Goal: Information Seeking & Learning: Check status

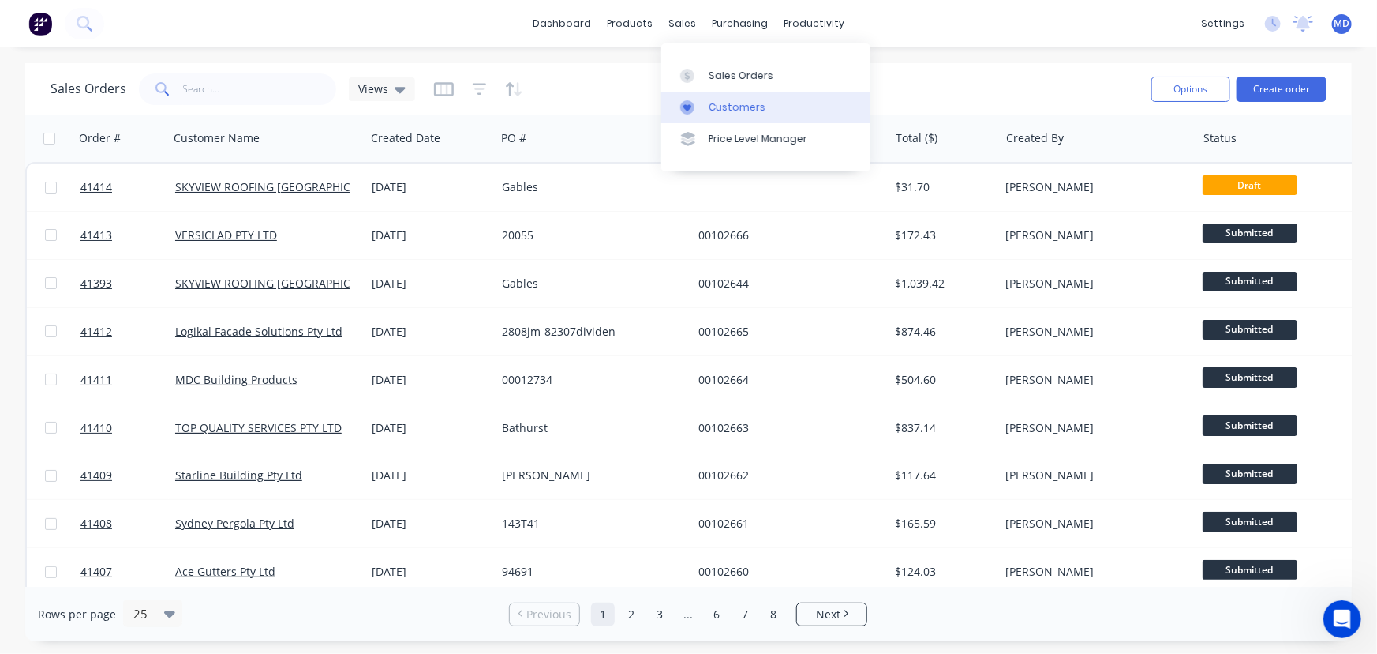
click at [734, 109] on div "Customers" at bounding box center [737, 107] width 57 height 14
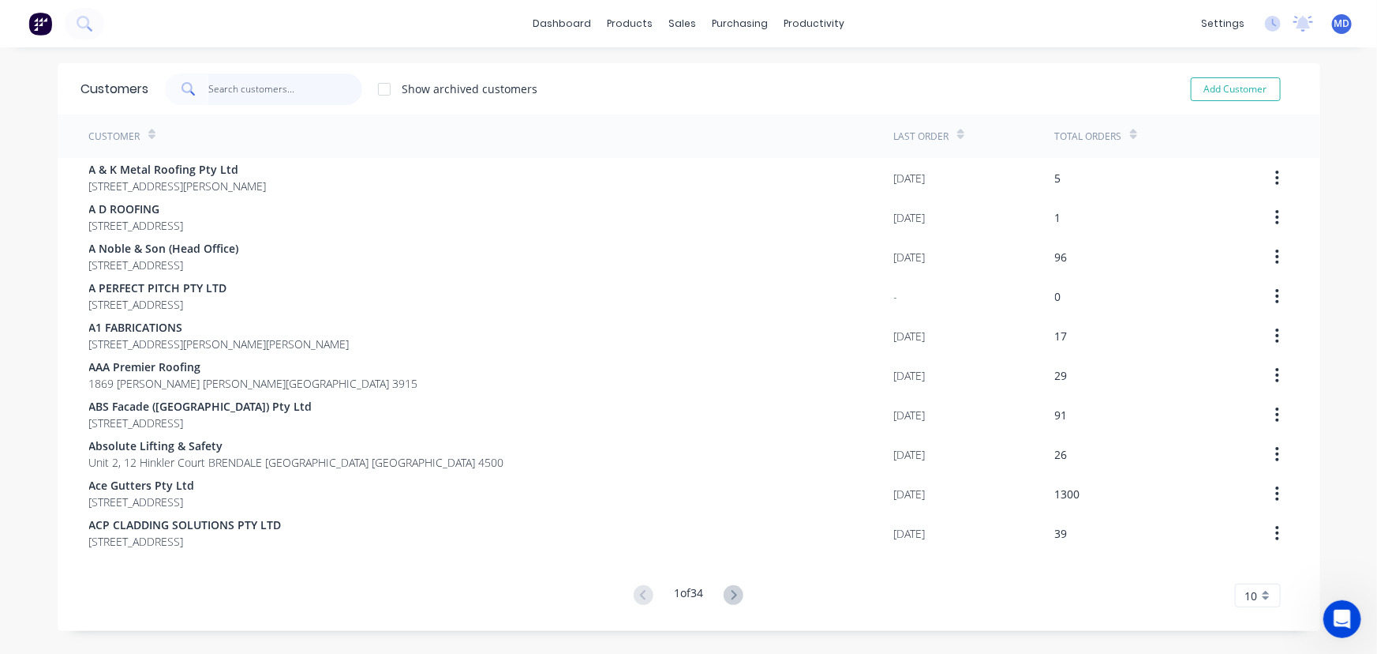
click at [290, 91] on input "text" at bounding box center [285, 89] width 154 height 32
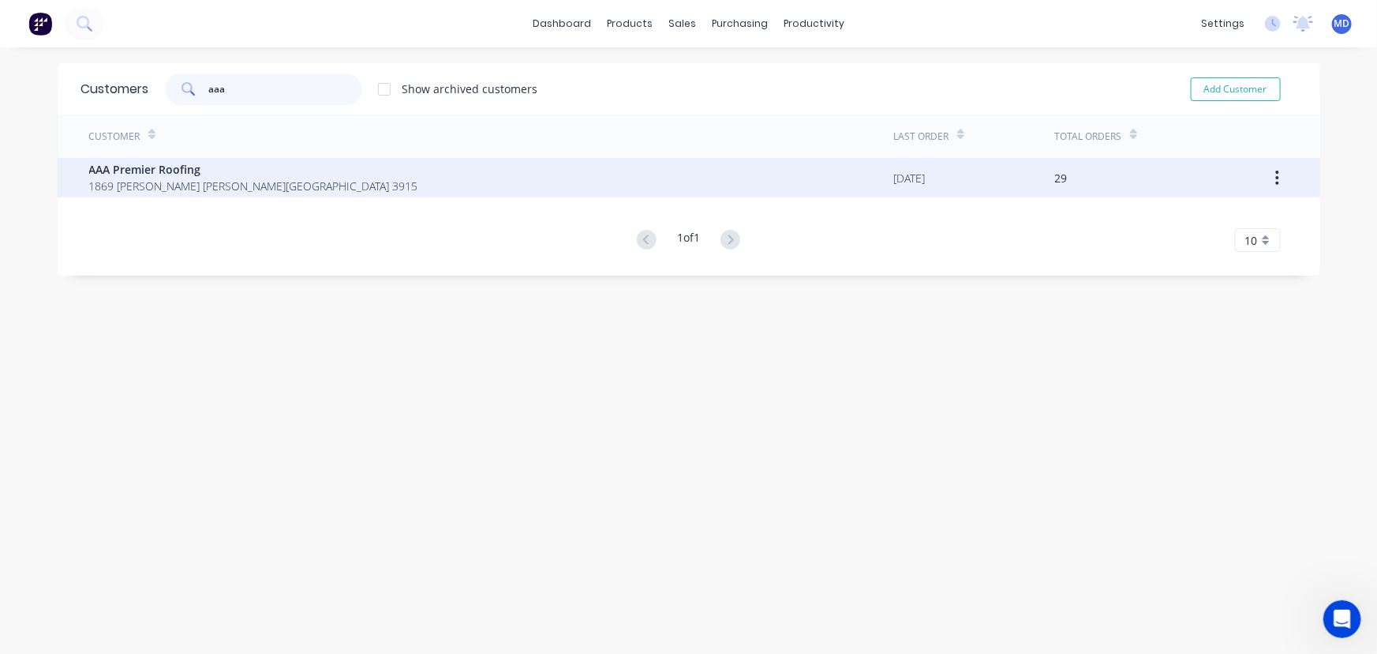
type input "aaa"
click at [141, 178] on span "1869 [PERSON_NAME] [PERSON_NAME][GEOGRAPHIC_DATA] 3915" at bounding box center [253, 186] width 329 height 17
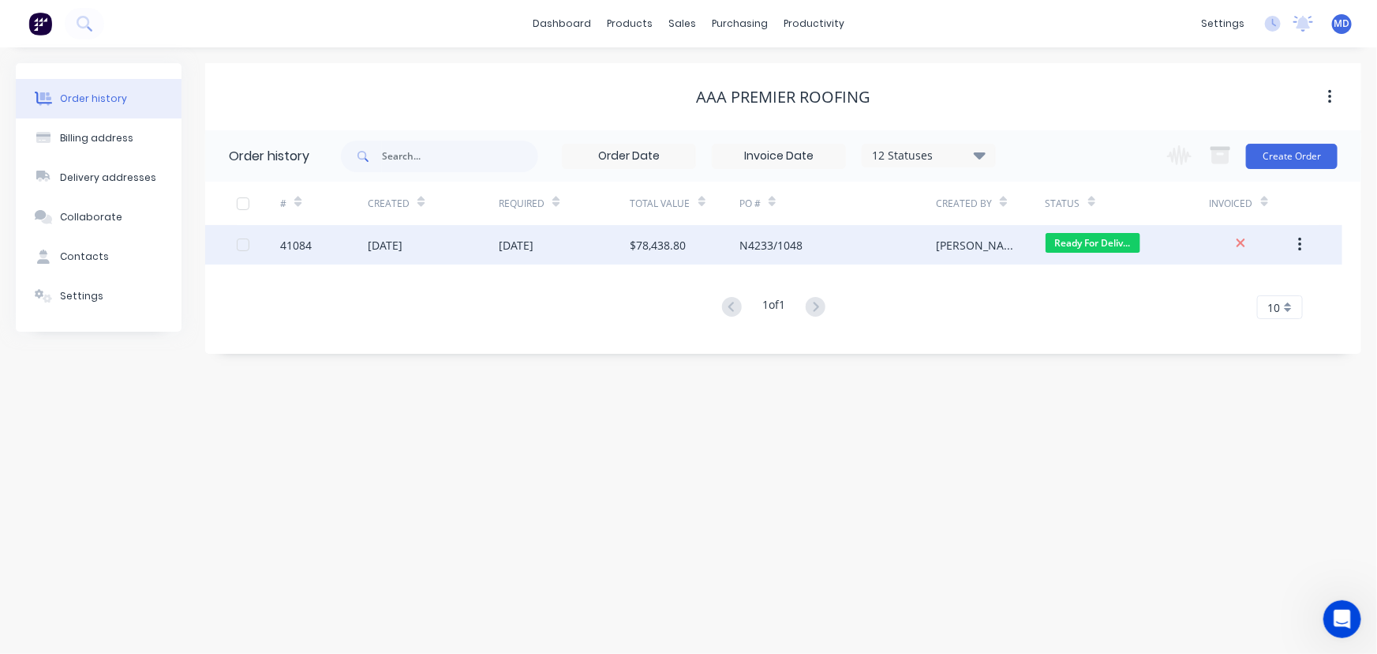
click at [721, 238] on div "$78,438.80" at bounding box center [685, 244] width 109 height 39
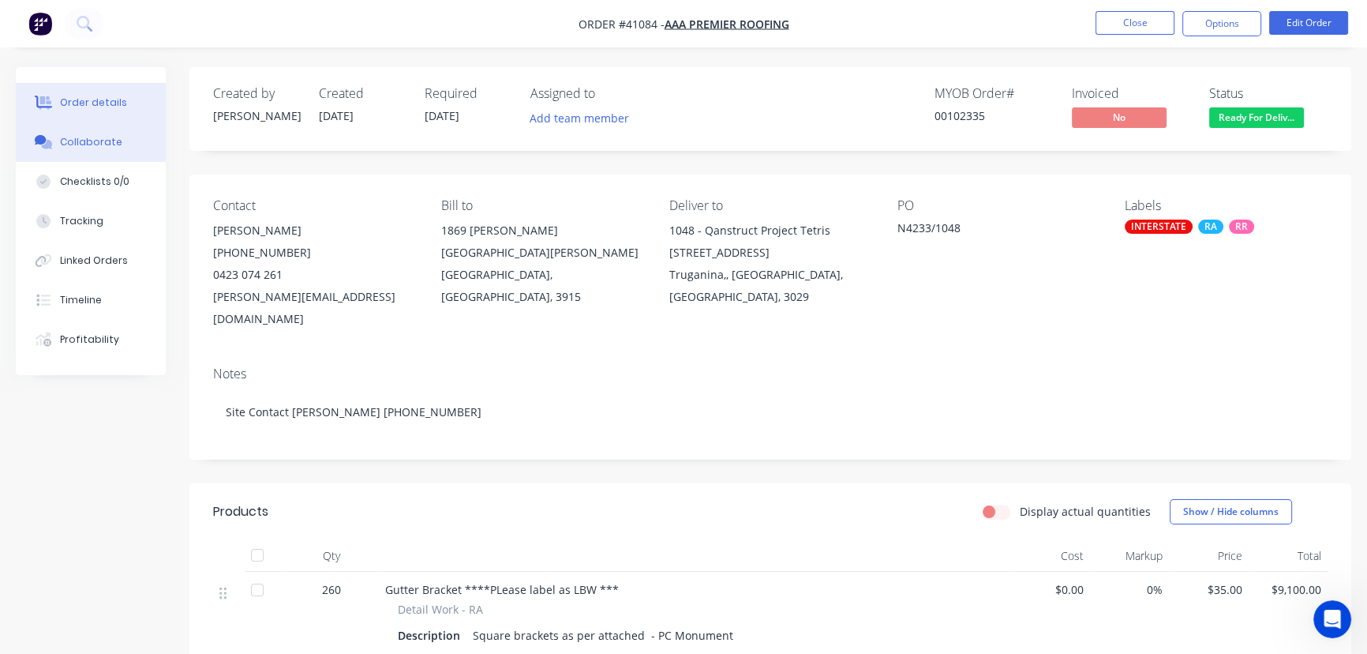
click at [92, 145] on div "Collaborate" at bounding box center [91, 142] width 62 height 14
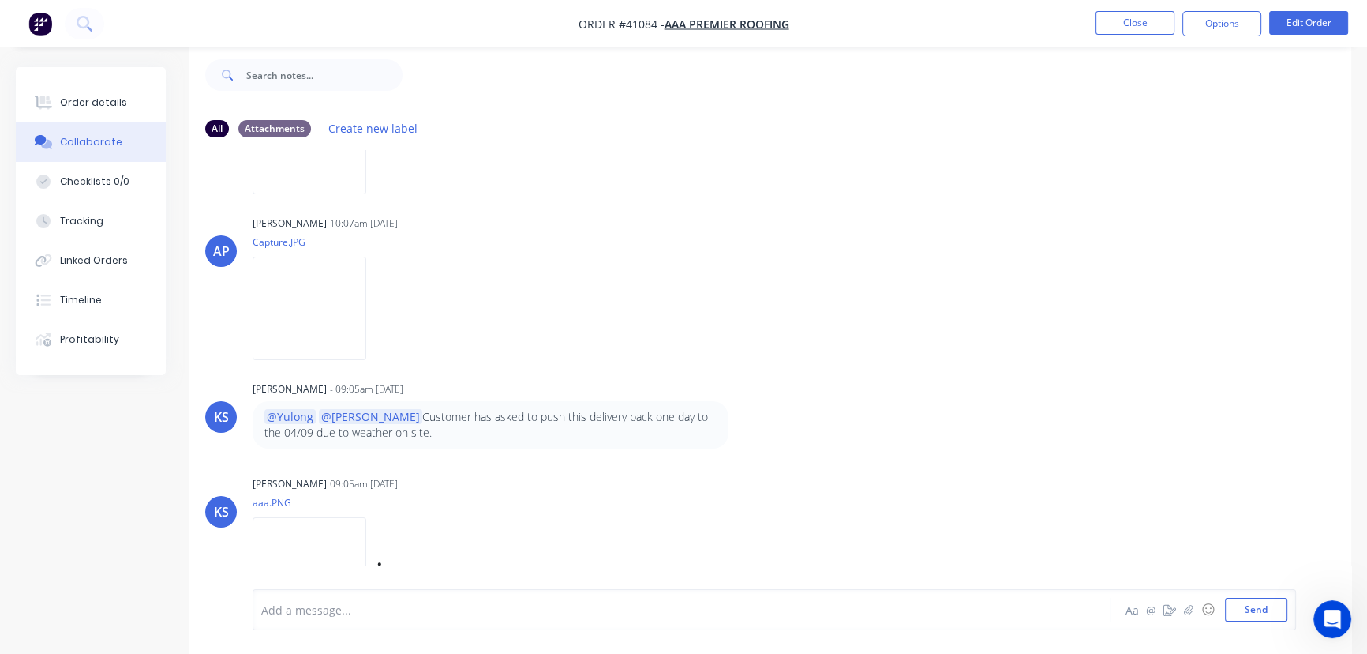
scroll to position [1684, 0]
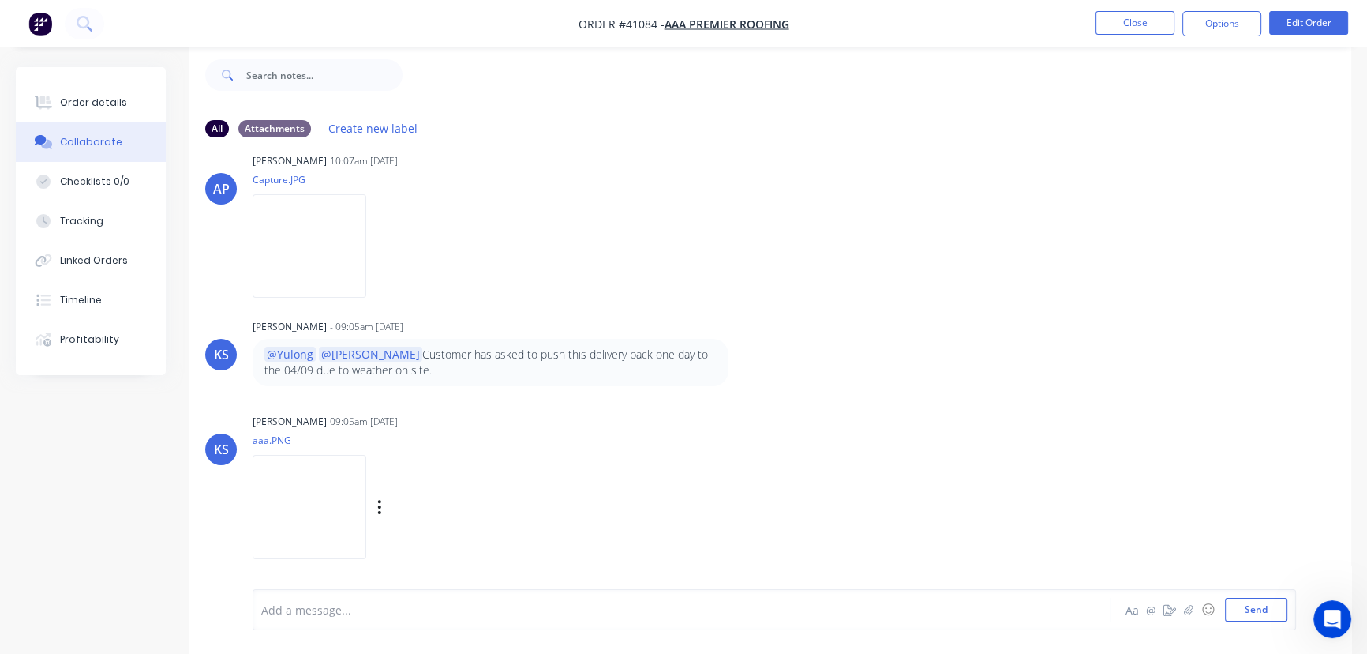
click at [282, 493] on img at bounding box center [310, 506] width 114 height 103
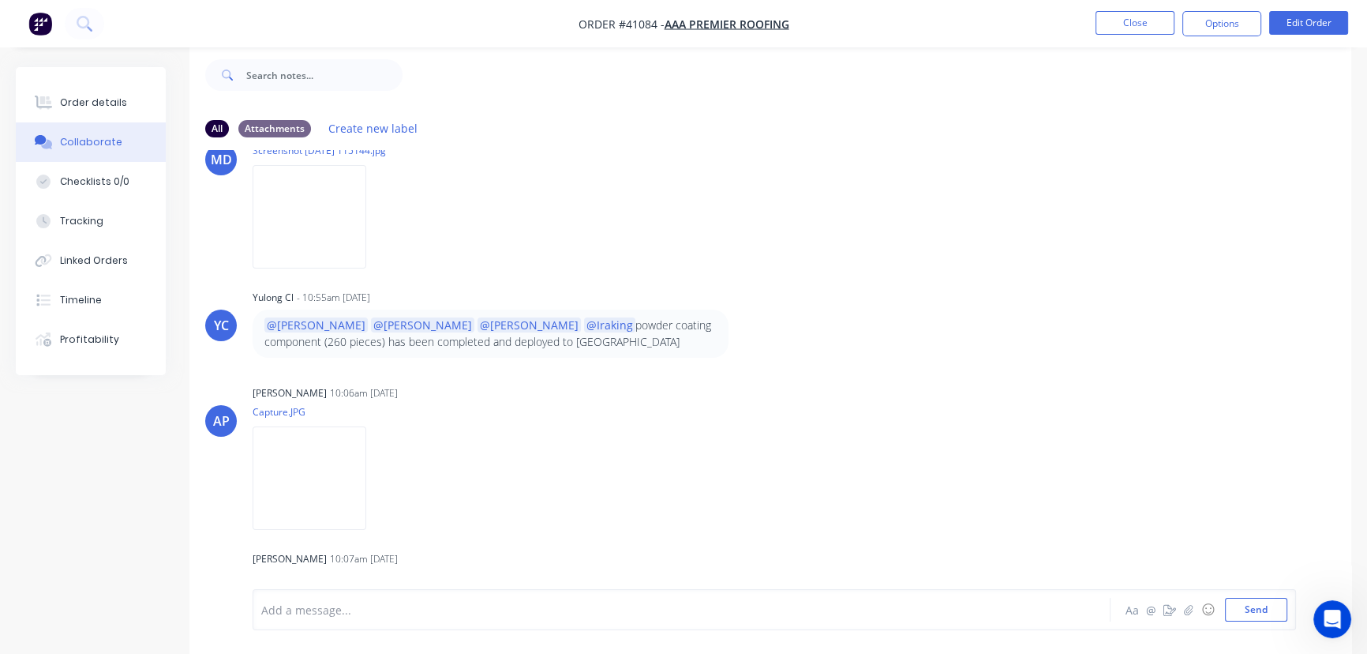
scroll to position [1254, 0]
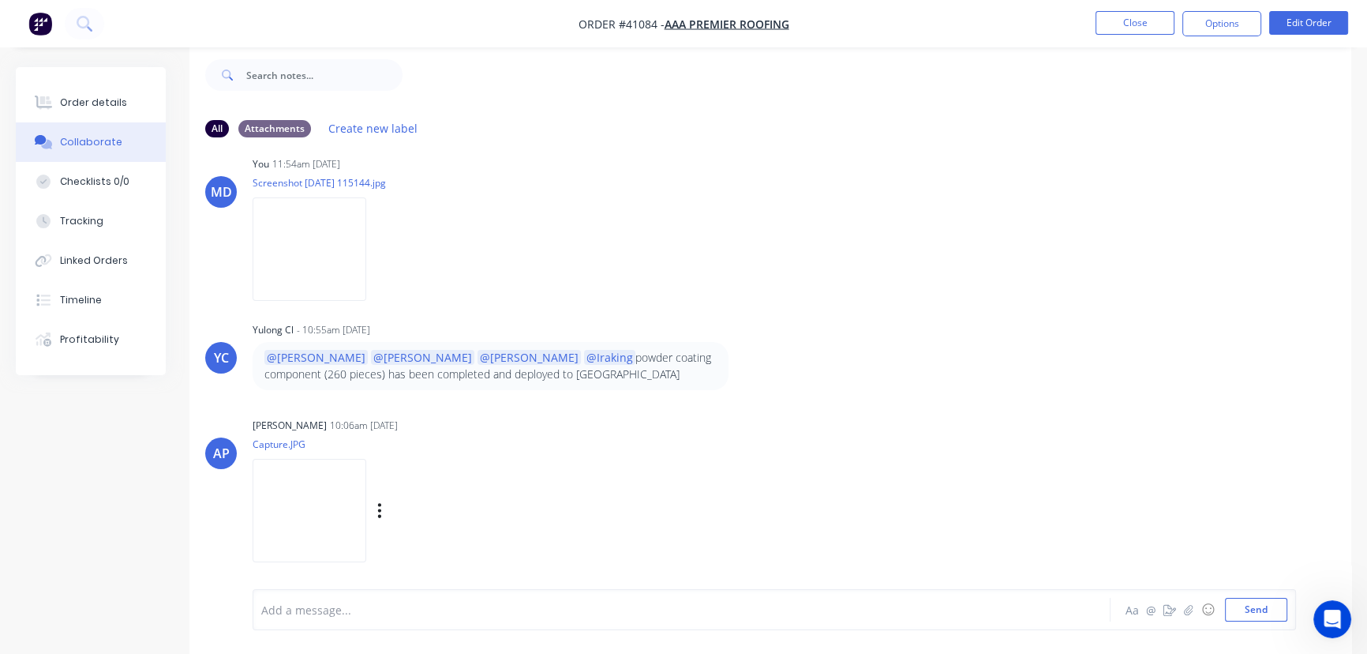
click at [299, 497] on img at bounding box center [310, 510] width 114 height 103
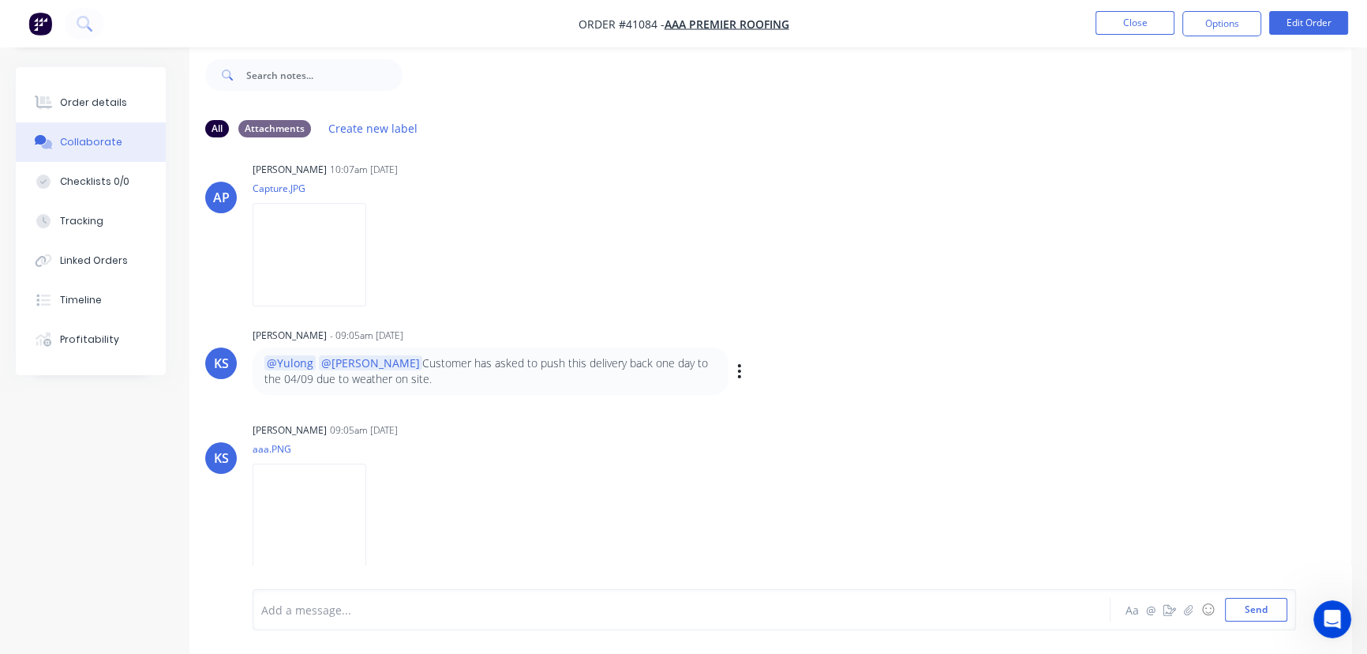
scroll to position [1684, 0]
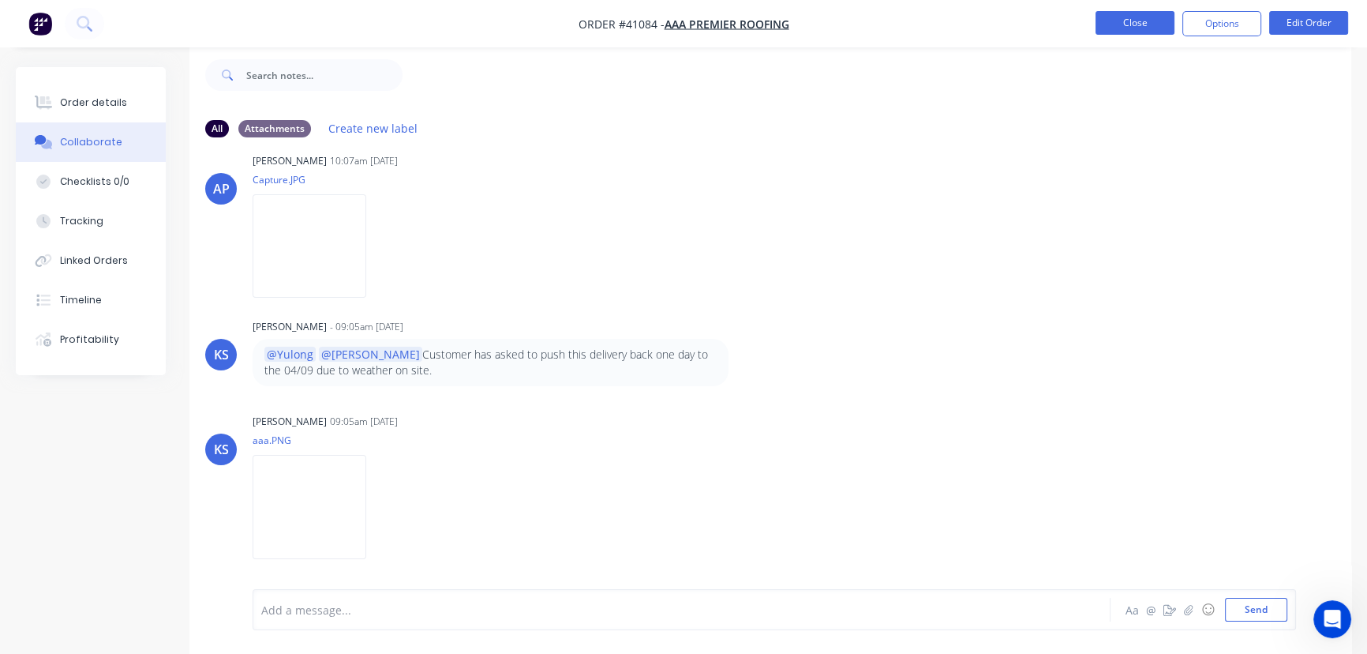
click at [1130, 26] on button "Close" at bounding box center [1135, 23] width 79 height 24
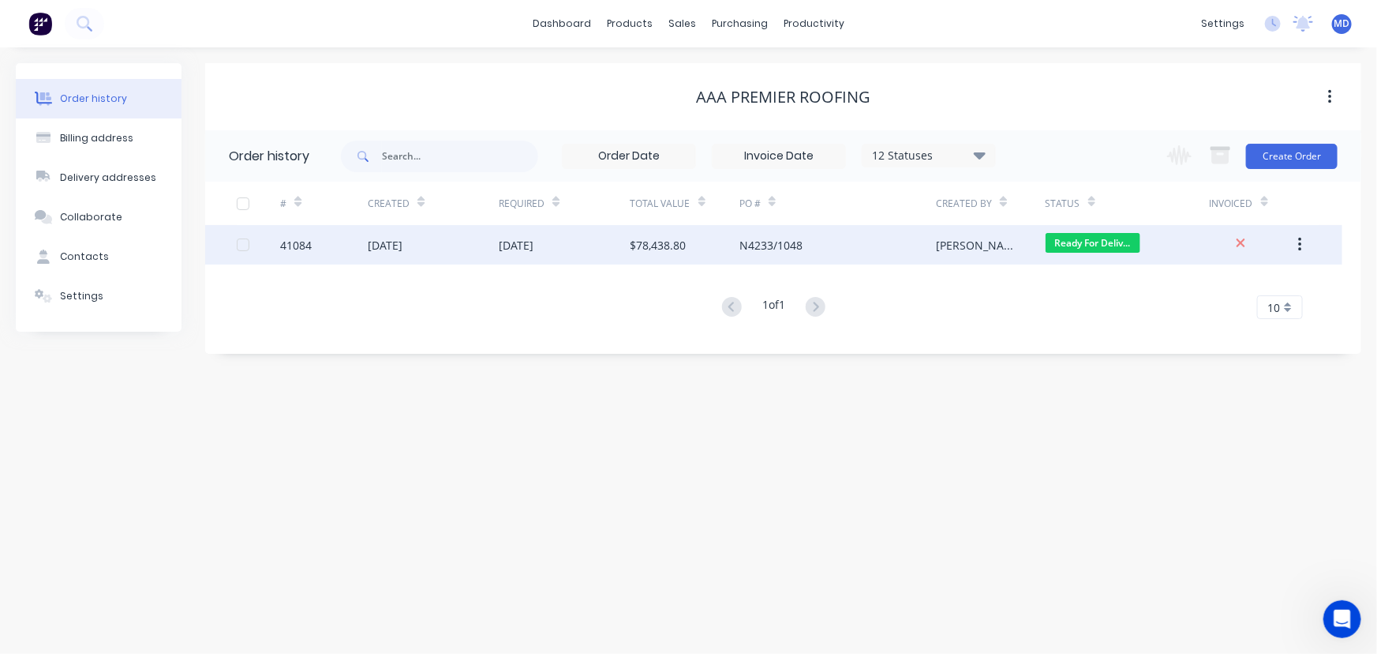
click at [631, 237] on div "$78,438.80" at bounding box center [659, 245] width 56 height 17
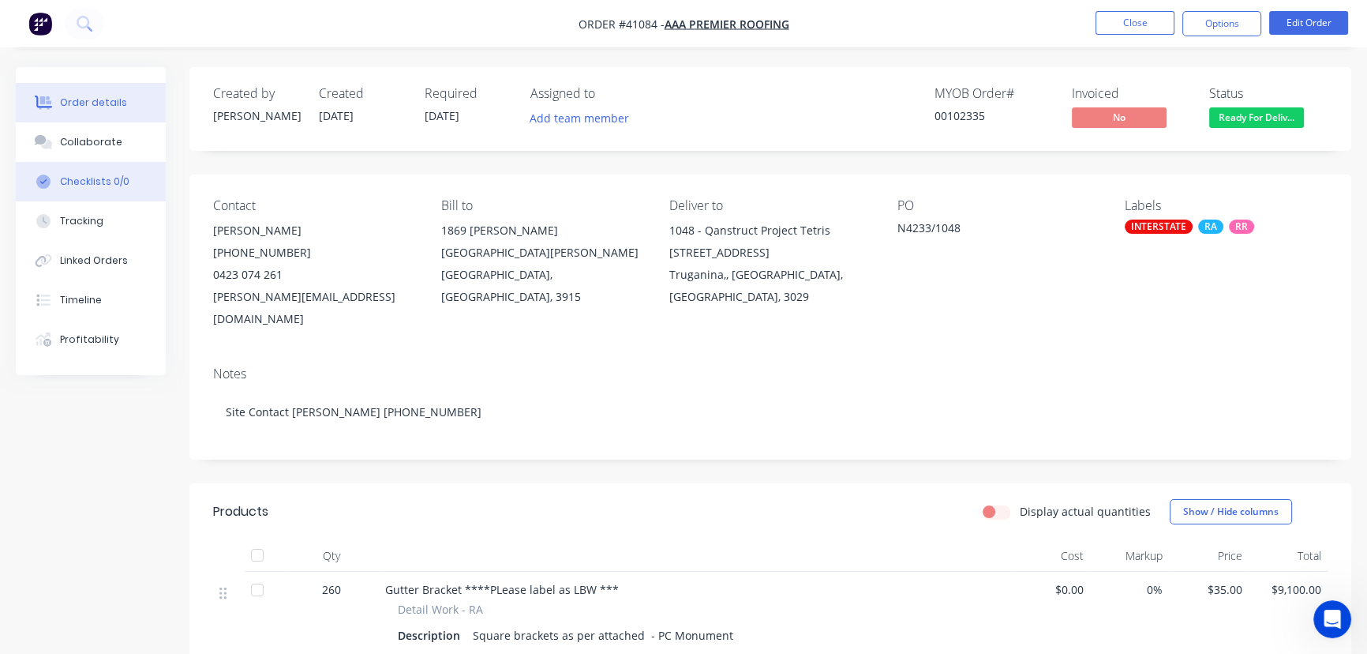
drag, startPoint x: 73, startPoint y: 142, endPoint x: 150, endPoint y: 187, distance: 89.5
click at [73, 142] on div "Collaborate" at bounding box center [91, 142] width 62 height 14
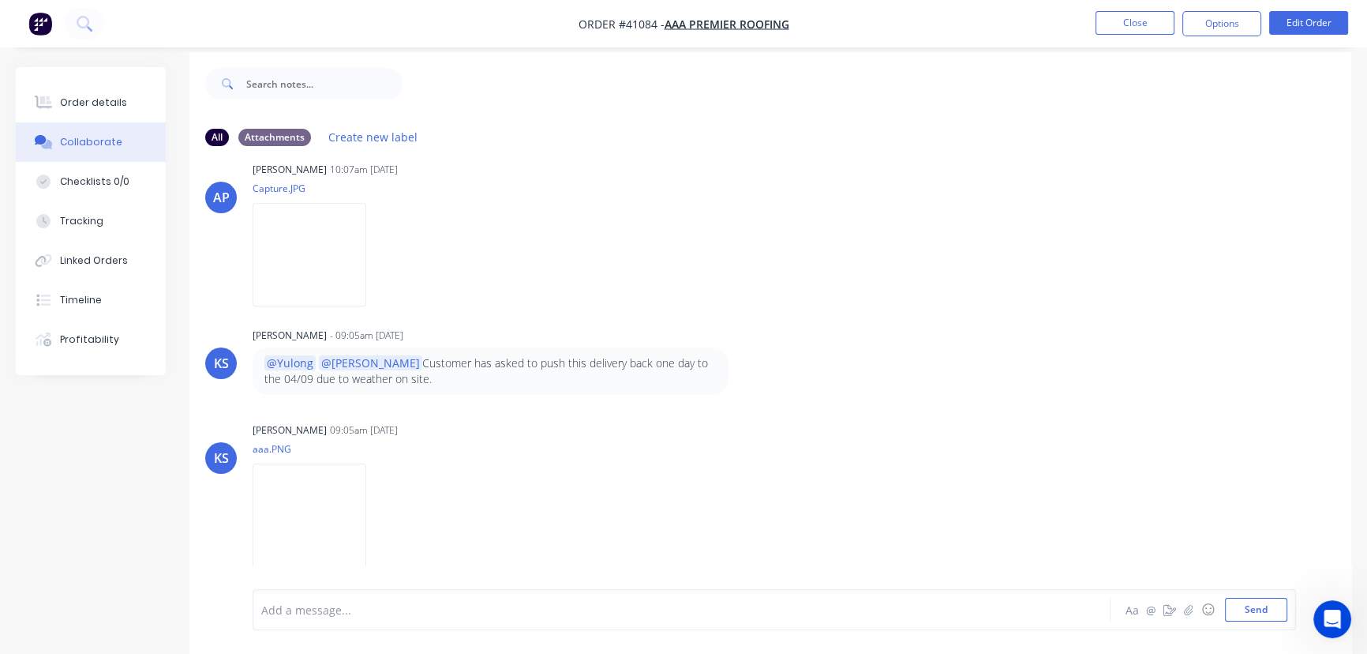
scroll to position [24, 0]
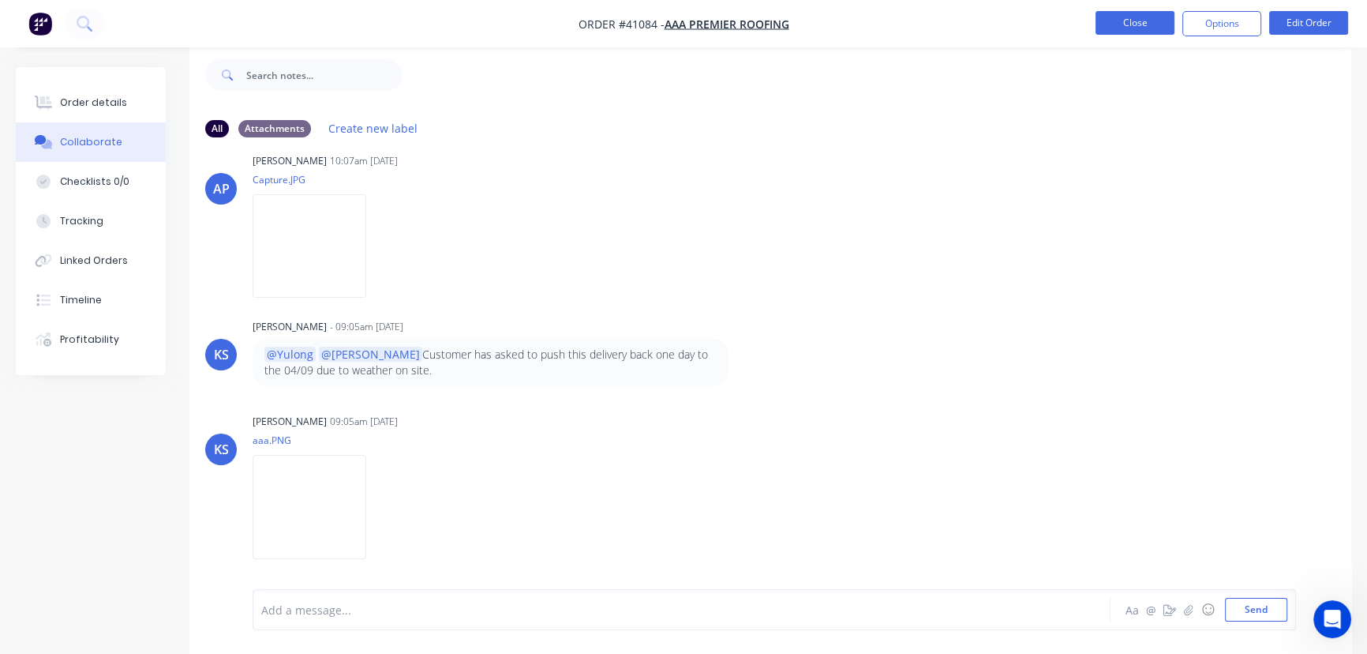
click at [1132, 18] on button "Close" at bounding box center [1135, 23] width 79 height 24
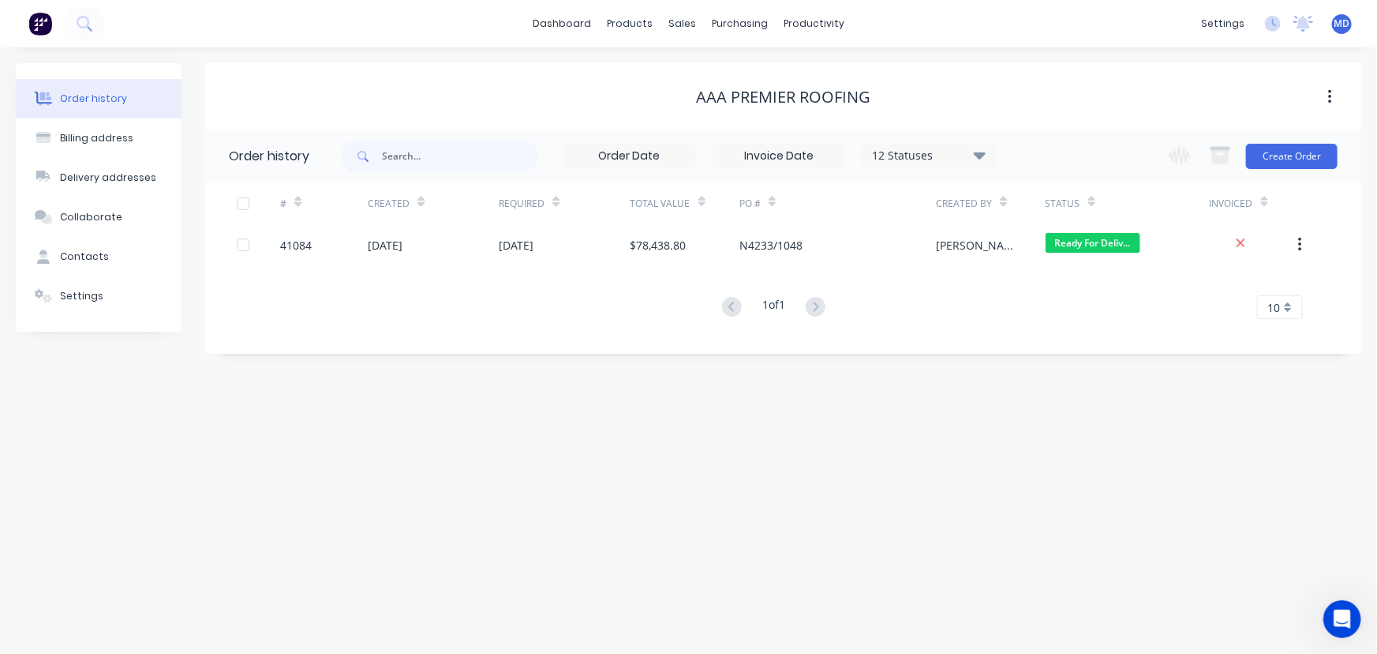
click at [1197, 488] on div "Order history Billing address Delivery addresses Collaborate Contacts Settings …" at bounding box center [688, 350] width 1377 height 606
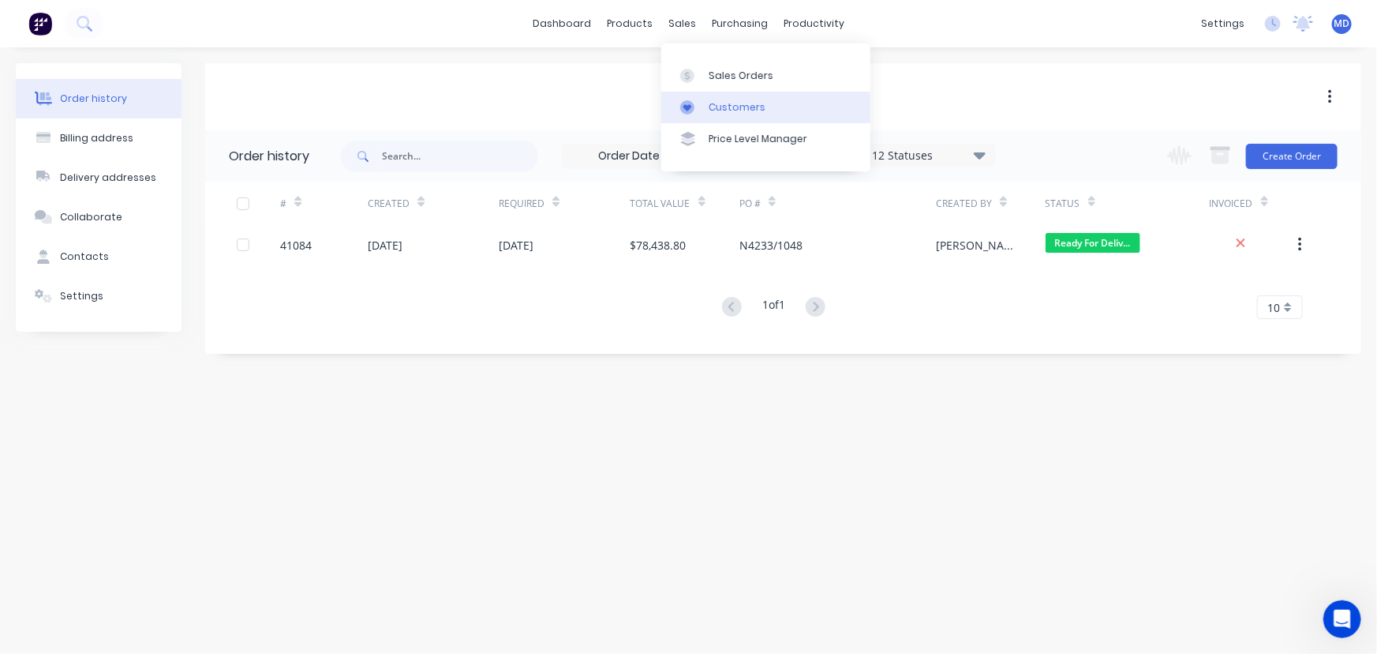
click at [728, 104] on div "Customers" at bounding box center [737, 107] width 57 height 14
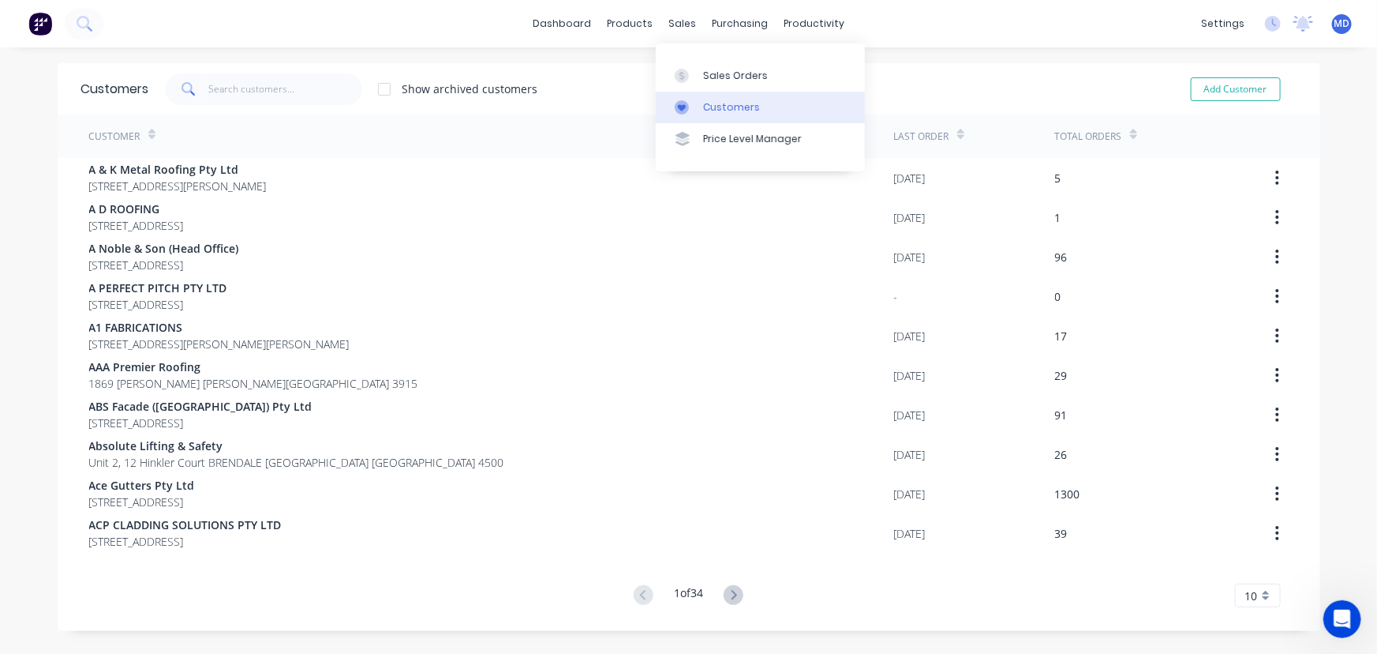
click at [742, 107] on div "Customers" at bounding box center [731, 107] width 57 height 14
click at [274, 94] on input "text" at bounding box center [285, 89] width 154 height 32
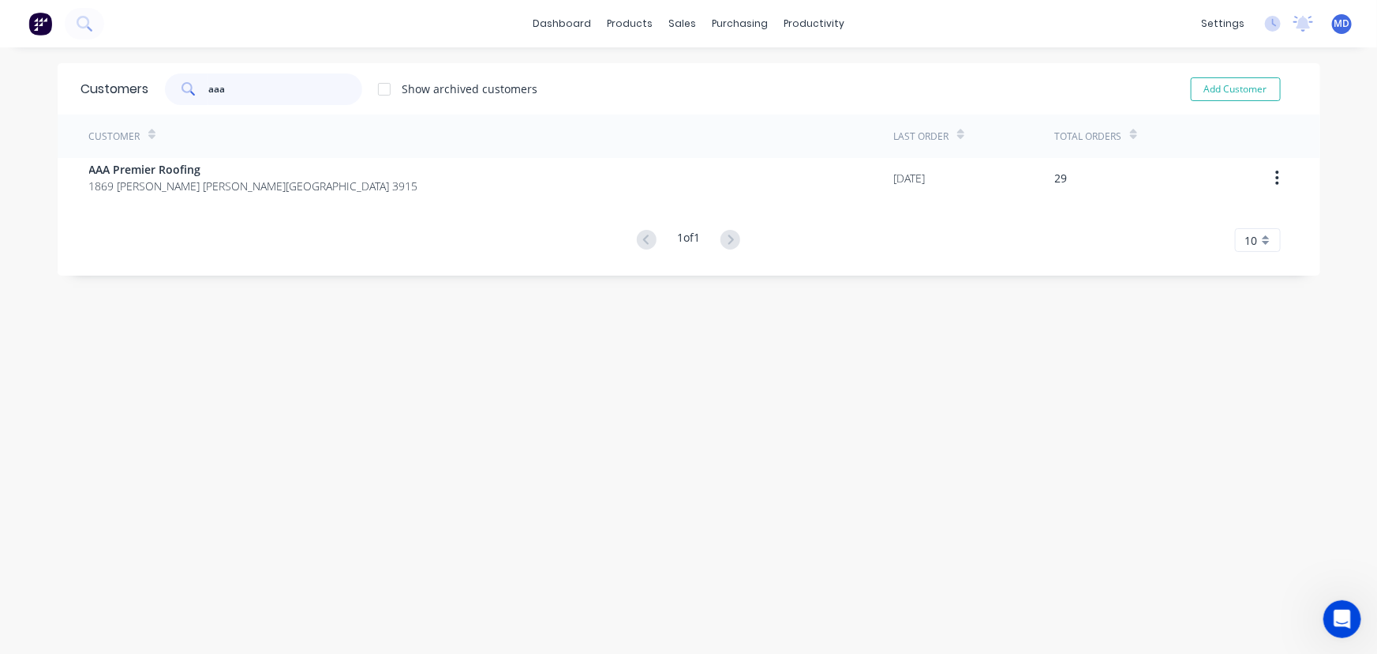
type input "aaa"
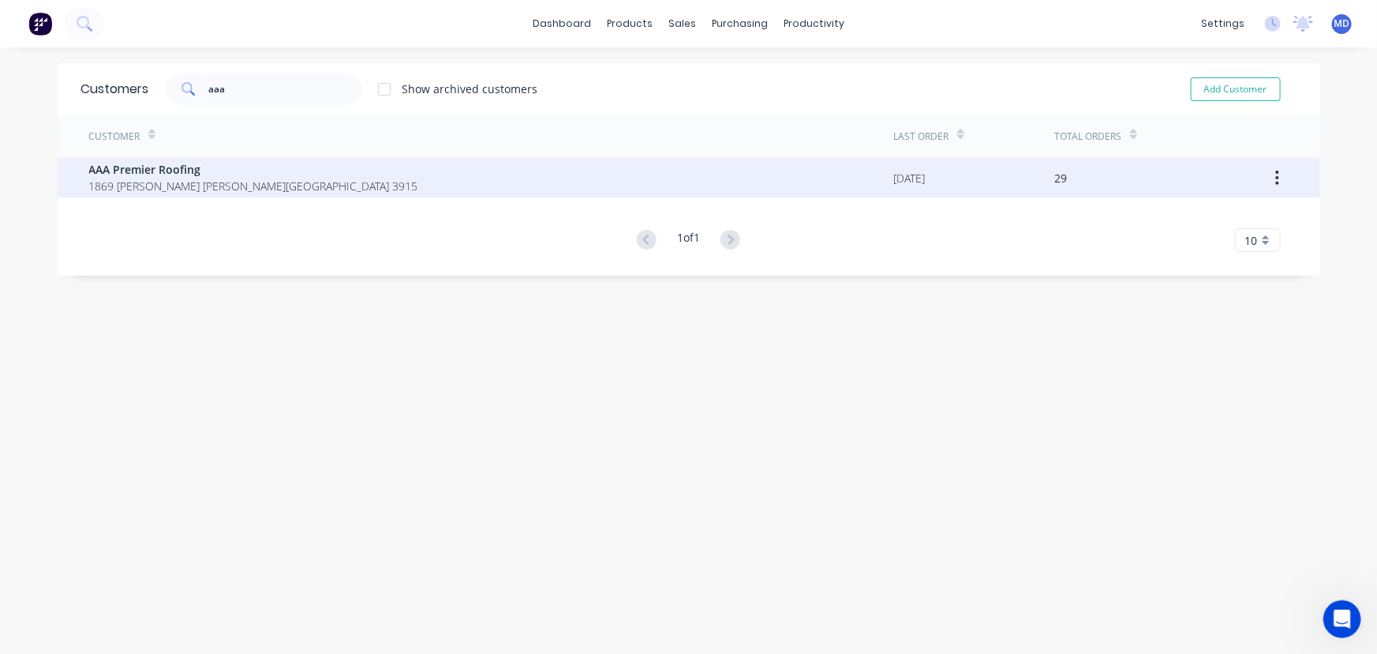
click at [149, 178] on span "1869 [PERSON_NAME] [PERSON_NAME][GEOGRAPHIC_DATA] 3915" at bounding box center [253, 186] width 329 height 17
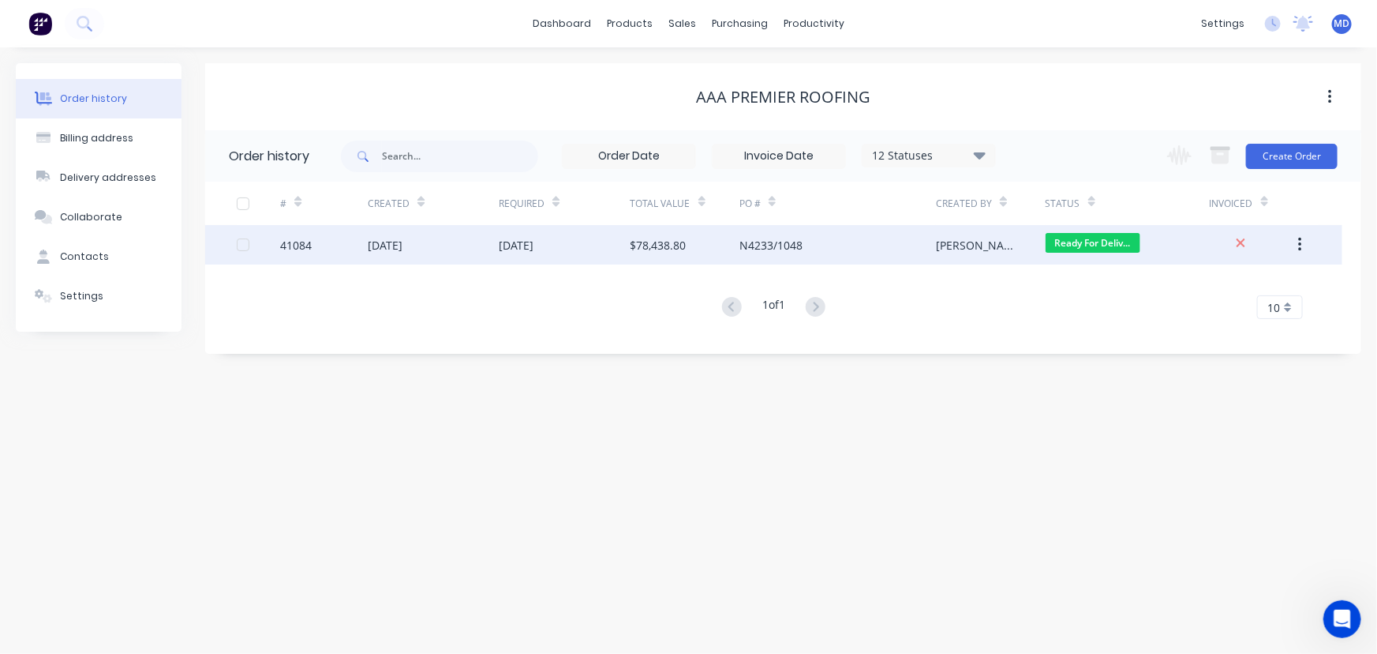
click at [534, 245] on div "[DATE]" at bounding box center [516, 245] width 35 height 17
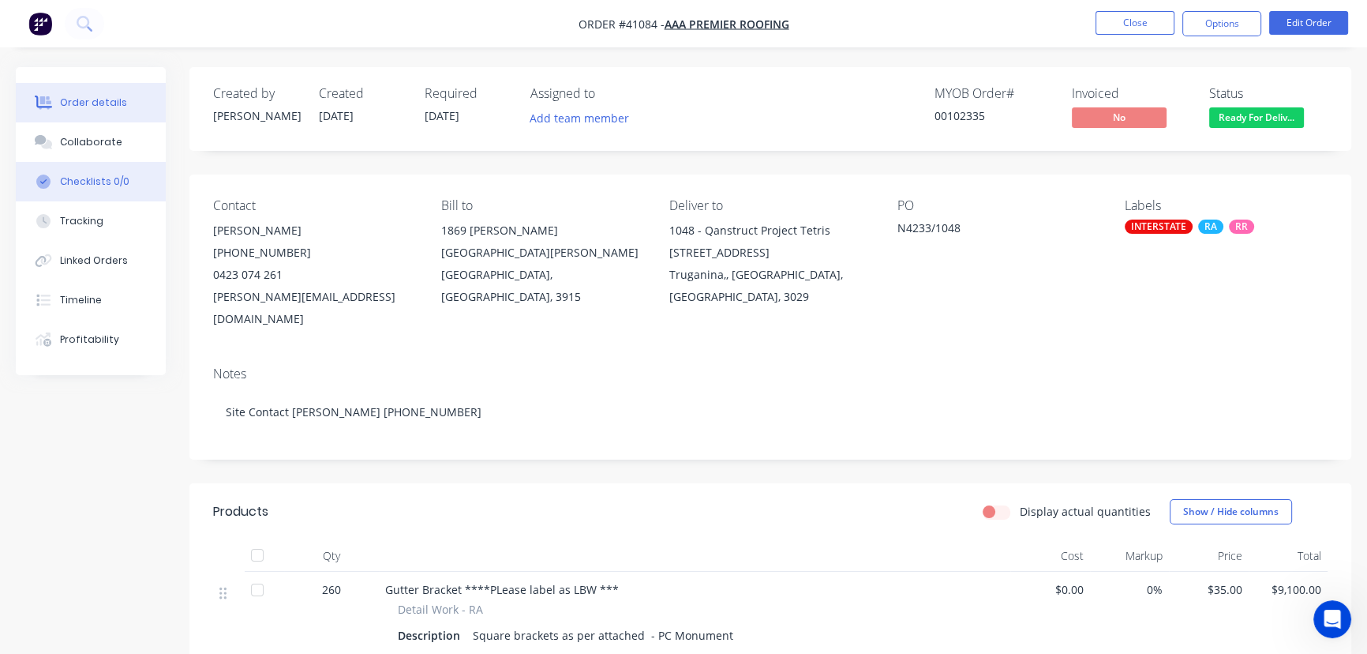
drag, startPoint x: 86, startPoint y: 142, endPoint x: 107, endPoint y: 167, distance: 33.1
click at [86, 142] on div "Collaborate" at bounding box center [91, 142] width 62 height 14
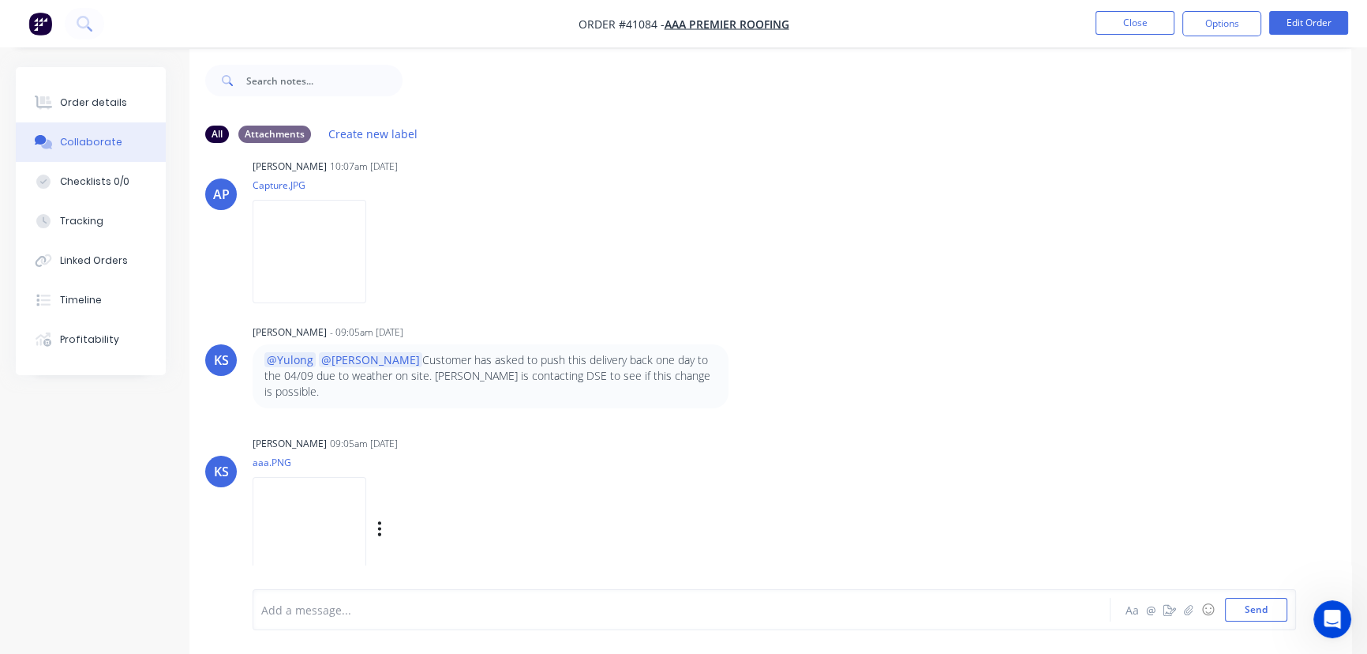
scroll to position [24, 0]
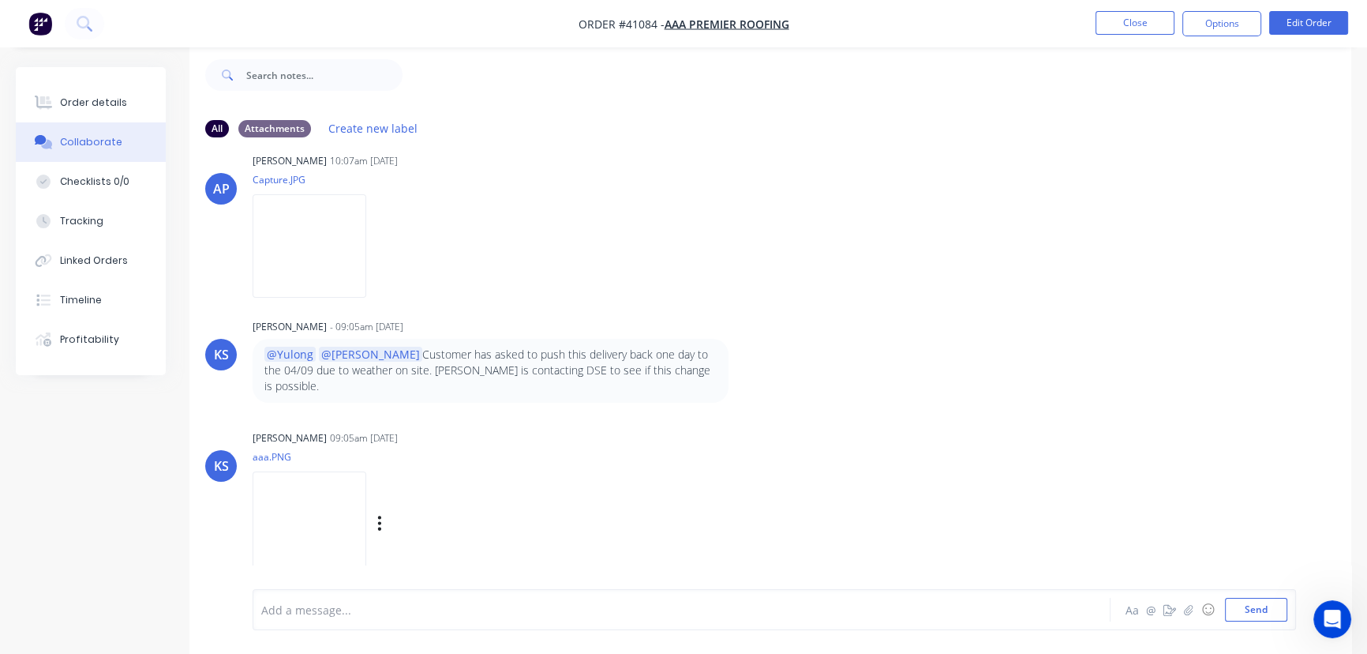
click at [296, 494] on img at bounding box center [310, 522] width 114 height 103
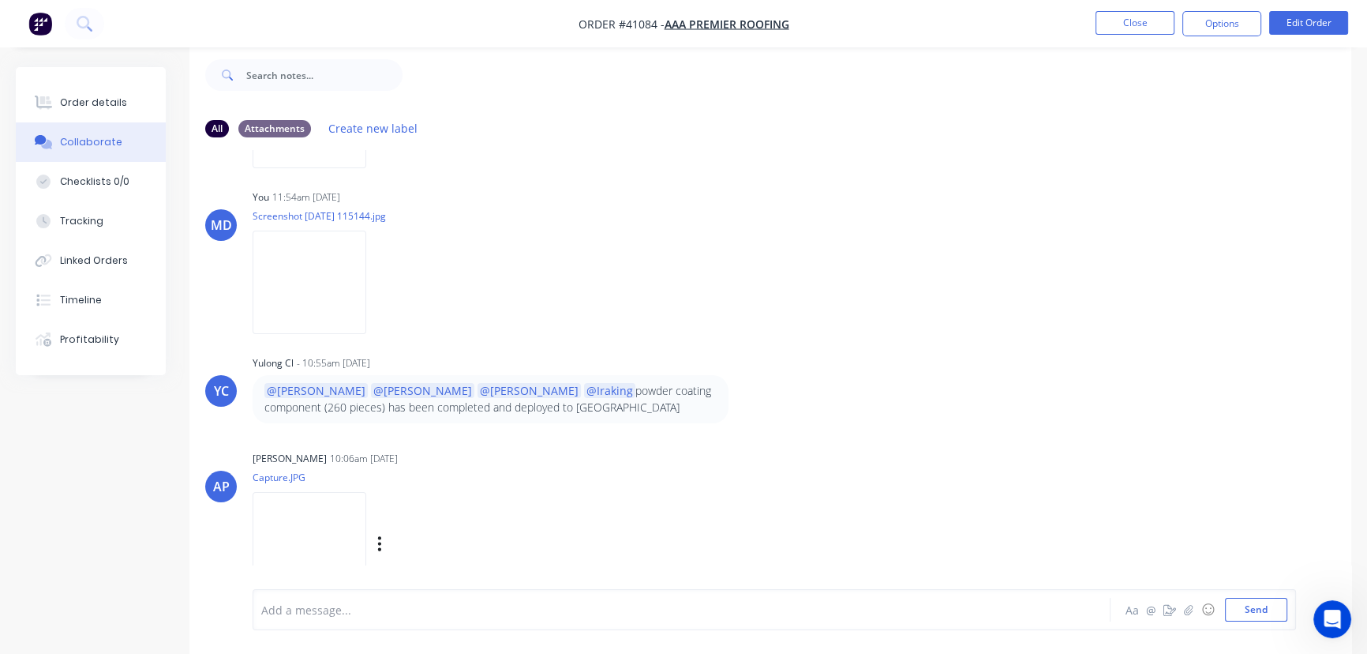
scroll to position [1254, 0]
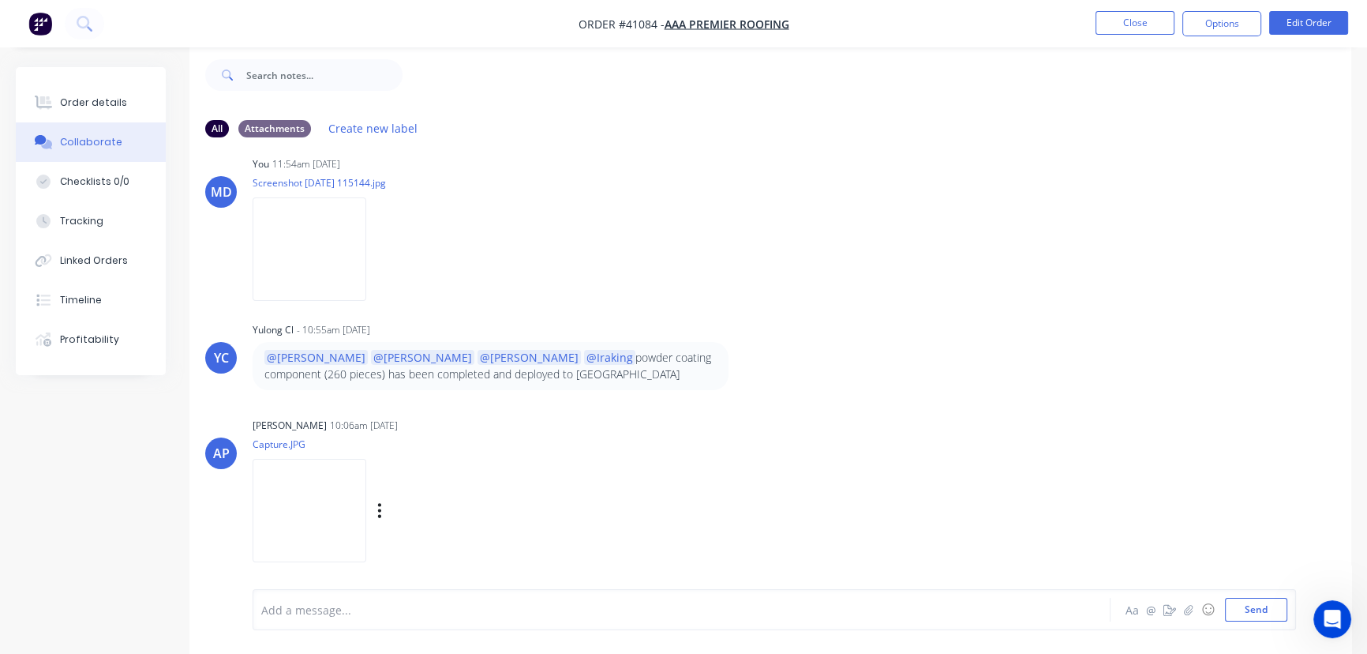
click at [325, 499] on img at bounding box center [310, 510] width 114 height 103
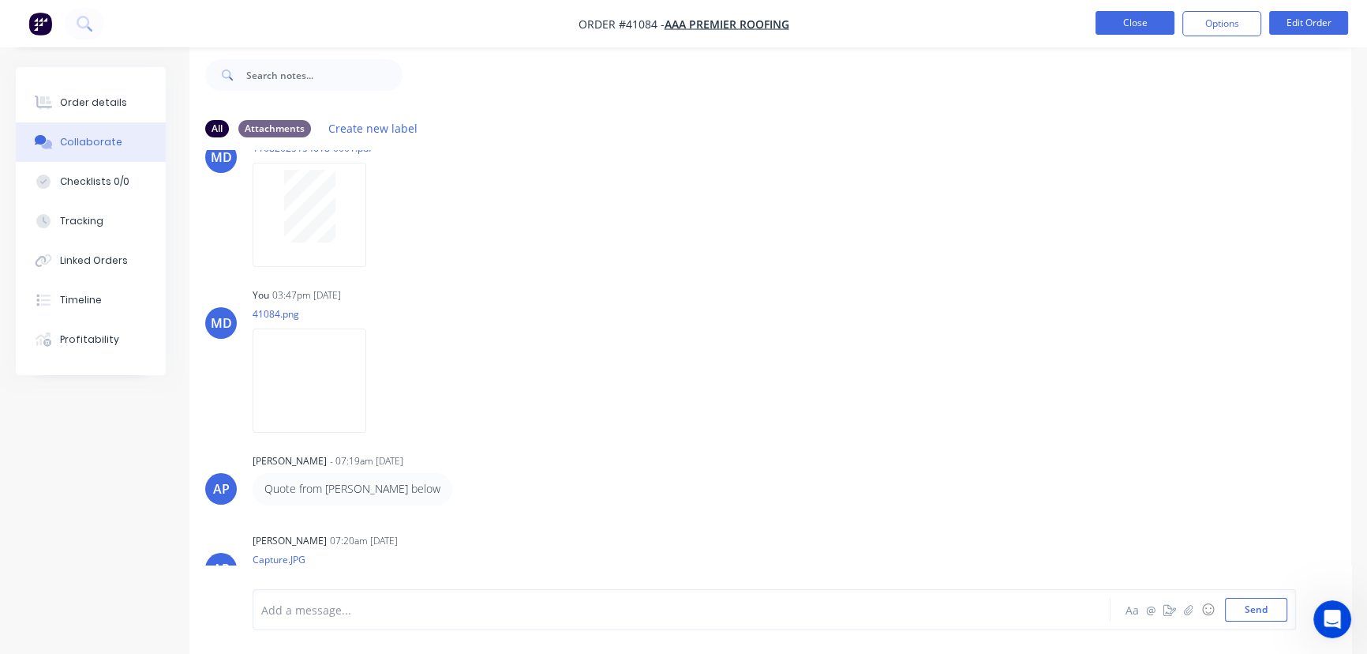
scroll to position [0, 0]
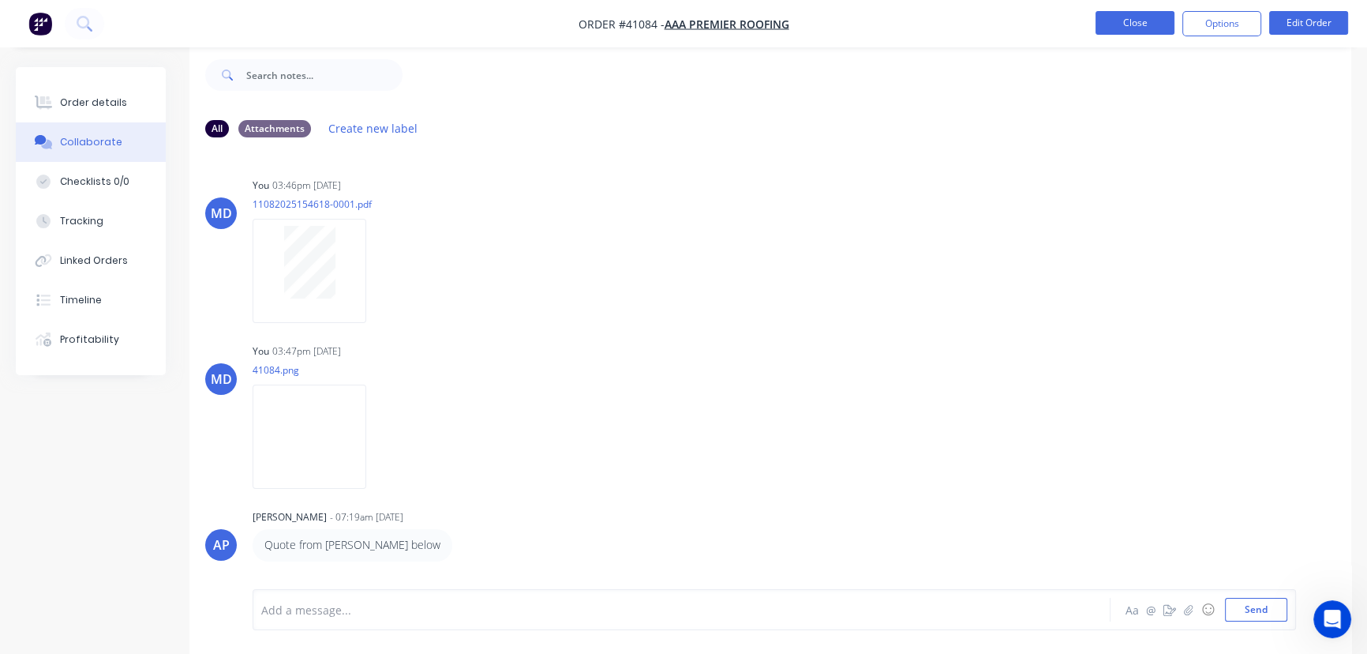
click at [1156, 23] on button "Close" at bounding box center [1135, 23] width 79 height 24
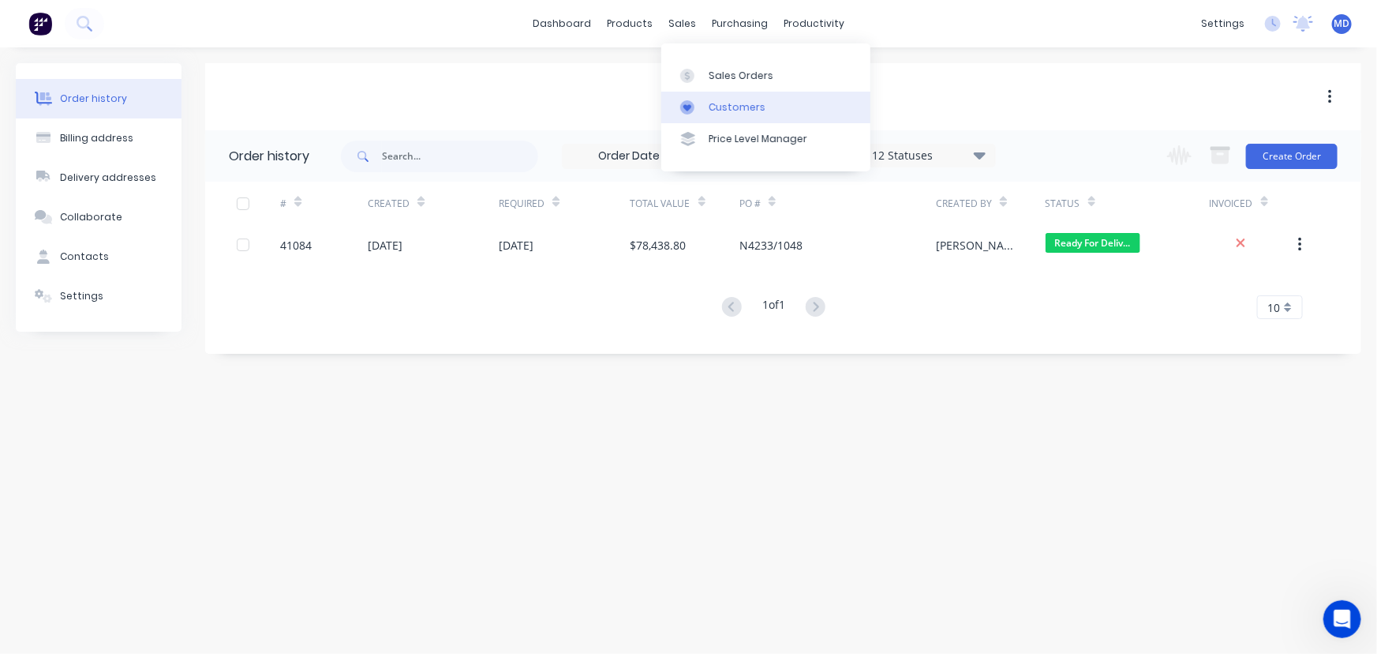
click at [729, 103] on div "Customers" at bounding box center [737, 107] width 57 height 14
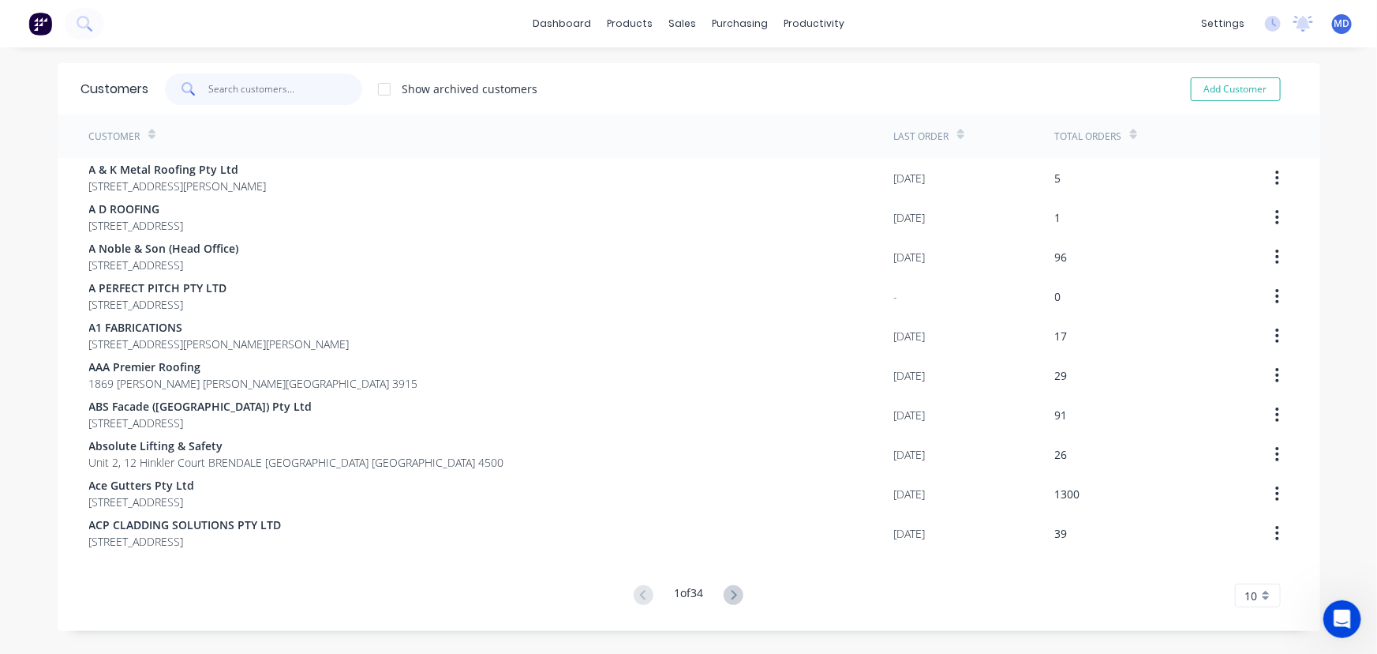
click at [269, 88] on input "text" at bounding box center [285, 89] width 154 height 32
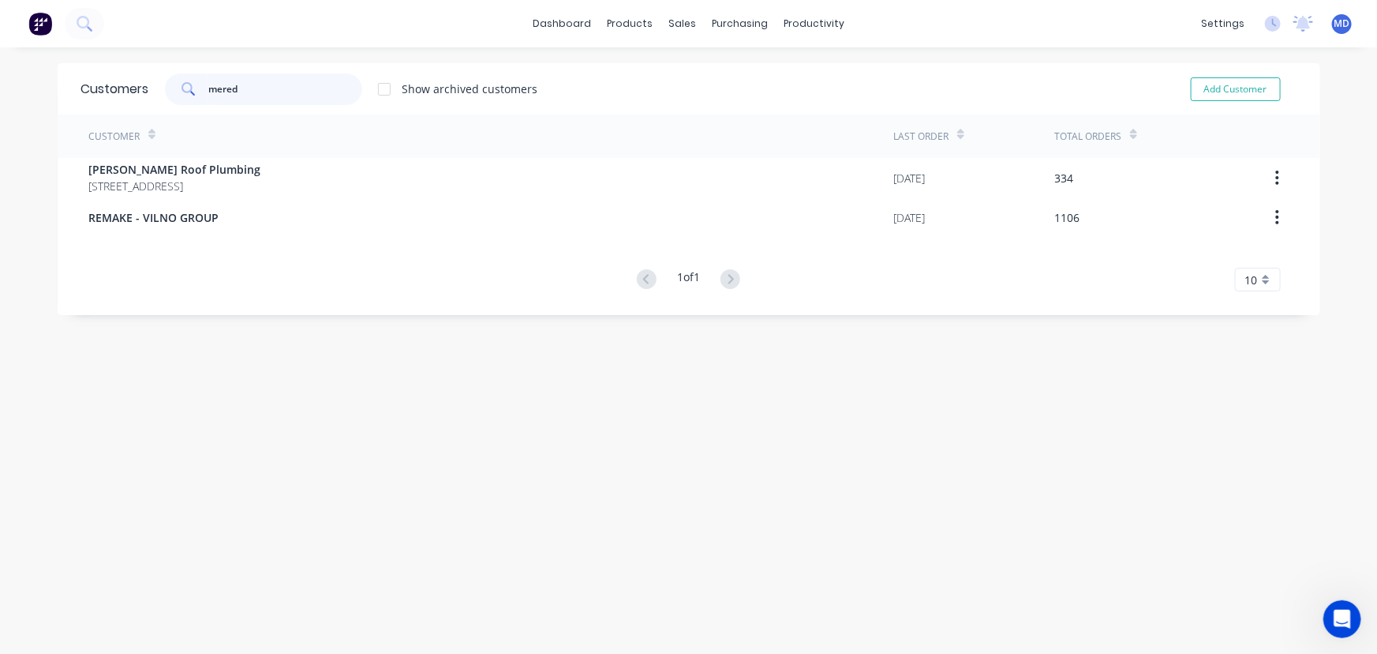
type input "mered"
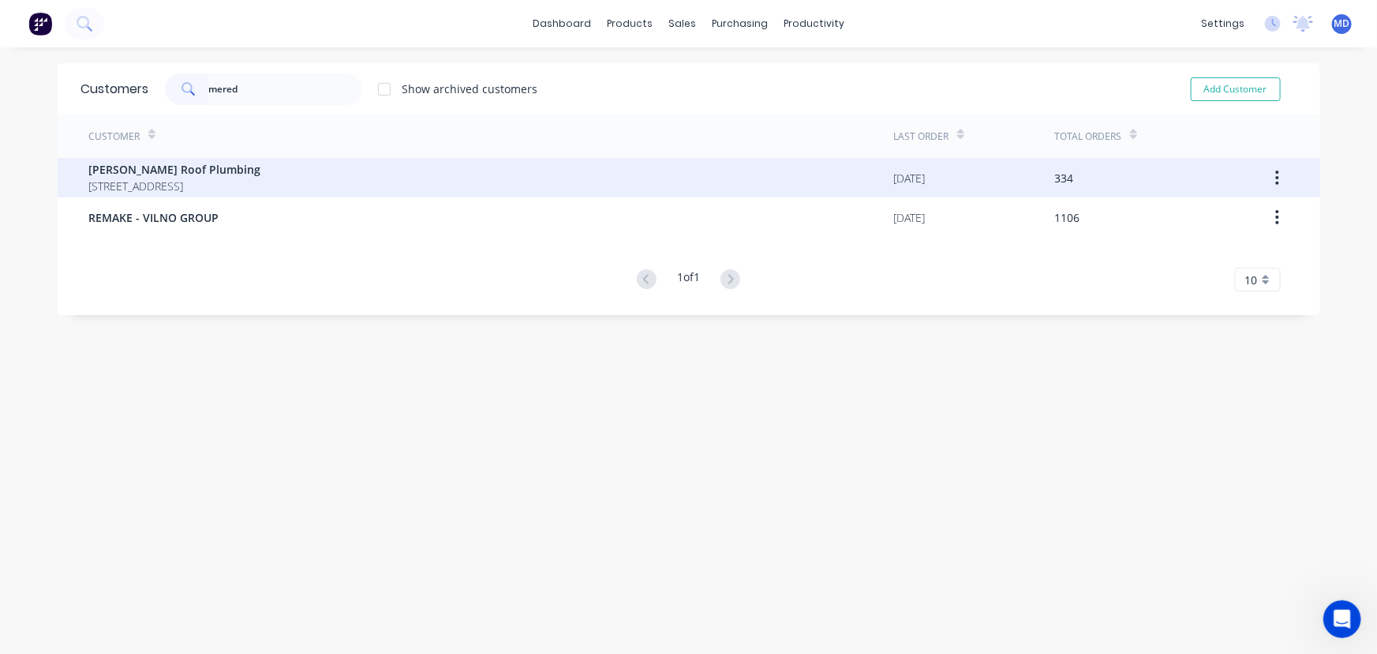
click at [152, 171] on span "[PERSON_NAME] Roof Plumbing" at bounding box center [175, 169] width 172 height 17
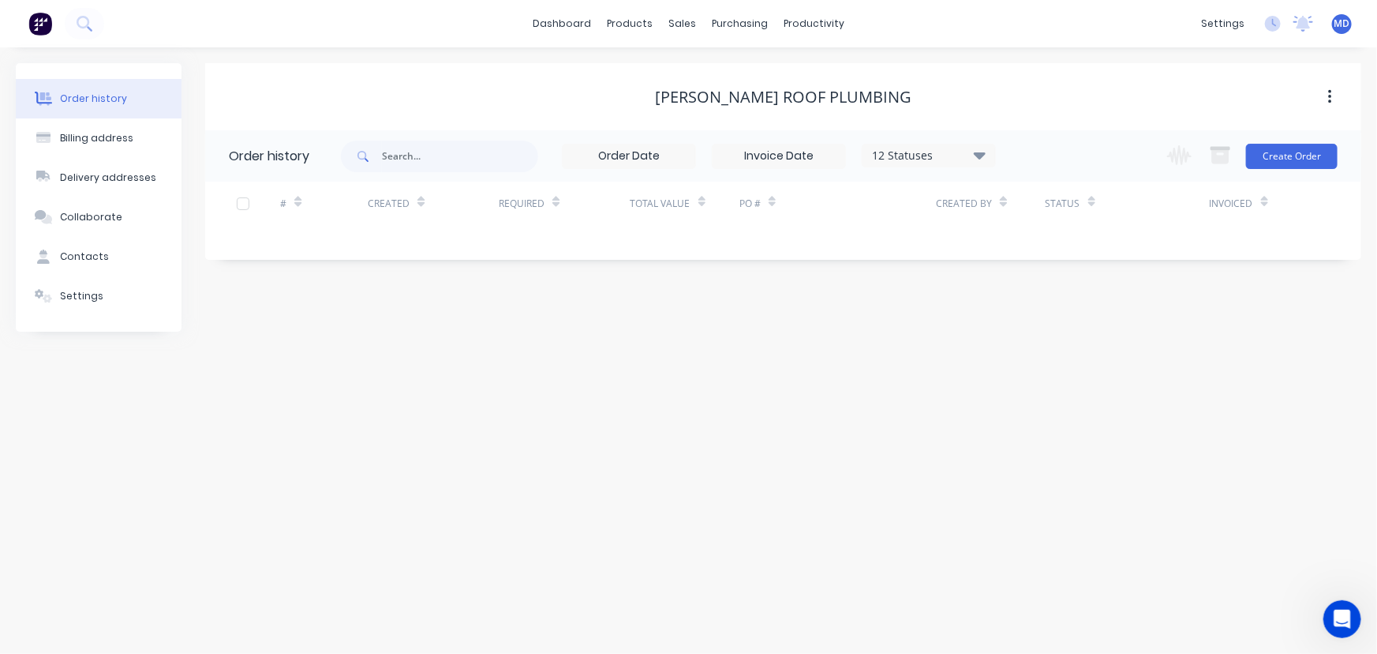
click at [973, 155] on div "12 Statuses" at bounding box center [929, 155] width 133 height 17
click at [1059, 337] on label at bounding box center [1059, 337] width 0 height 0
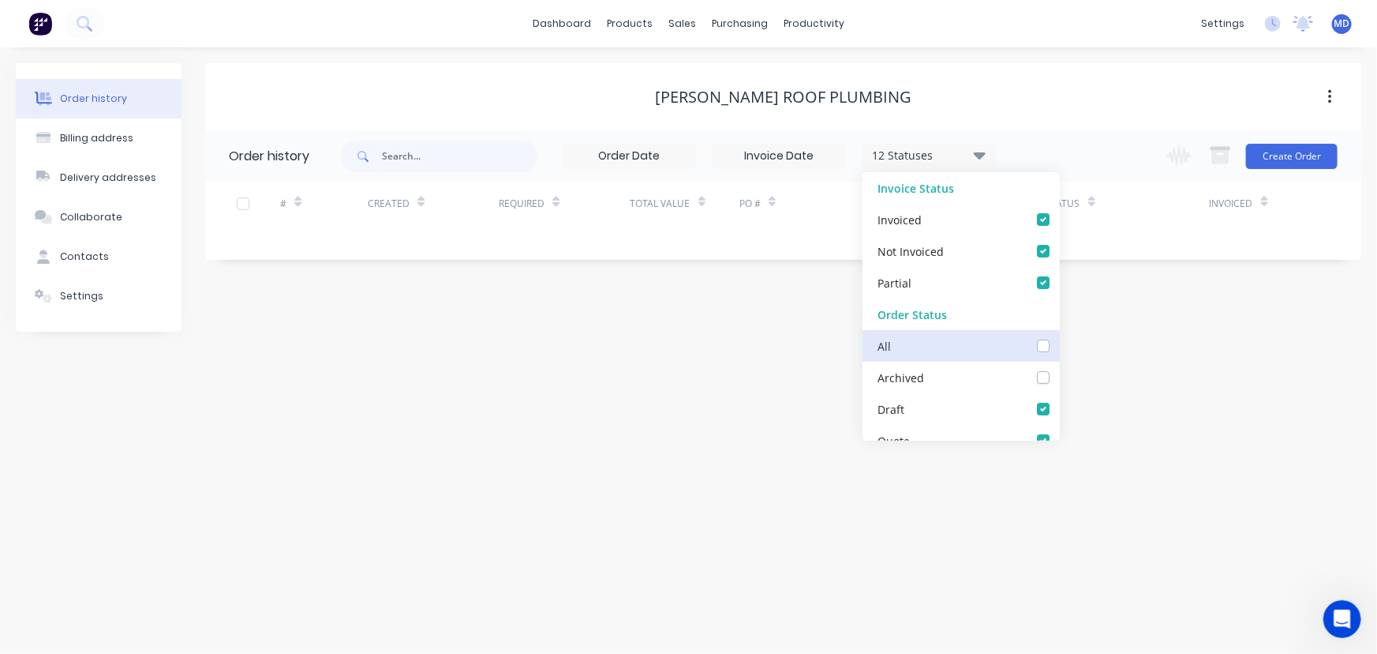
click at [1059, 348] on input "checkbox" at bounding box center [1065, 344] width 13 height 15
checkbox input "true"
click at [1124, 365] on div "Order history Billing address Delivery addresses Collaborate Contacts Settings …" at bounding box center [688, 350] width 1377 height 606
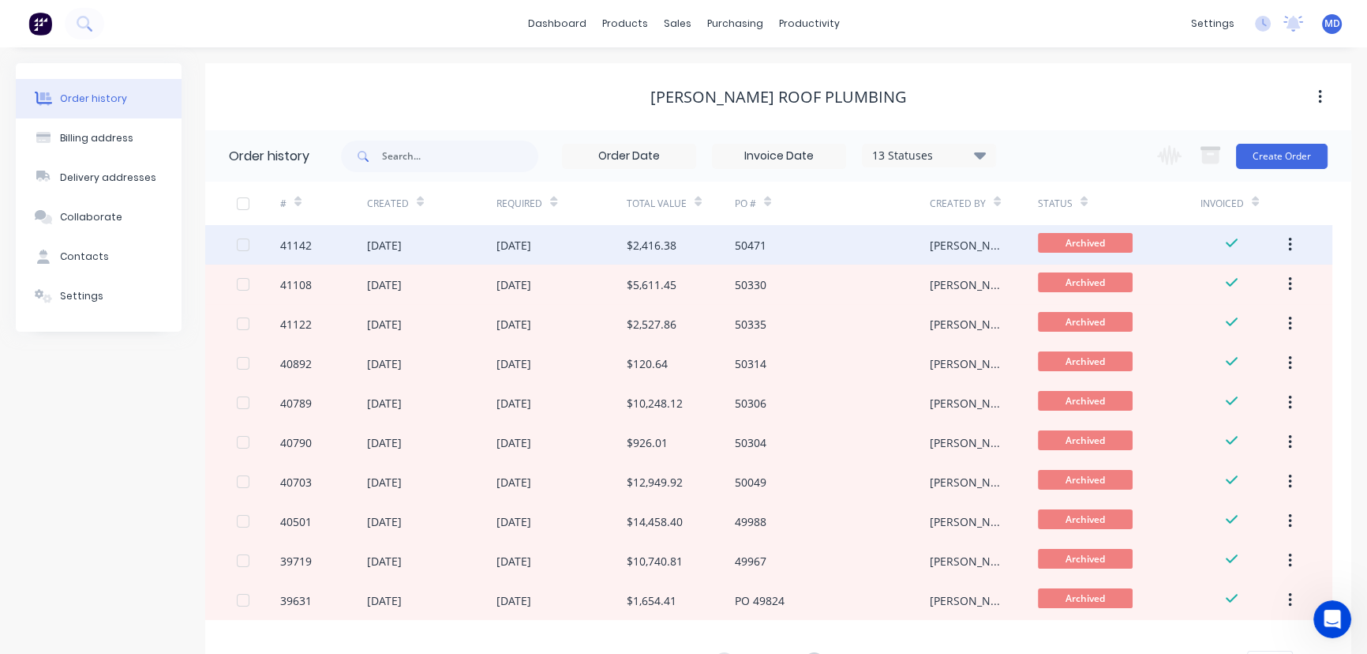
click at [561, 239] on div "26 Aug 2025" at bounding box center [562, 244] width 130 height 39
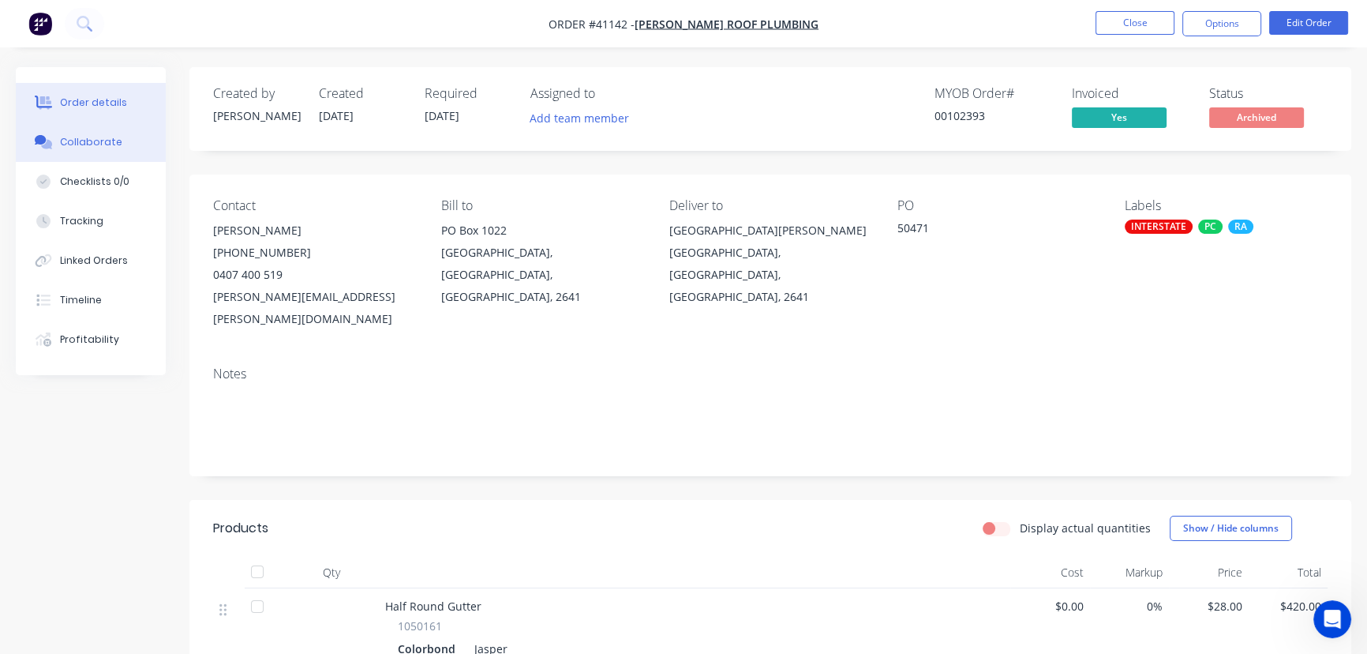
click at [91, 139] on div "Collaborate" at bounding box center [91, 142] width 62 height 14
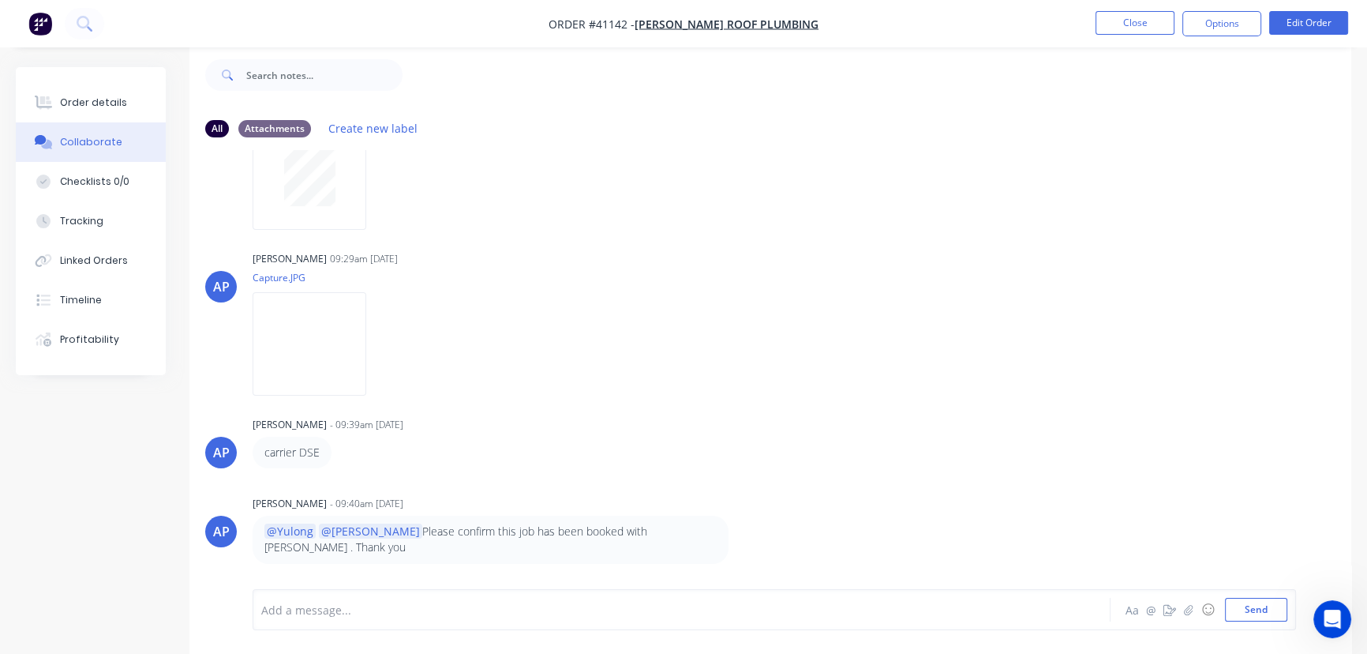
scroll to position [1472, 0]
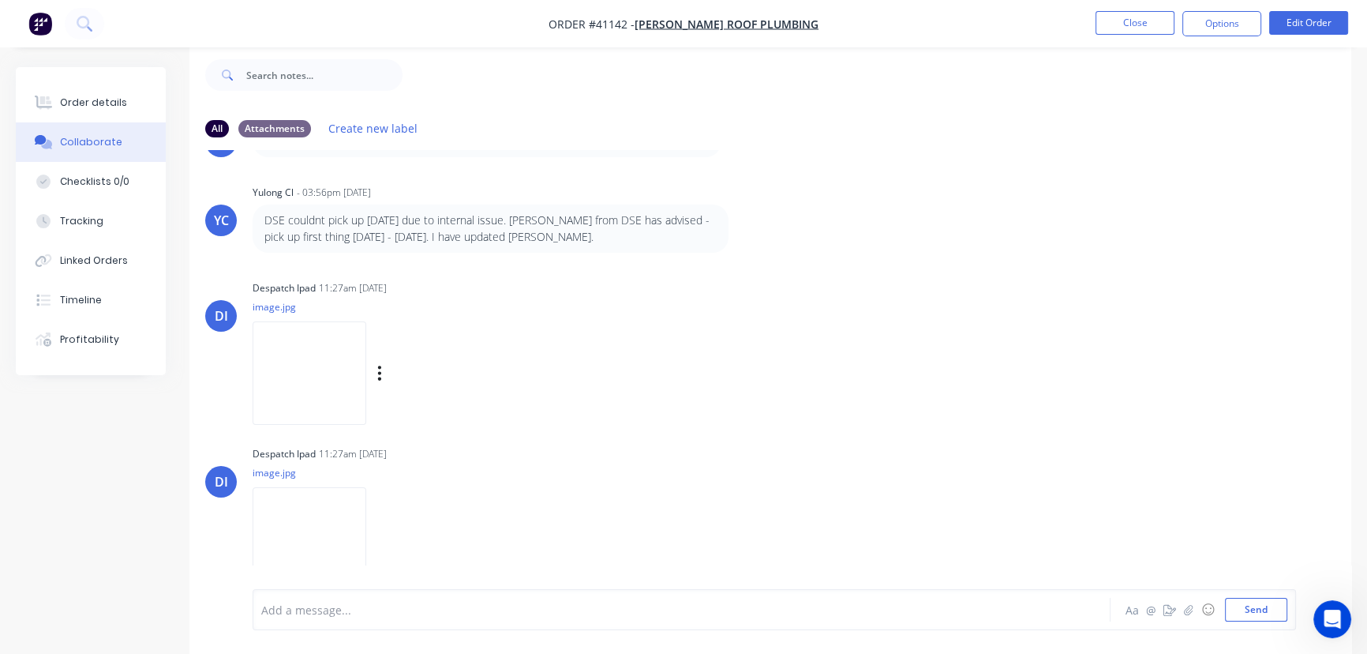
click at [300, 339] on img at bounding box center [310, 372] width 114 height 103
click at [314, 500] on img at bounding box center [310, 538] width 114 height 103
click at [1150, 22] on button "Close" at bounding box center [1135, 23] width 79 height 24
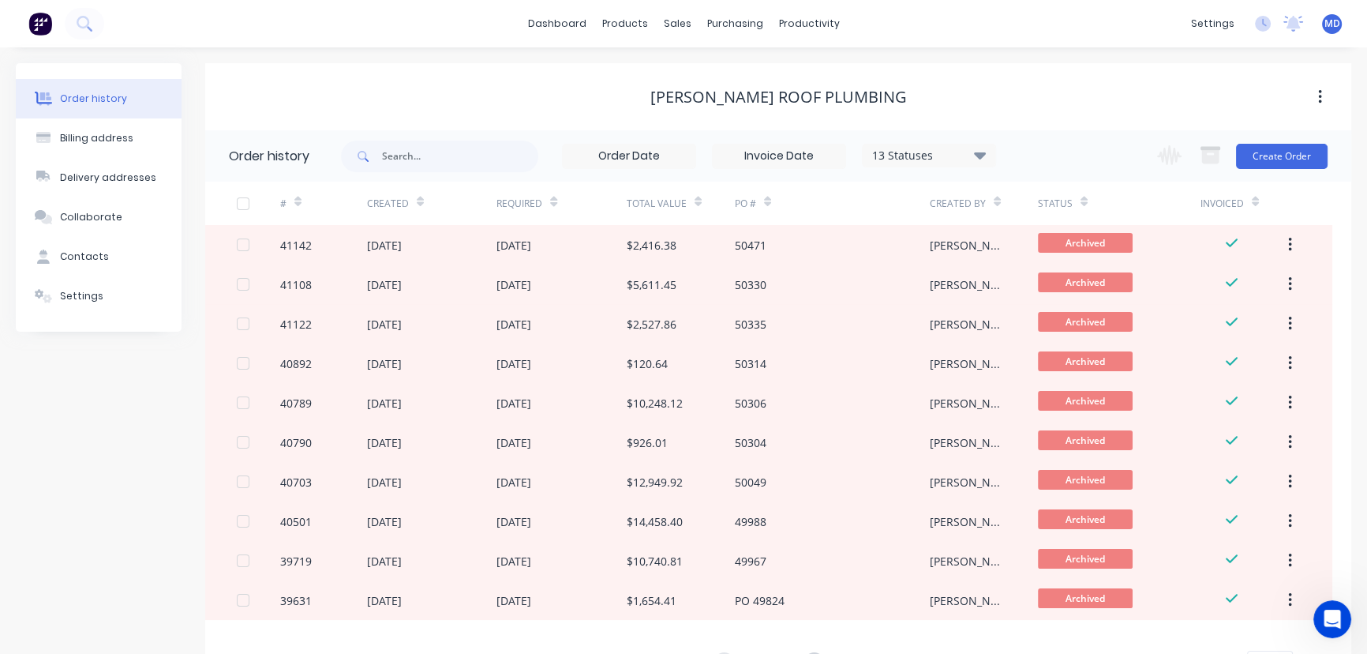
click at [561, 85] on div "[PERSON_NAME] Roof Plumbing" at bounding box center [778, 97] width 1146 height 28
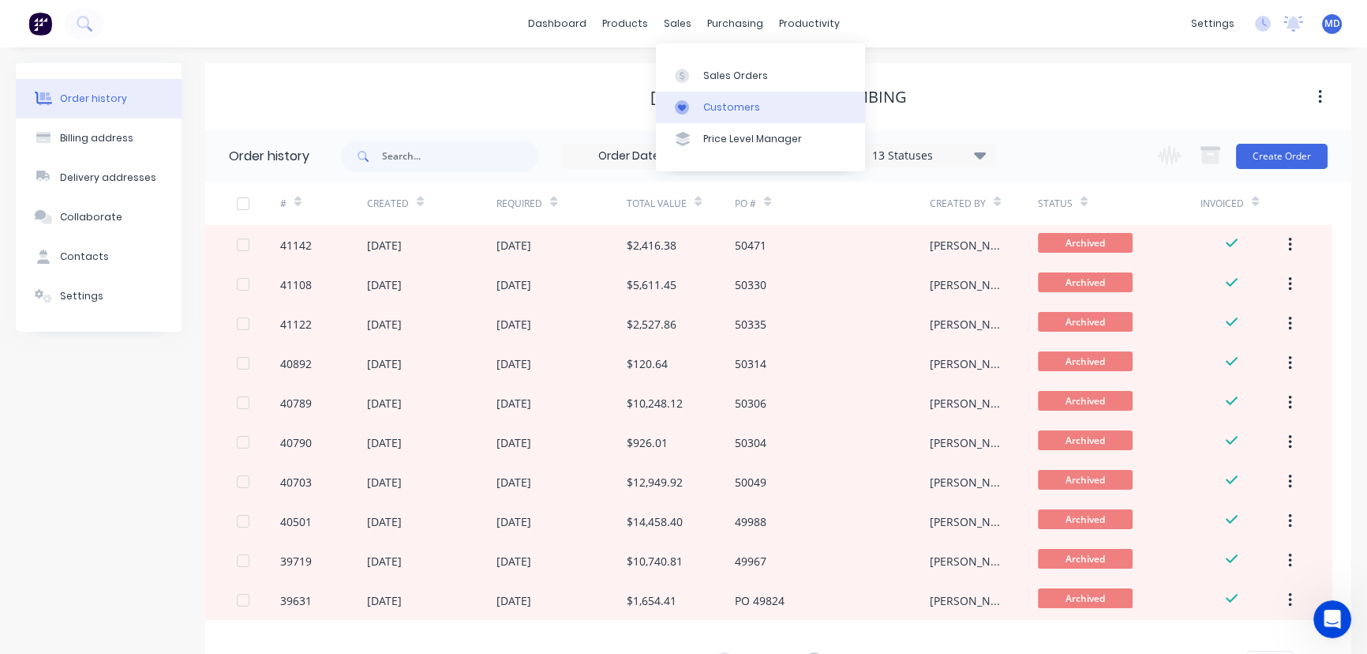
click at [724, 109] on div "Customers" at bounding box center [731, 107] width 57 height 14
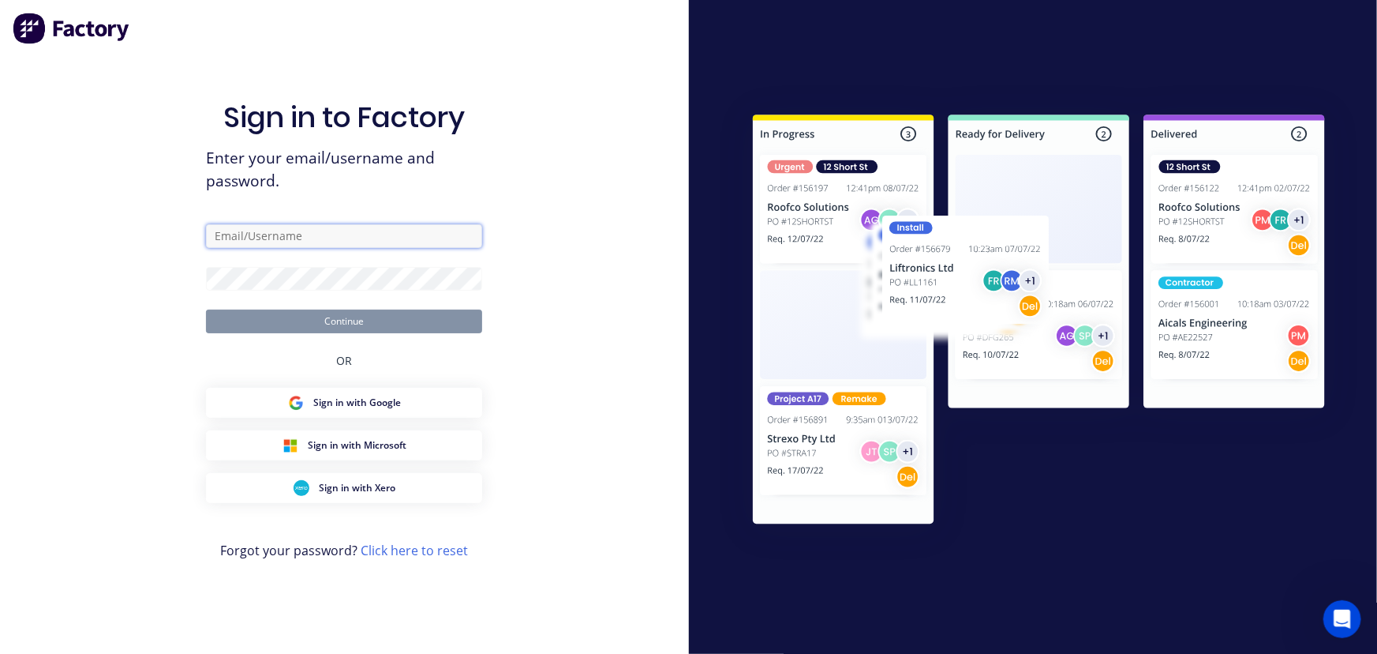
type input "maria@vilno.com.au"
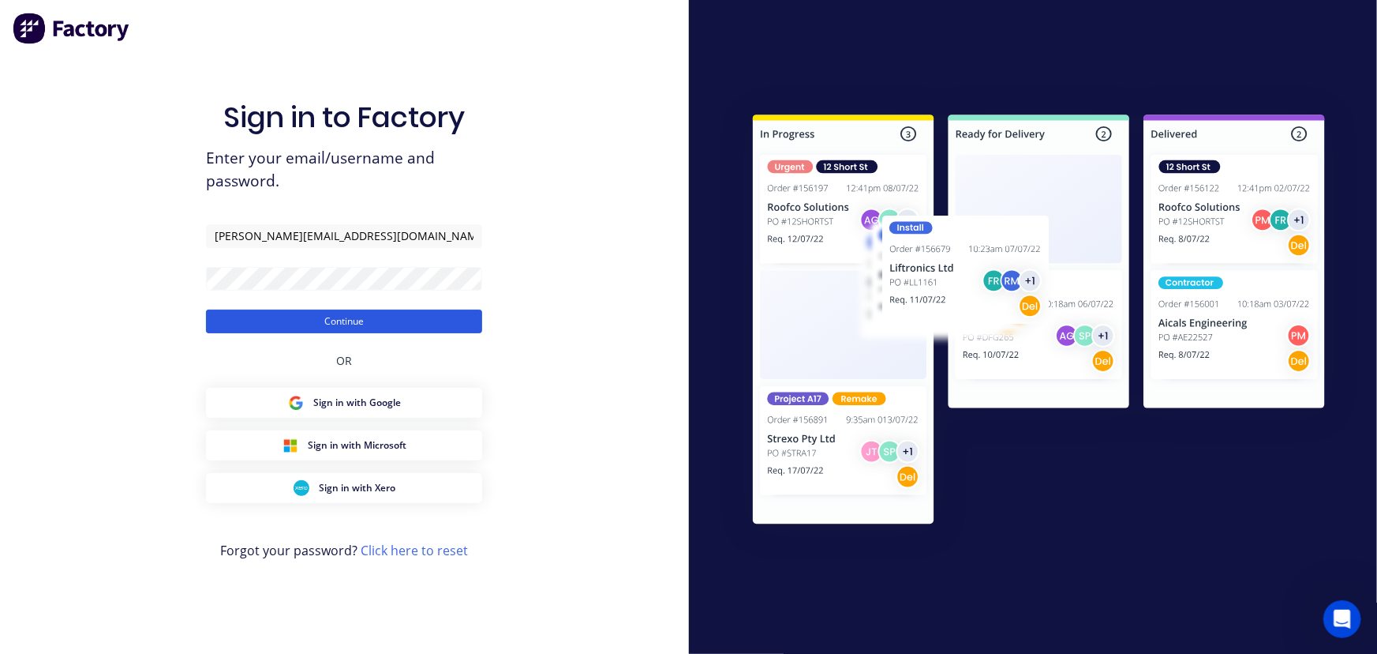
click at [350, 320] on button "Continue" at bounding box center [344, 321] width 276 height 24
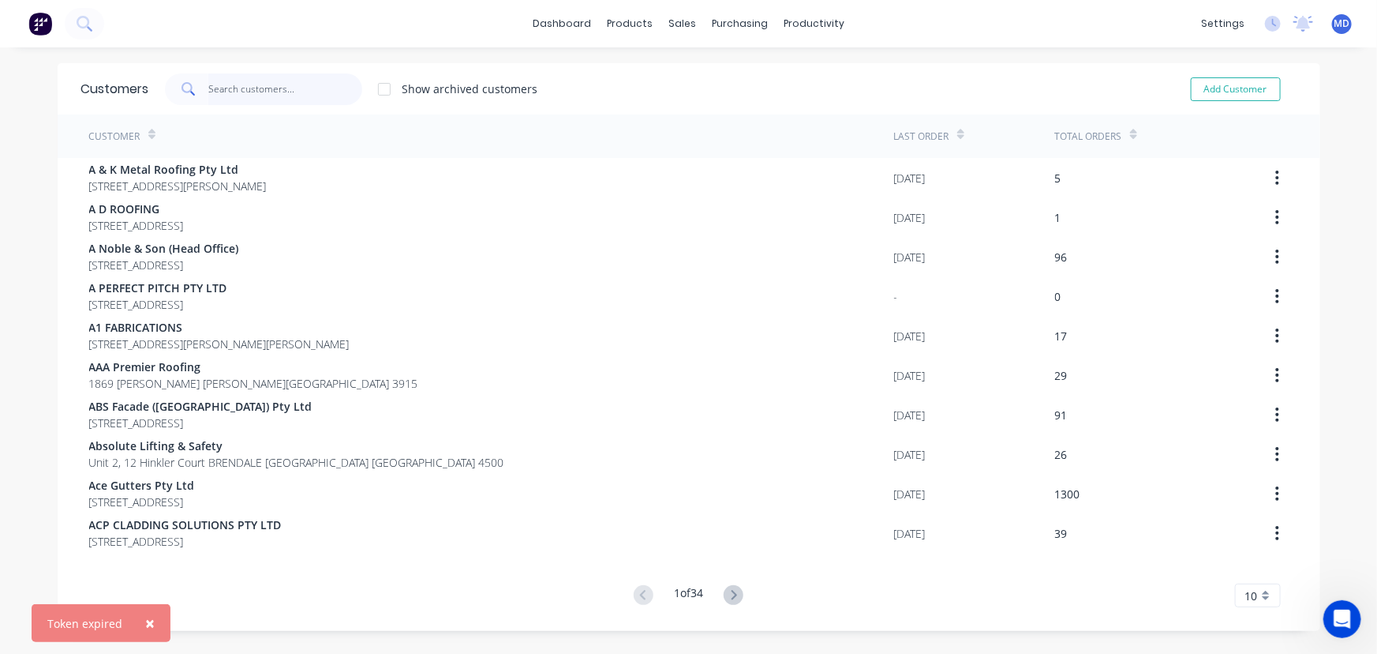
click at [270, 86] on input "text" at bounding box center [285, 89] width 154 height 32
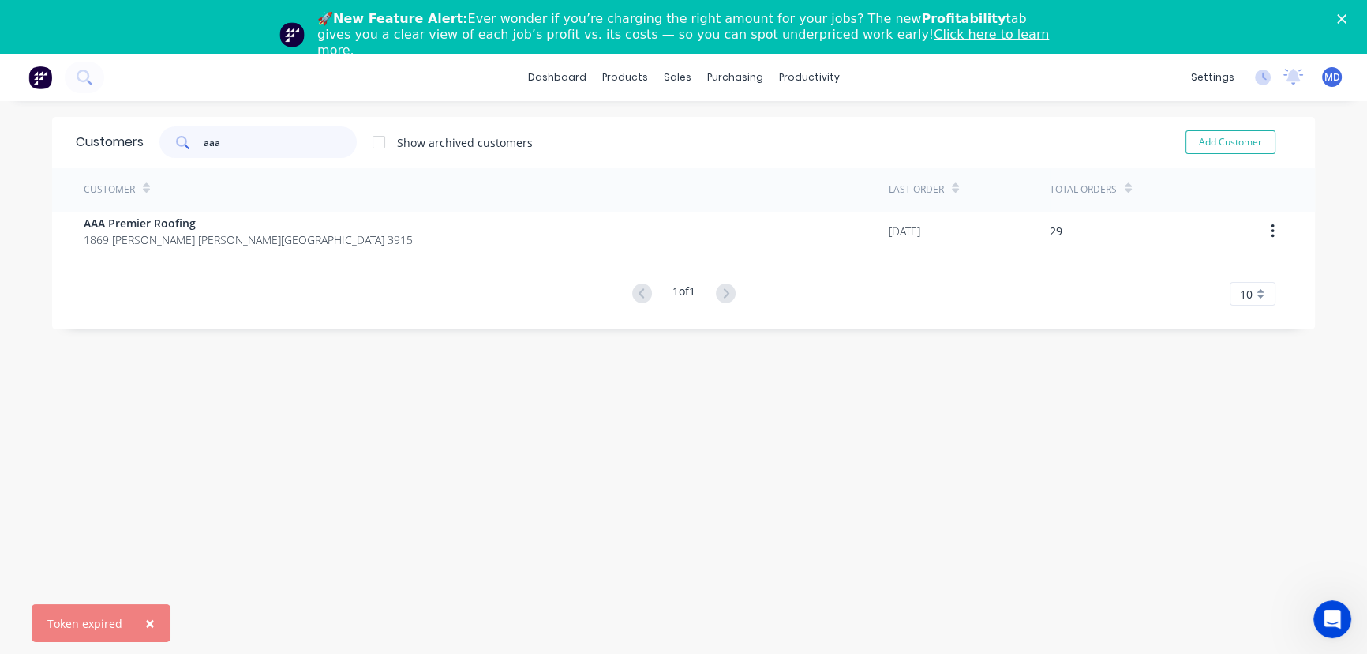
type input "aaa"
click at [1347, 20] on icon "Close" at bounding box center [1341, 18] width 9 height 9
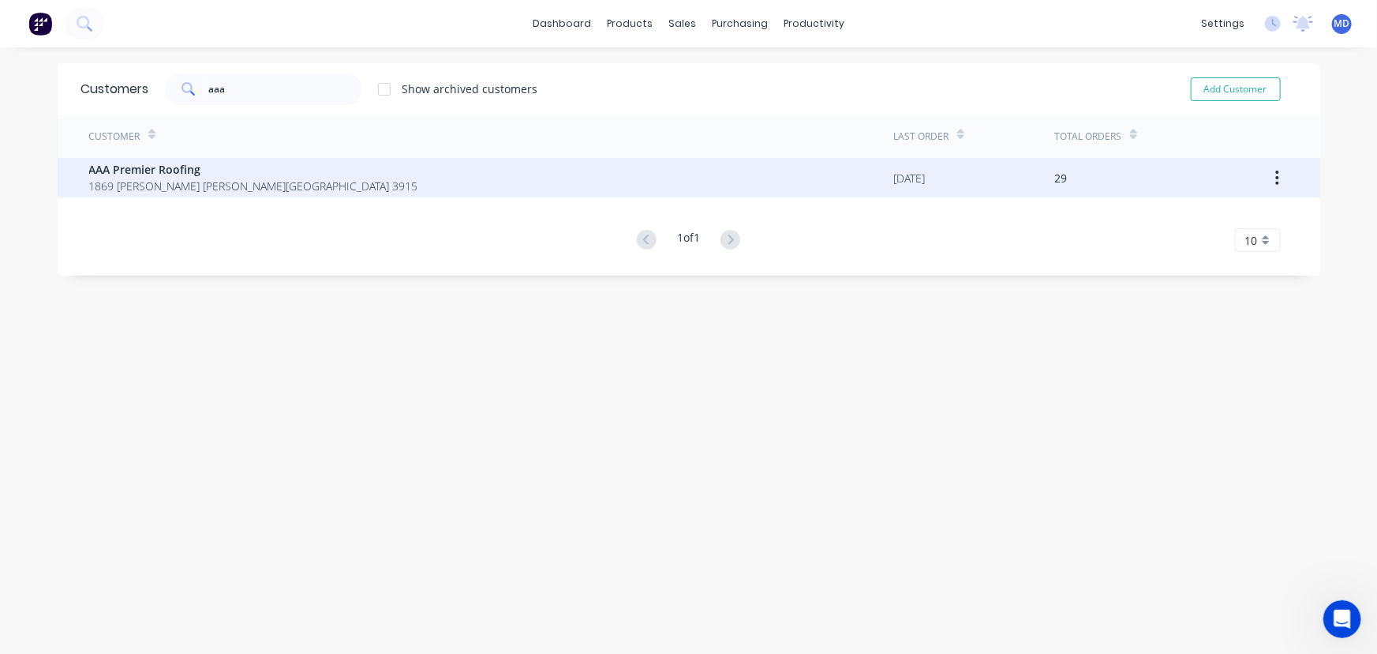
click at [263, 173] on span "AAA Premier Roofing" at bounding box center [253, 169] width 329 height 17
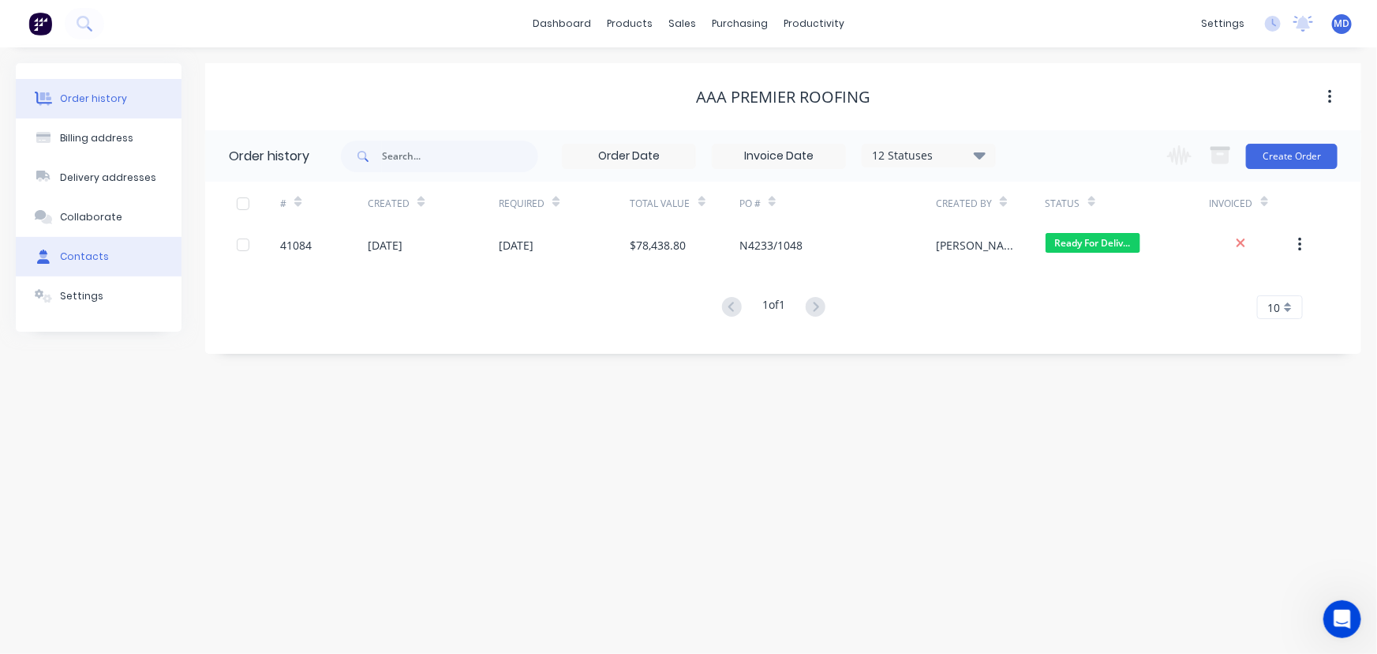
click at [87, 257] on div "Contacts" at bounding box center [84, 256] width 49 height 14
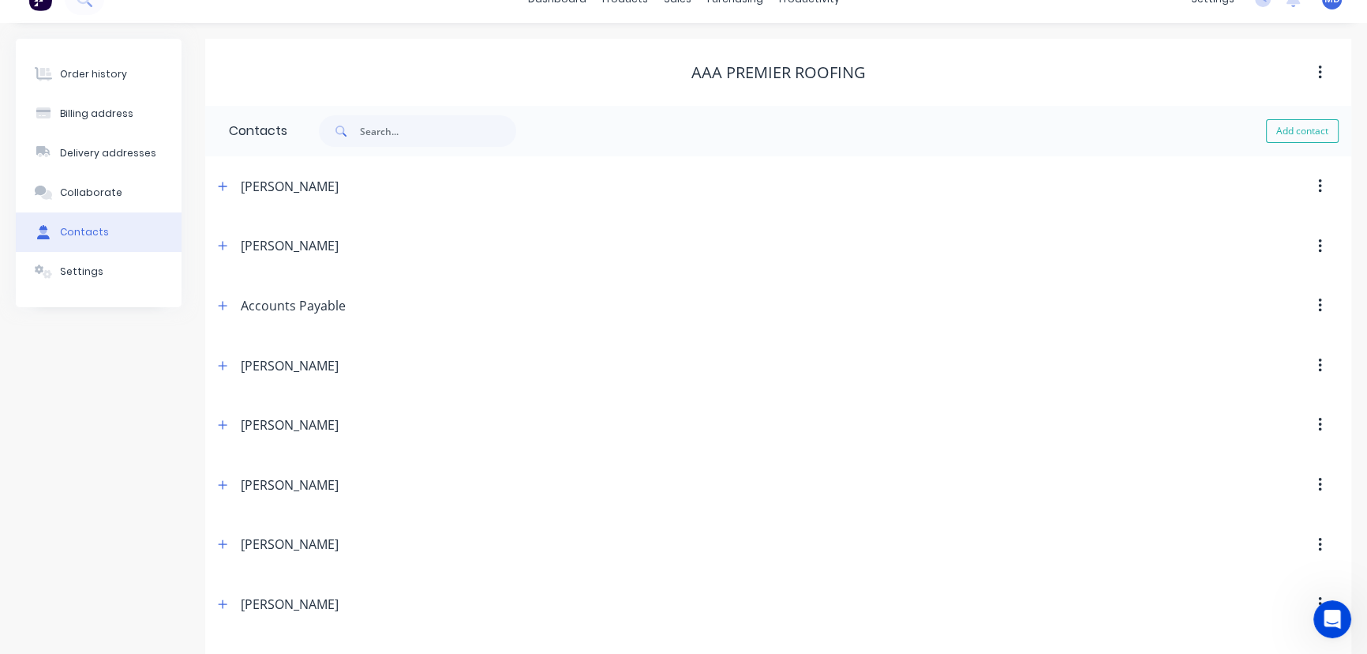
scroll to position [78, 0]
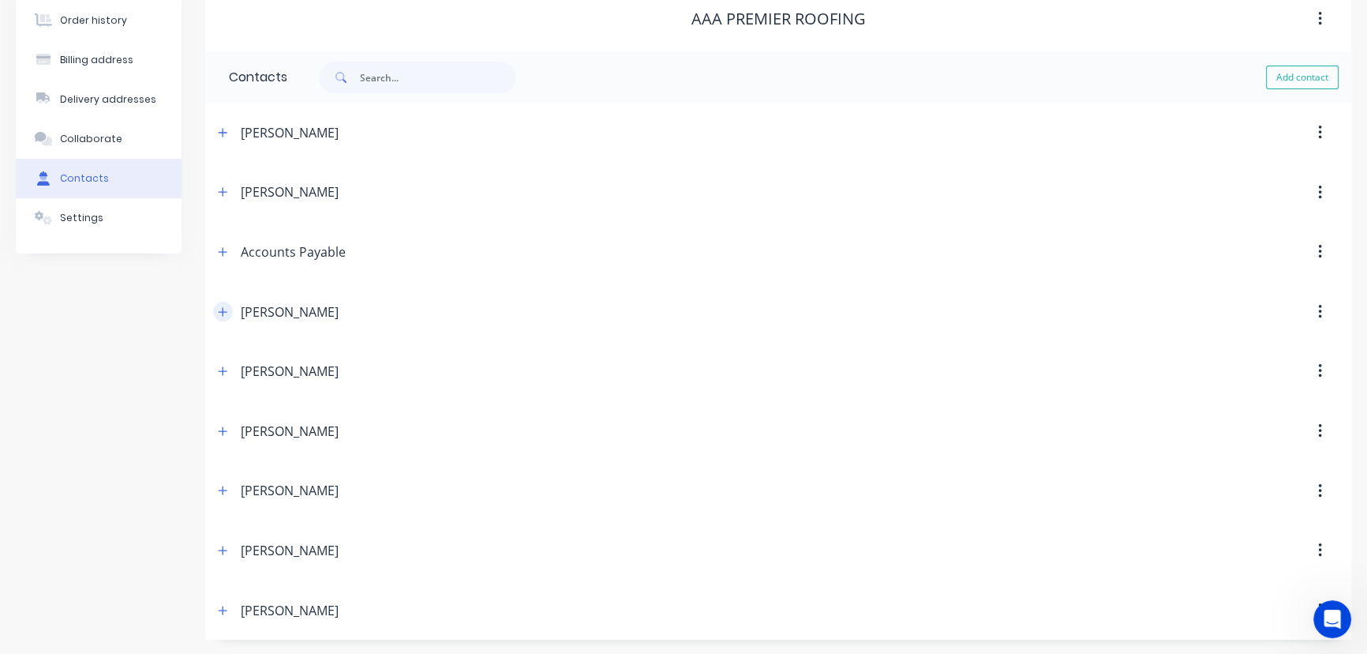
click at [218, 309] on icon "button" at bounding box center [222, 311] width 9 height 11
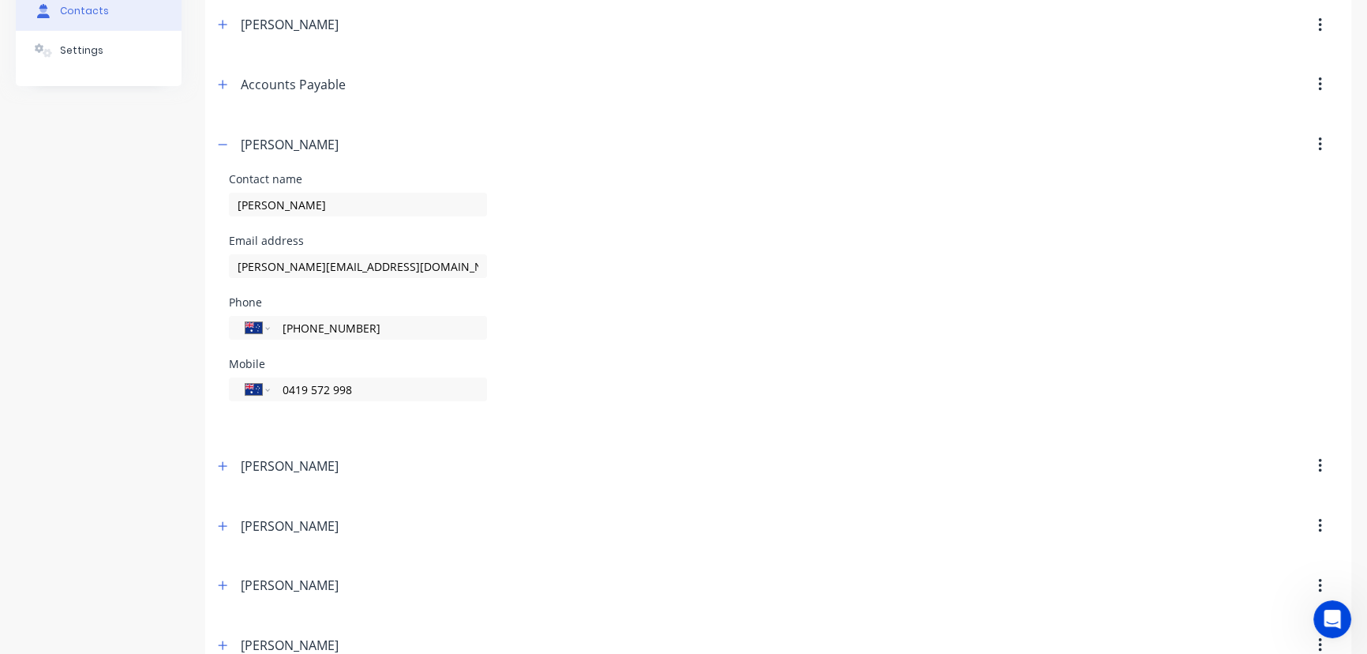
scroll to position [340, 0]
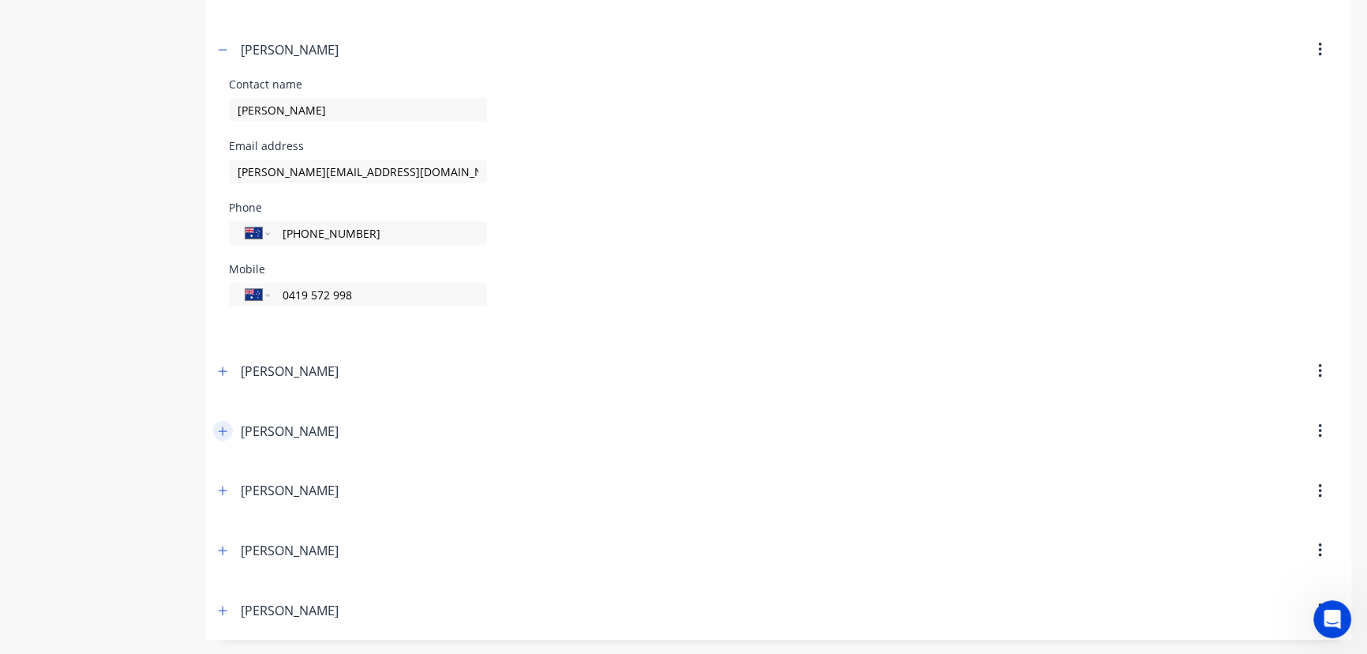
click at [221, 429] on icon "button" at bounding box center [222, 430] width 9 height 11
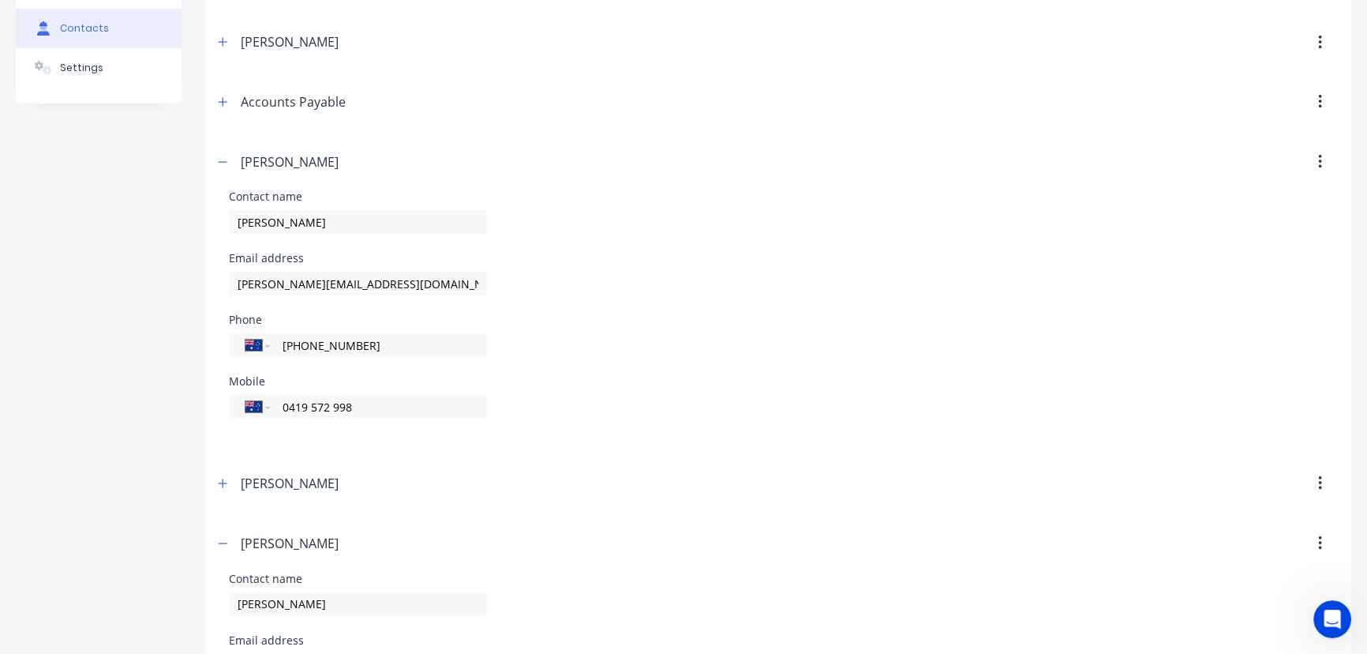
scroll to position [197, 0]
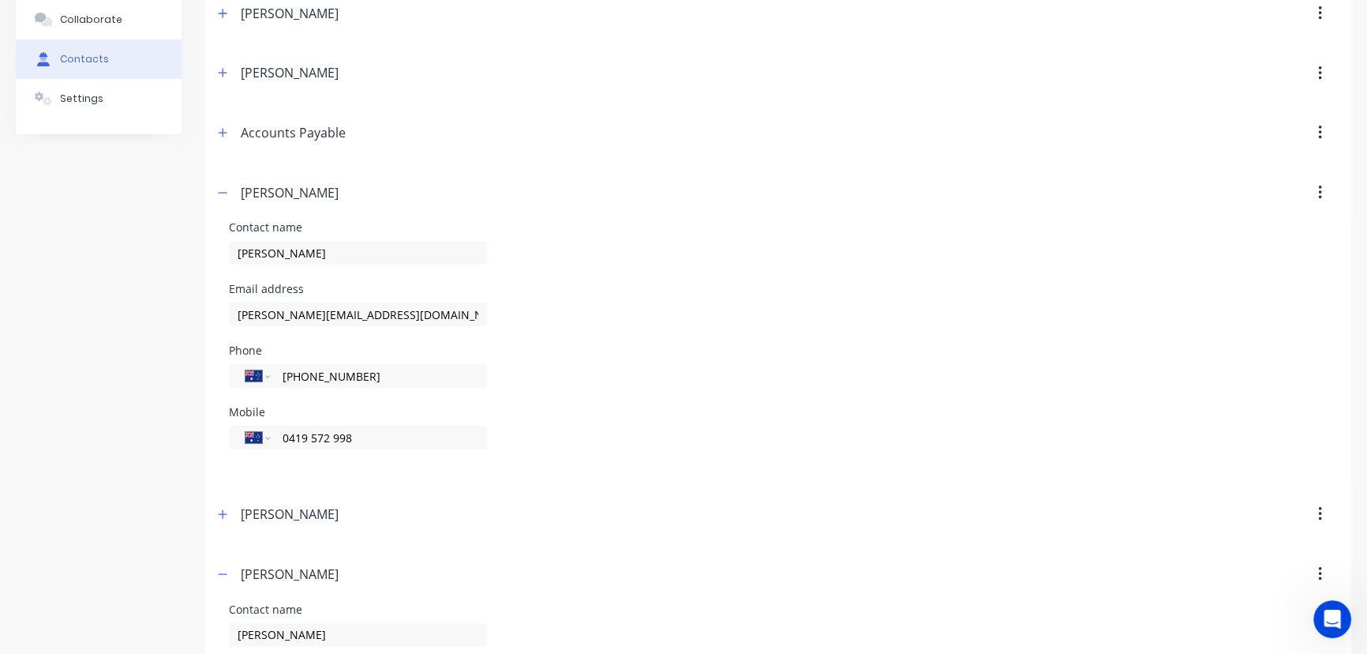
click at [1319, 189] on icon "button" at bounding box center [1319, 193] width 3 height 14
click at [1216, 230] on div "Delete" at bounding box center [1264, 234] width 122 height 23
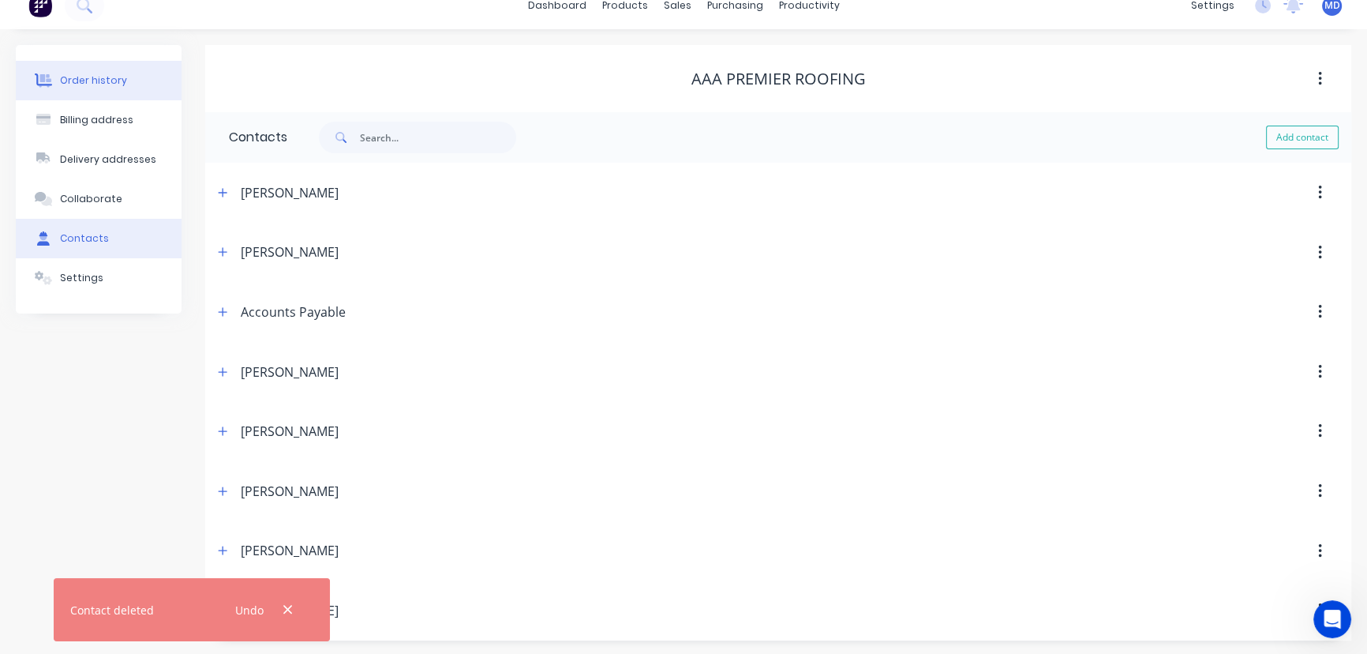
click at [99, 78] on div "Order history" at bounding box center [93, 80] width 67 height 14
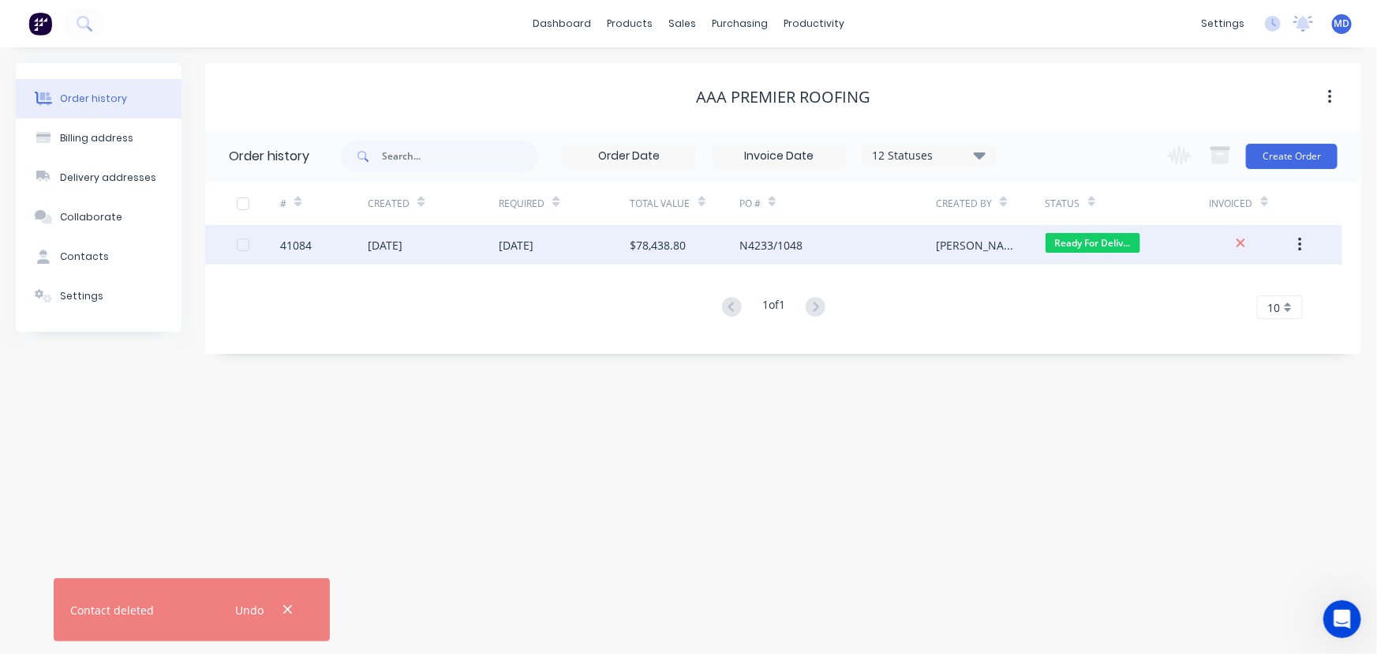
click at [583, 239] on div "[DATE]" at bounding box center [564, 244] width 131 height 39
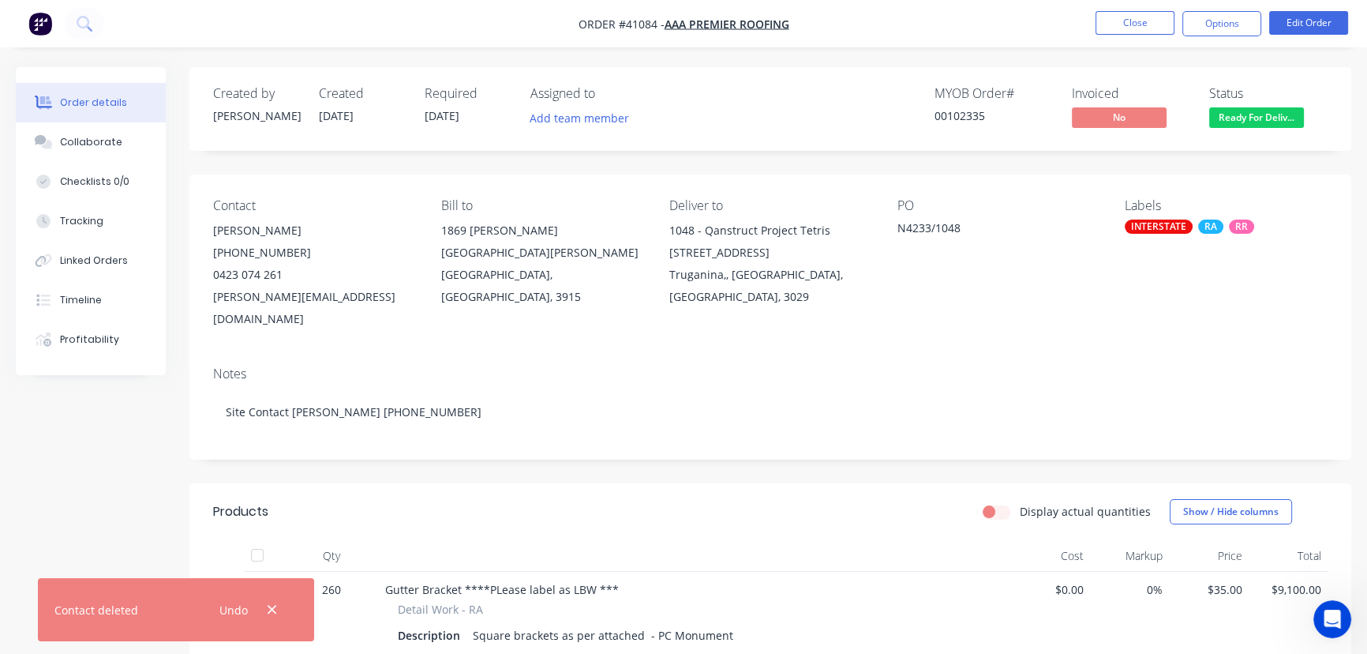
click at [268, 602] on icon "button" at bounding box center [272, 609] width 10 height 14
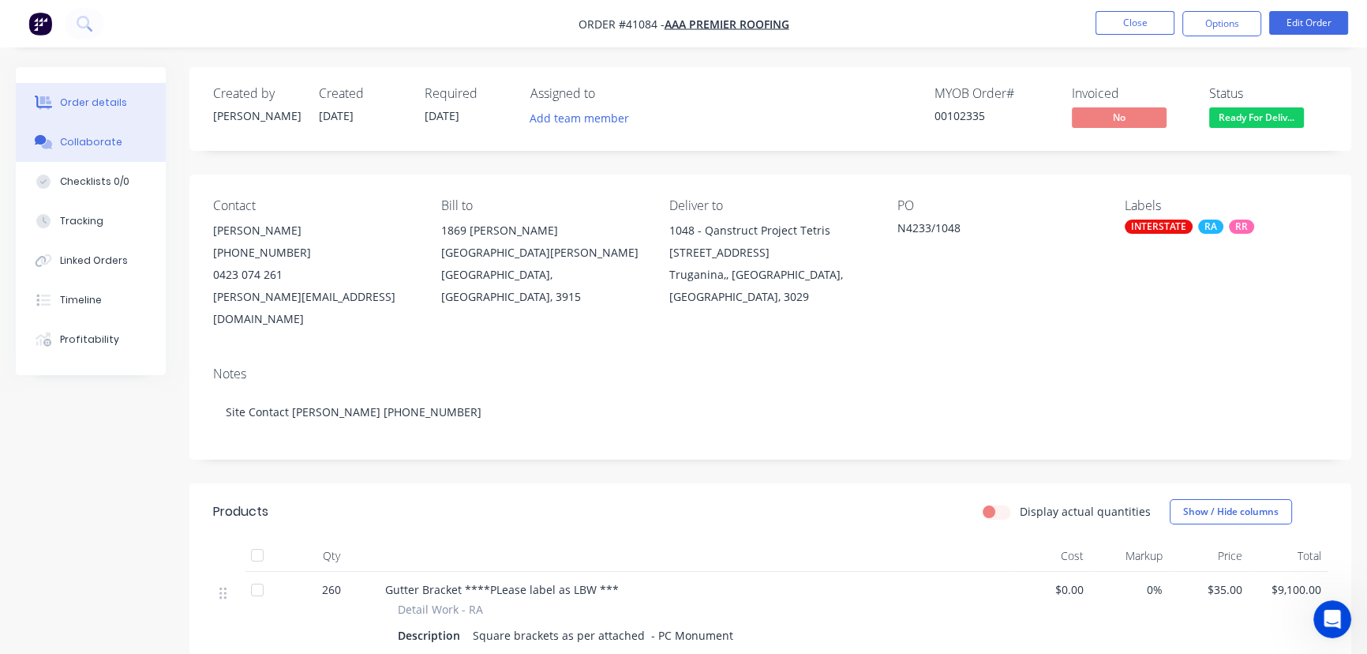
click at [84, 142] on div "Collaborate" at bounding box center [91, 142] width 62 height 14
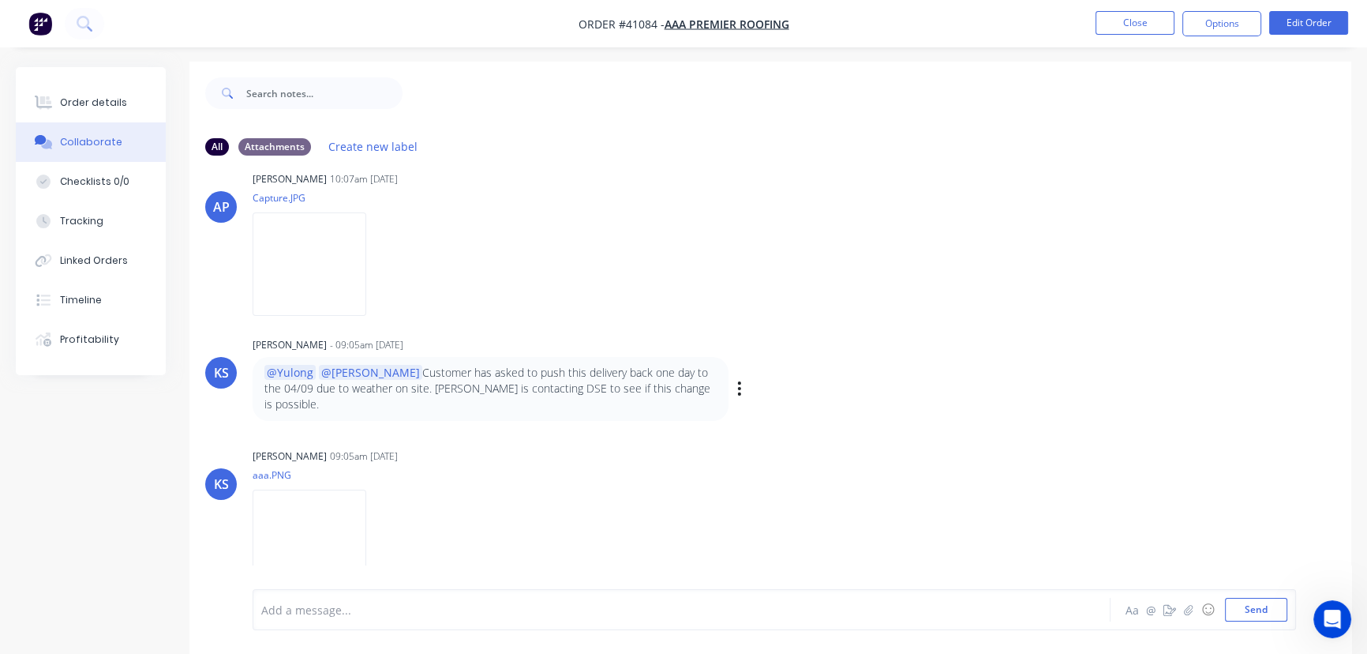
scroll to position [24, 0]
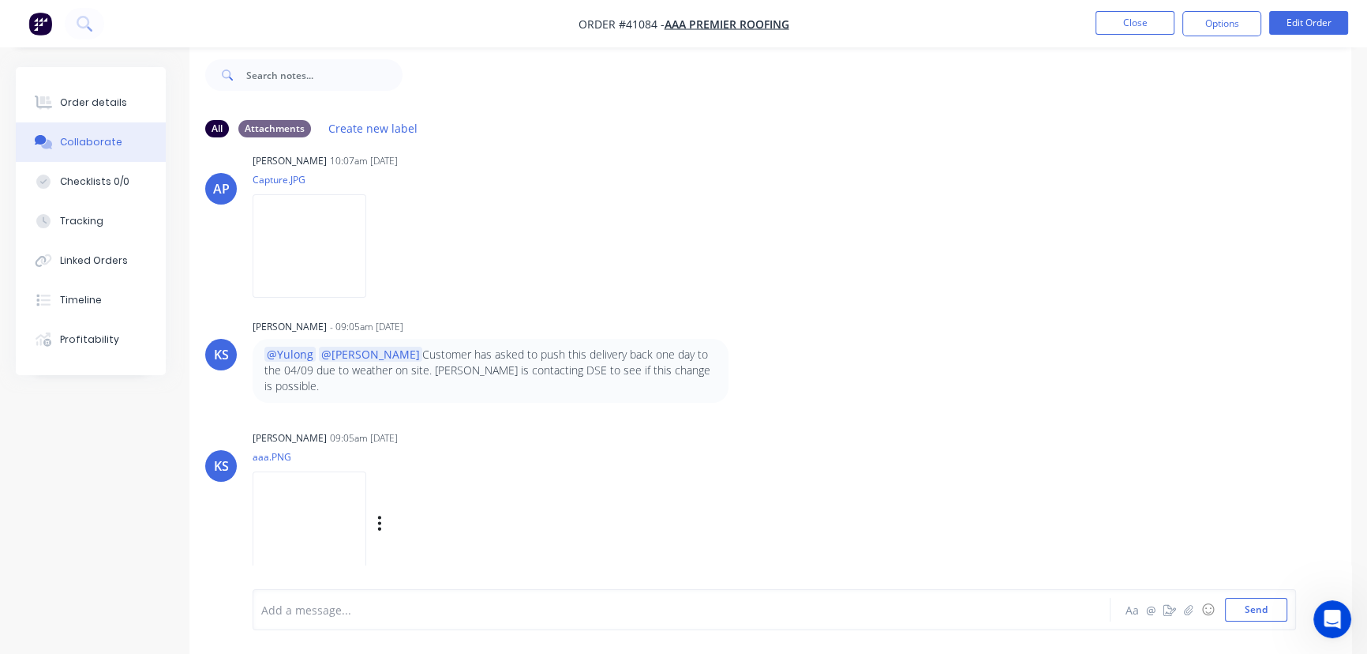
click at [302, 504] on img at bounding box center [310, 522] width 114 height 103
click at [1191, 613] on icon "button" at bounding box center [1188, 609] width 9 height 11
drag, startPoint x: 1255, startPoint y: 617, endPoint x: 905, endPoint y: 395, distance: 413.7
click at [1254, 616] on button "Send" at bounding box center [1256, 610] width 62 height 24
click at [1263, 613] on button "Send" at bounding box center [1256, 610] width 62 height 24
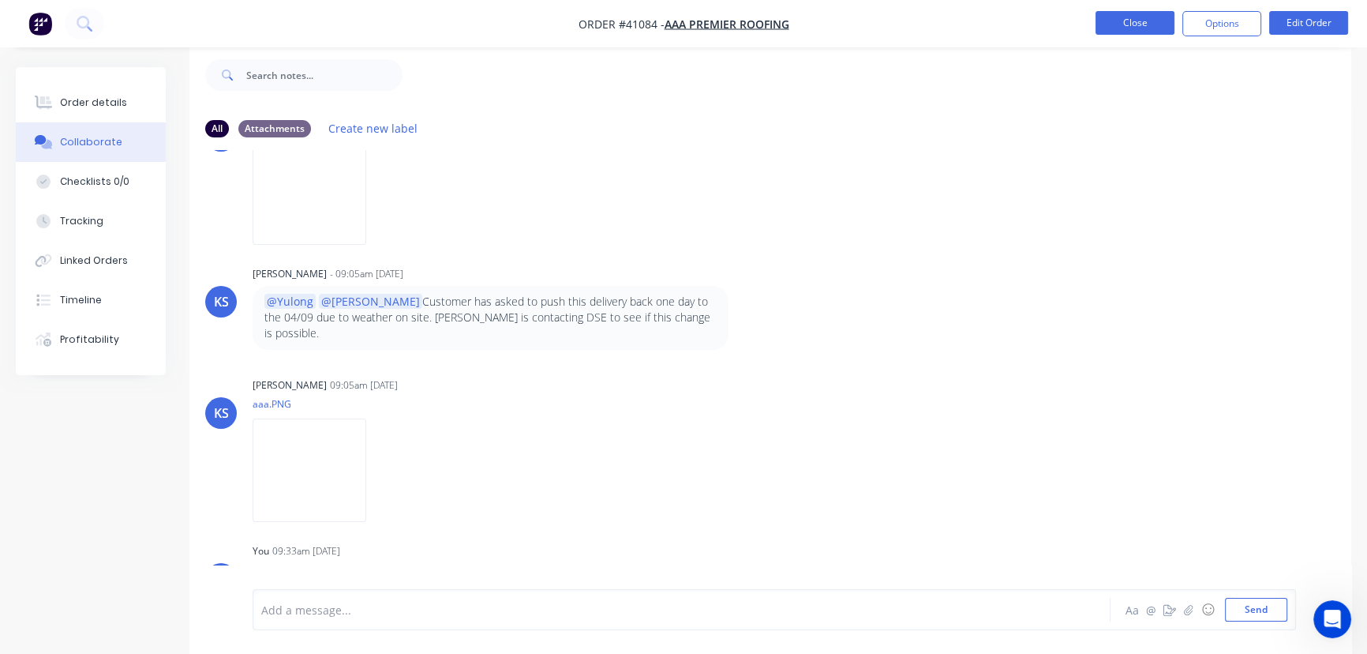
scroll to position [1850, 0]
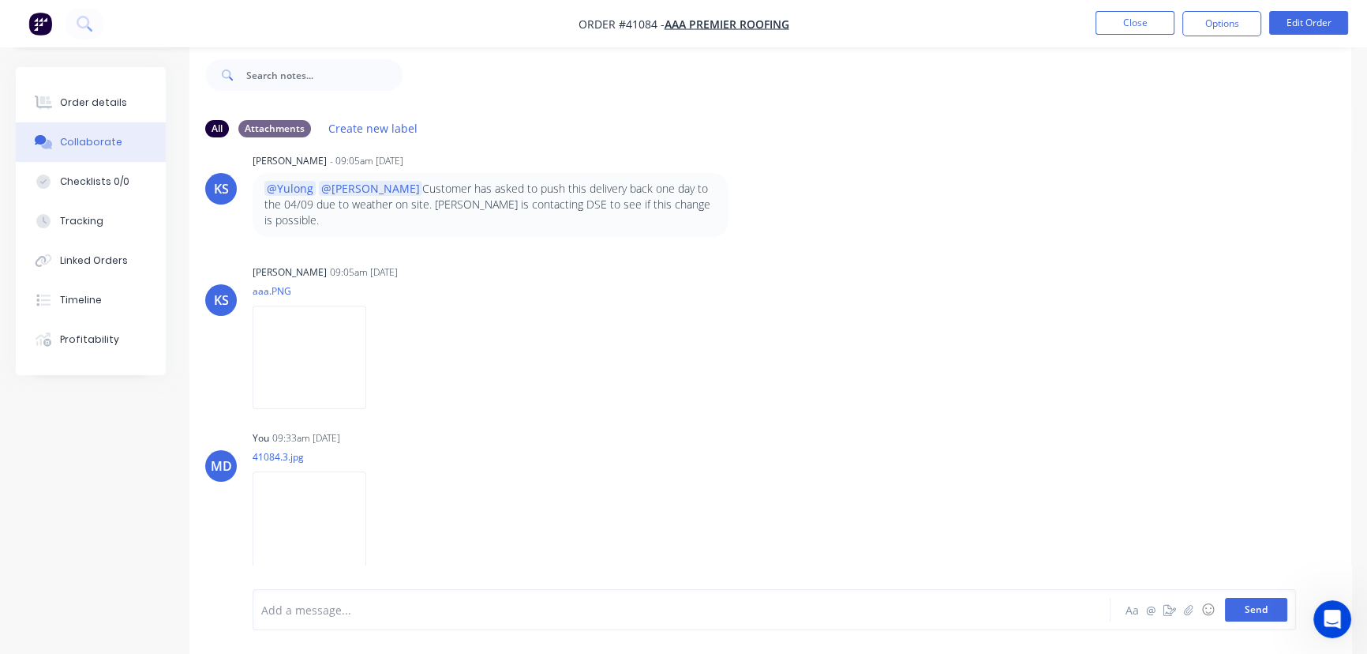
click at [1255, 611] on button "Send" at bounding box center [1256, 610] width 62 height 24
click at [320, 620] on div "Add a message..." at bounding box center [646, 610] width 770 height 24
drag, startPoint x: 348, startPoint y: 585, endPoint x: 640, endPoint y: 518, distance: 299.7
drag, startPoint x: 347, startPoint y: 588, endPoint x: 488, endPoint y: 577, distance: 140.9
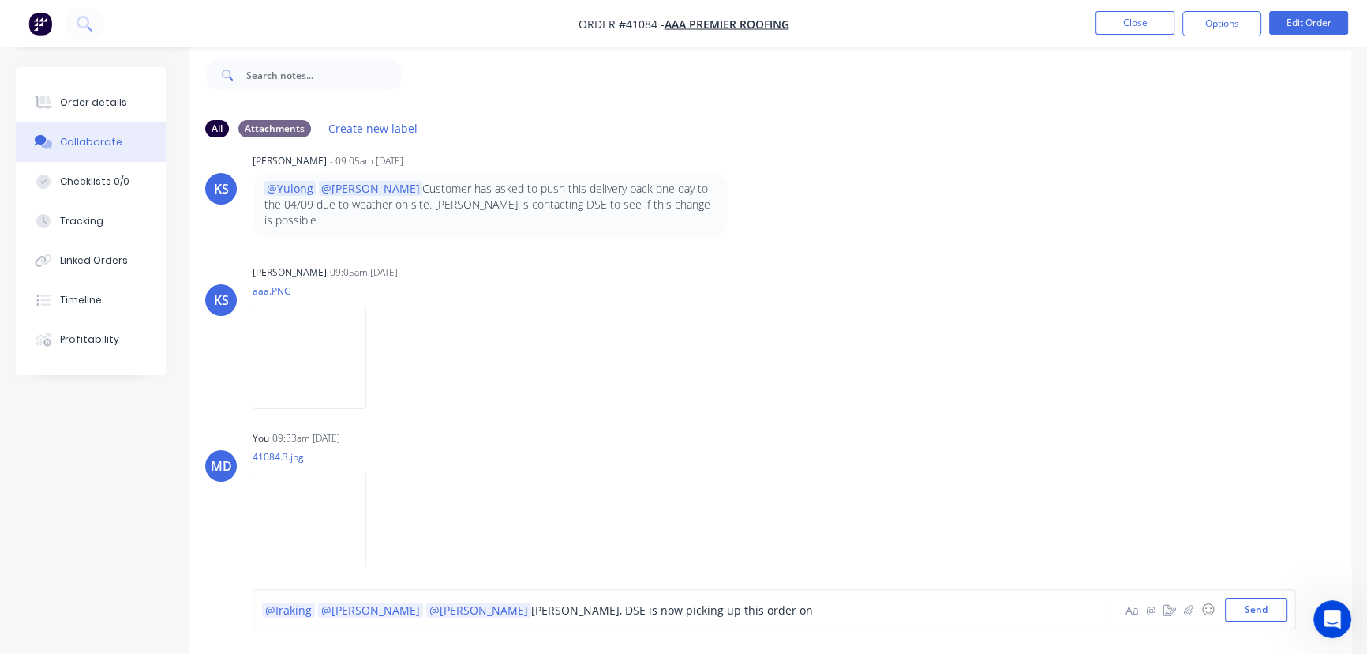
click at [710, 586] on div "@Iraking @Tobias @Byron Rob, DSE is now picking up this order on Aa @ ☺ Send" at bounding box center [770, 609] width 1162 height 88
click at [669, 609] on div "@Iraking @Tobias @Byron Rob, DSE is now picking up this order on" at bounding box center [646, 610] width 769 height 17
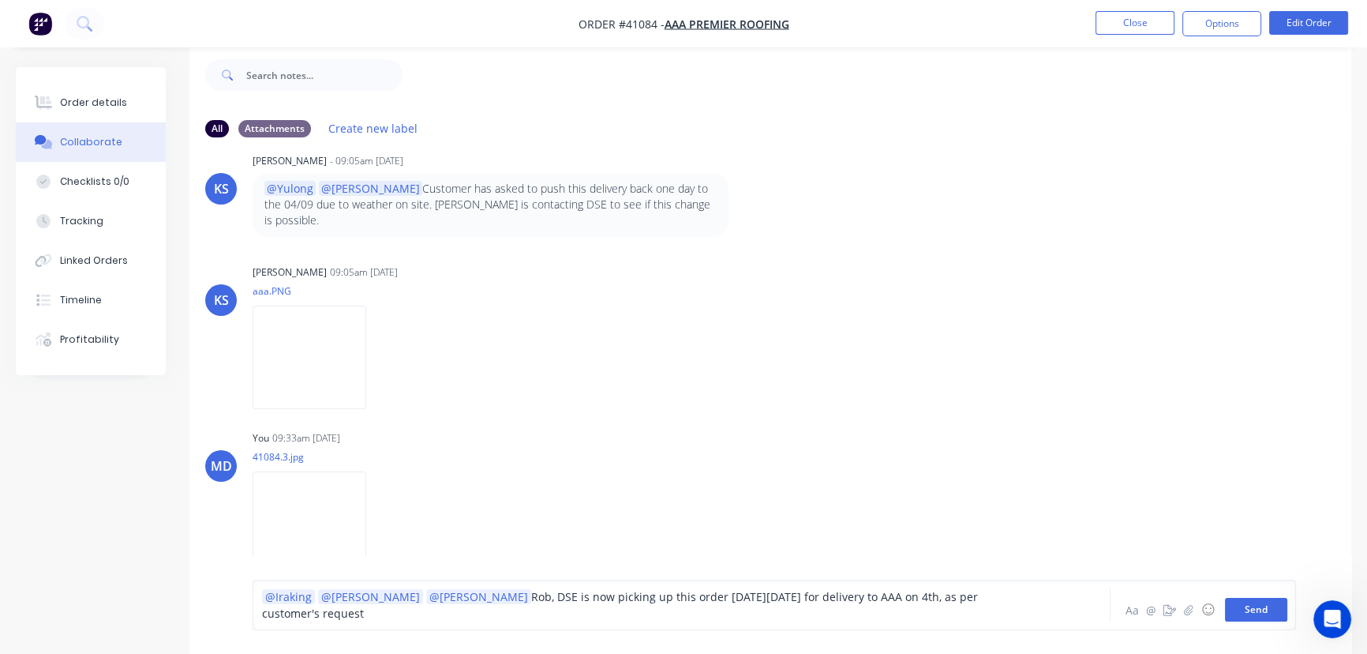
click at [1254, 610] on button "Send" at bounding box center [1256, 610] width 62 height 24
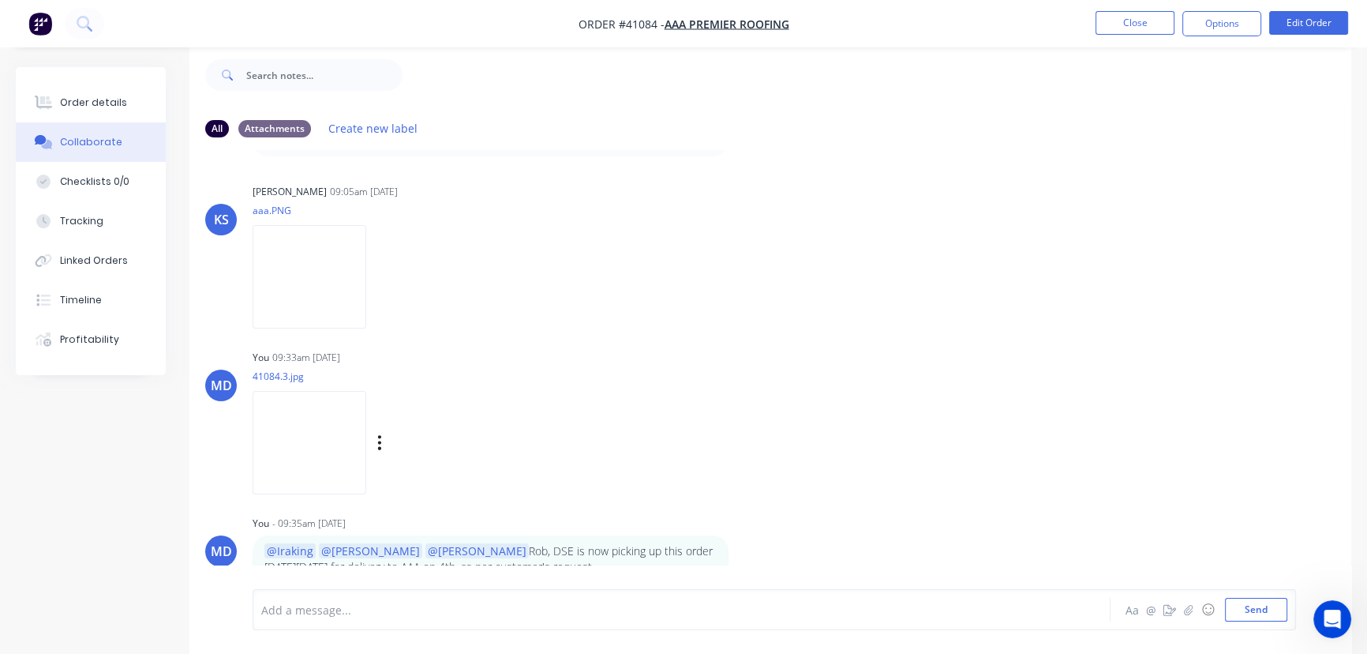
scroll to position [1931, 0]
click at [1137, 23] on button "Close" at bounding box center [1135, 23] width 79 height 24
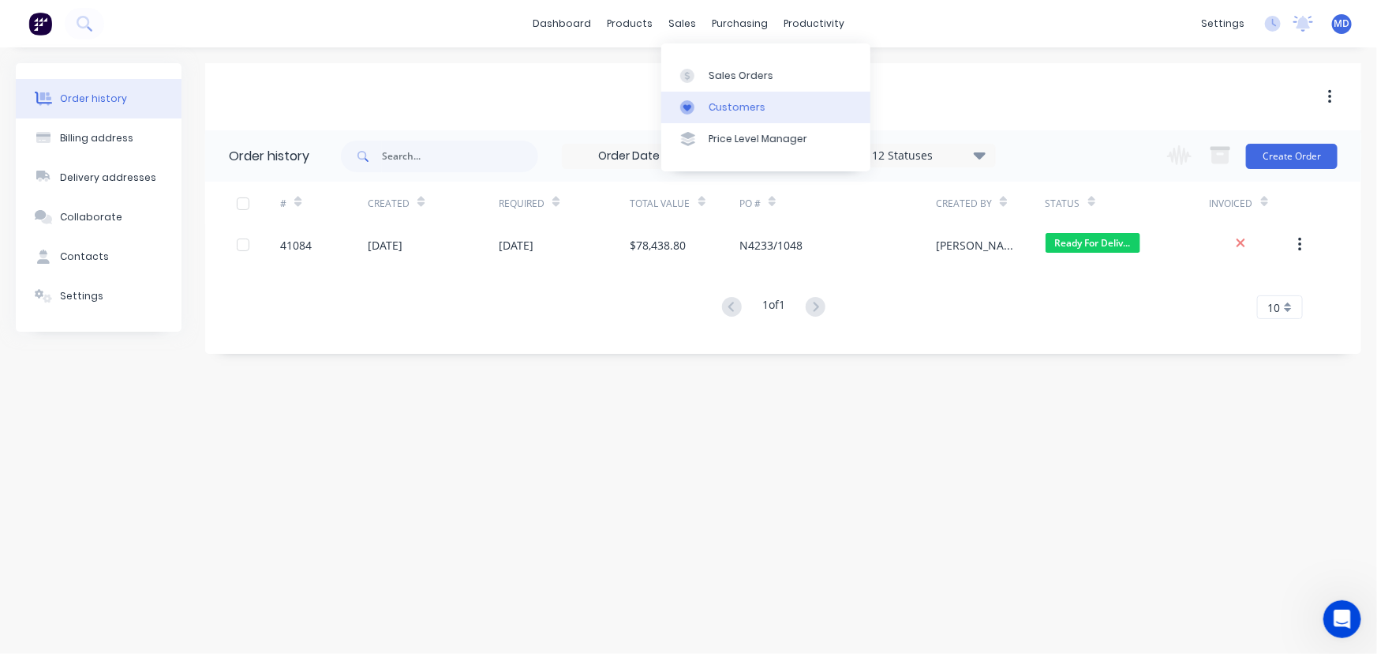
click at [728, 103] on div "Customers" at bounding box center [737, 107] width 57 height 14
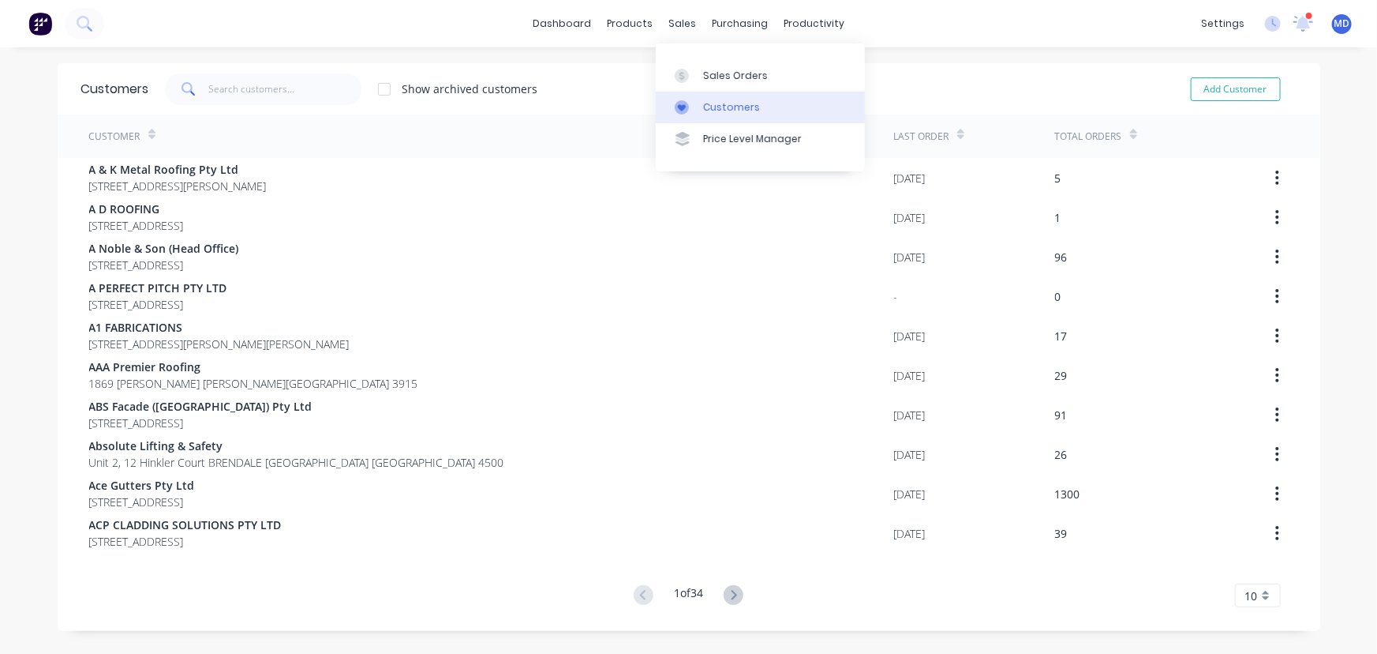
click at [722, 109] on div "Customers" at bounding box center [731, 107] width 57 height 14
click at [253, 91] on input "text" at bounding box center [285, 89] width 154 height 32
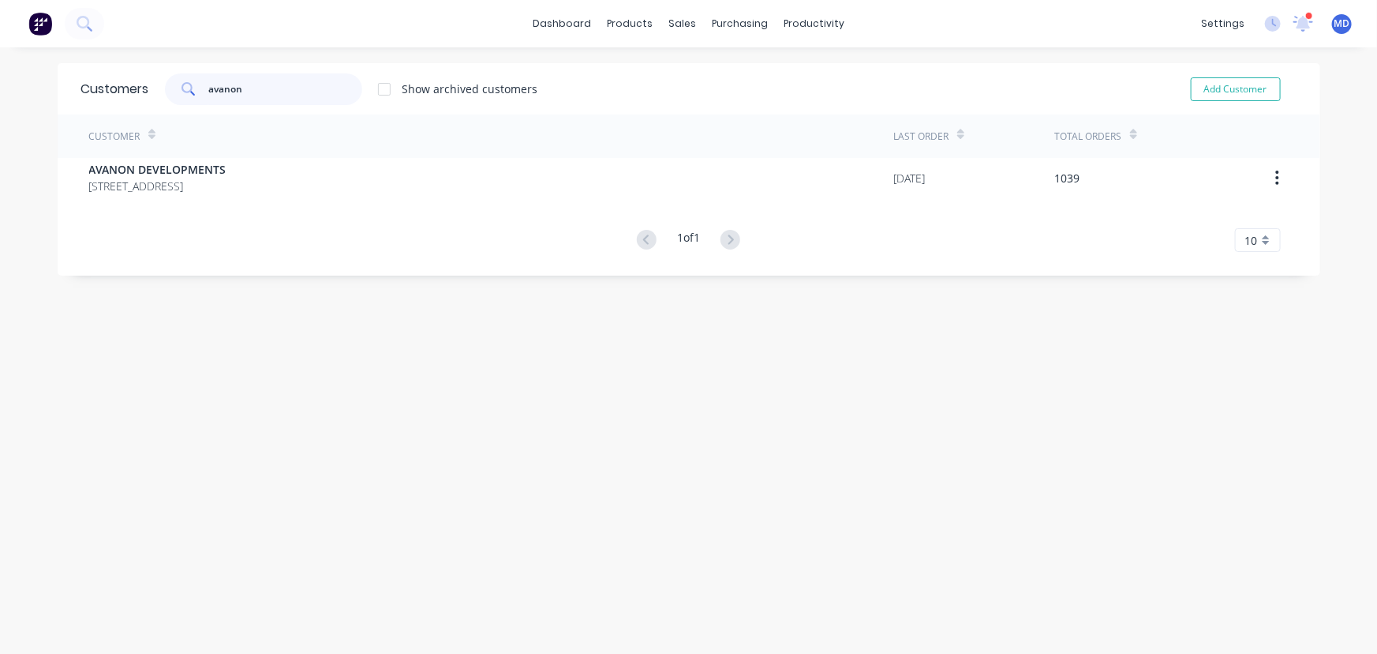
type input "avanon"
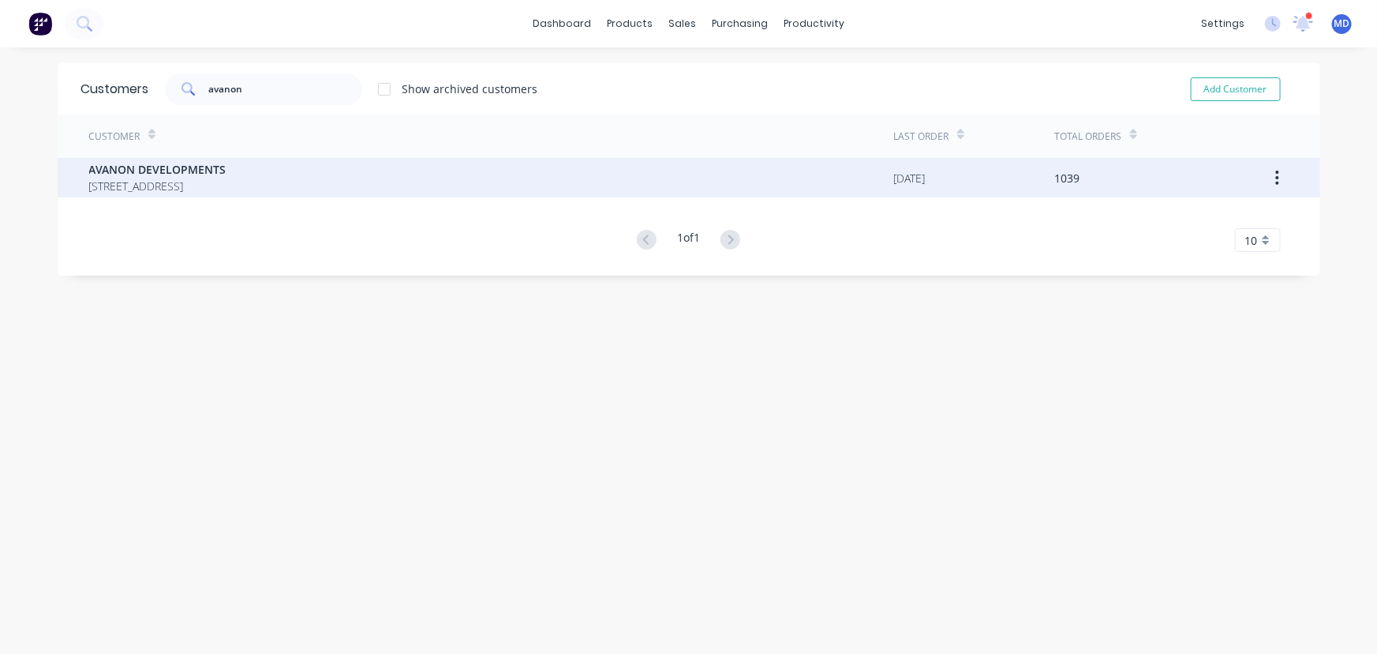
click at [142, 186] on span "PO BOX 61 COBBITTY New South Wales Australia 2570" at bounding box center [157, 186] width 137 height 17
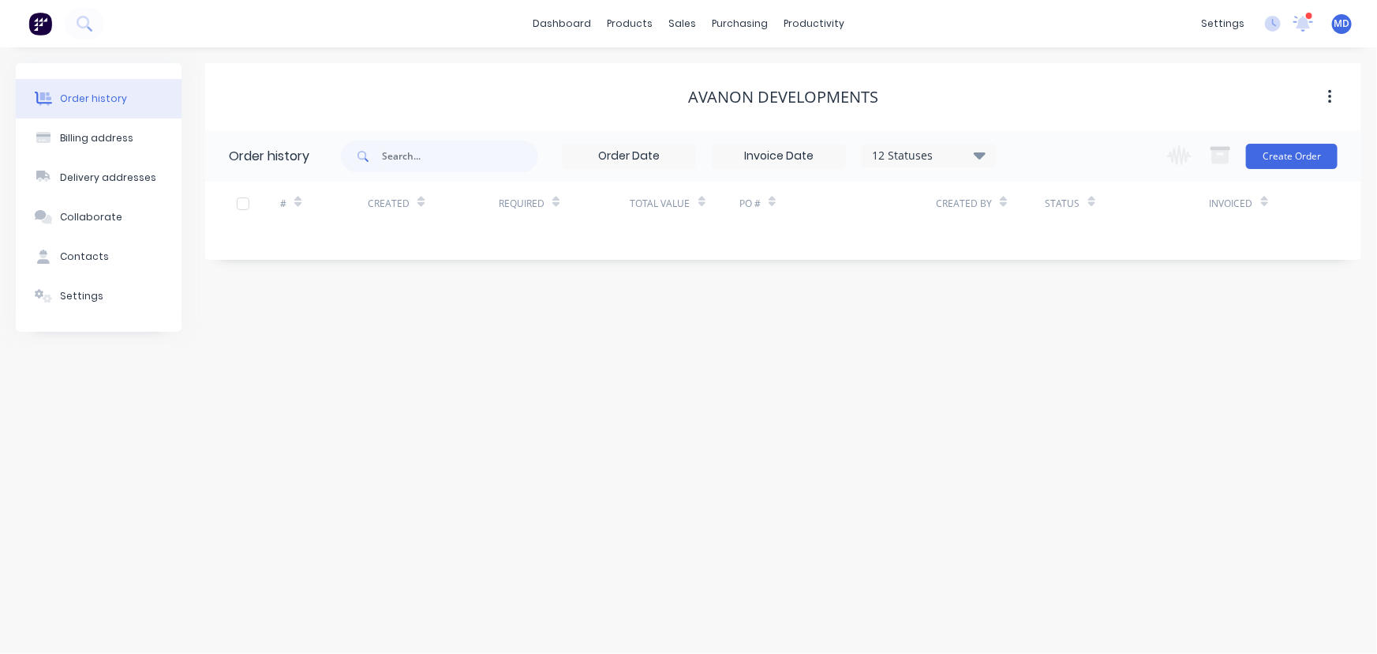
click at [988, 152] on div "12 Statuses" at bounding box center [929, 155] width 133 height 17
click at [1059, 337] on label at bounding box center [1059, 337] width 0 height 0
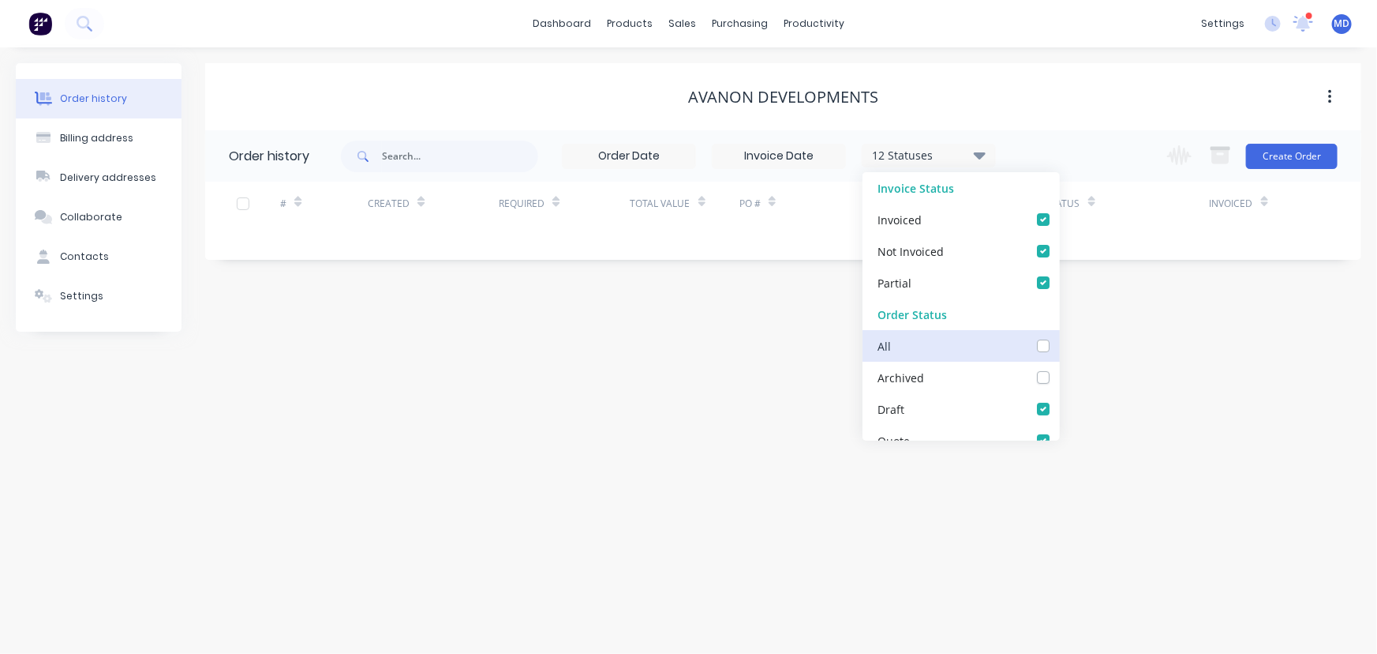
click at [1059, 348] on input "checkbox" at bounding box center [1065, 344] width 13 height 15
checkbox input "true"
click at [1183, 369] on div "Order history Billing address Delivery addresses Collaborate Contacts Settings …" at bounding box center [688, 350] width 1377 height 606
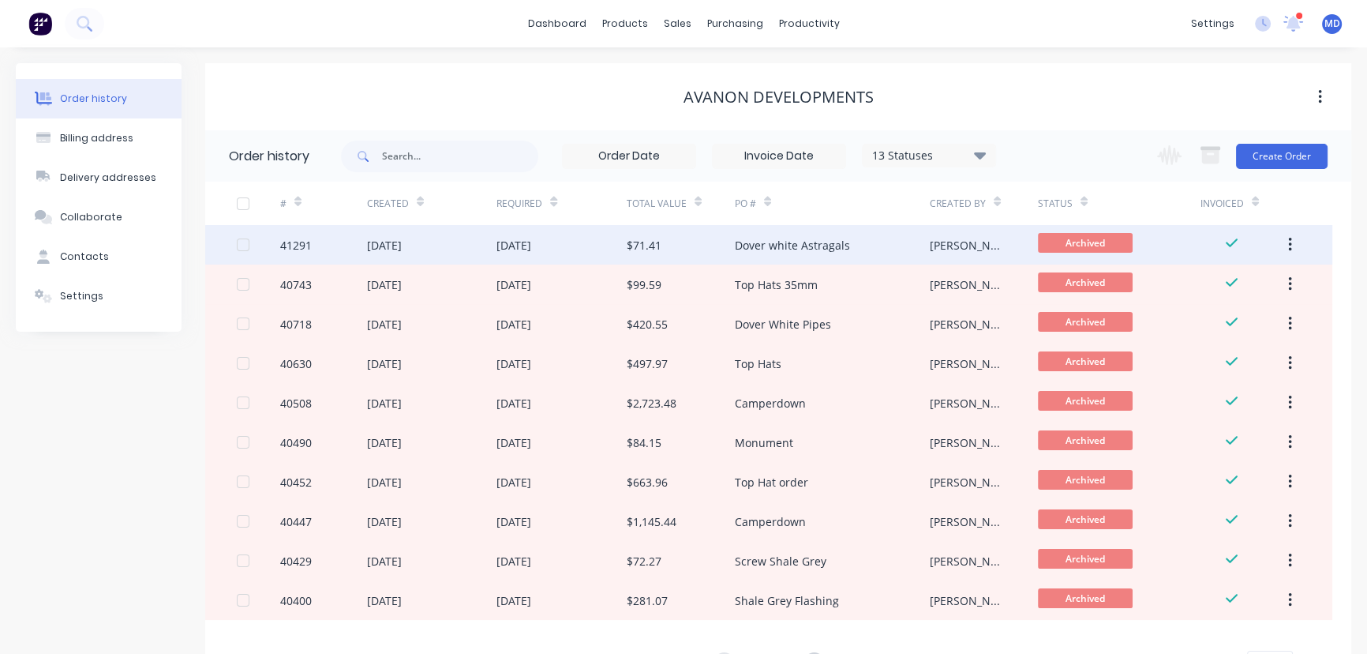
click at [699, 240] on div "$71.41" at bounding box center [681, 244] width 108 height 39
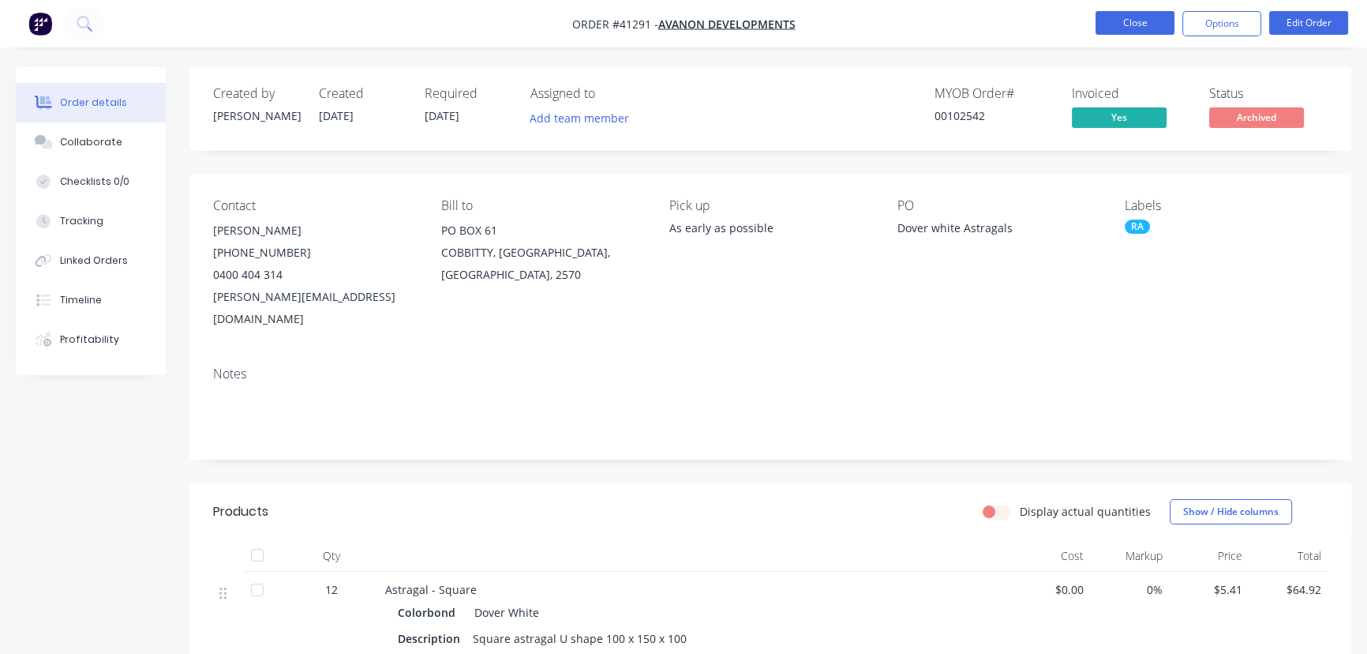
click at [1149, 18] on button "Close" at bounding box center [1135, 23] width 79 height 24
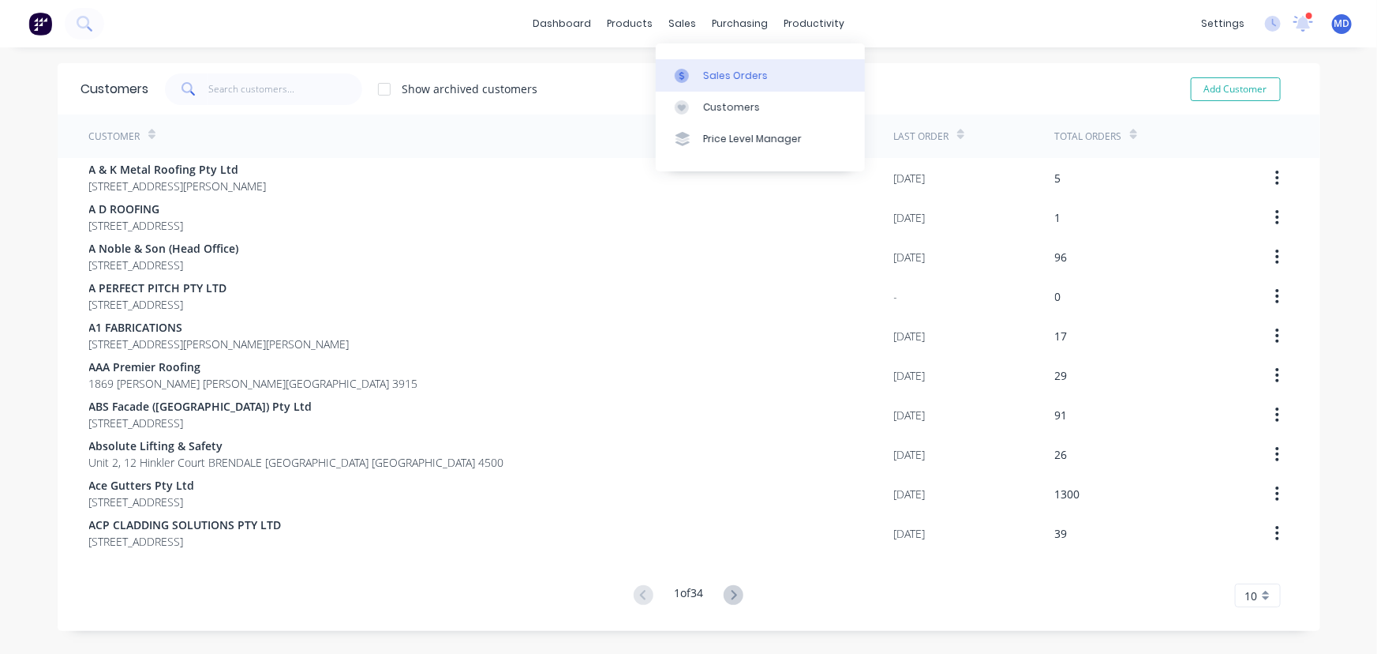
click at [733, 77] on div "Sales Orders" at bounding box center [735, 76] width 65 height 14
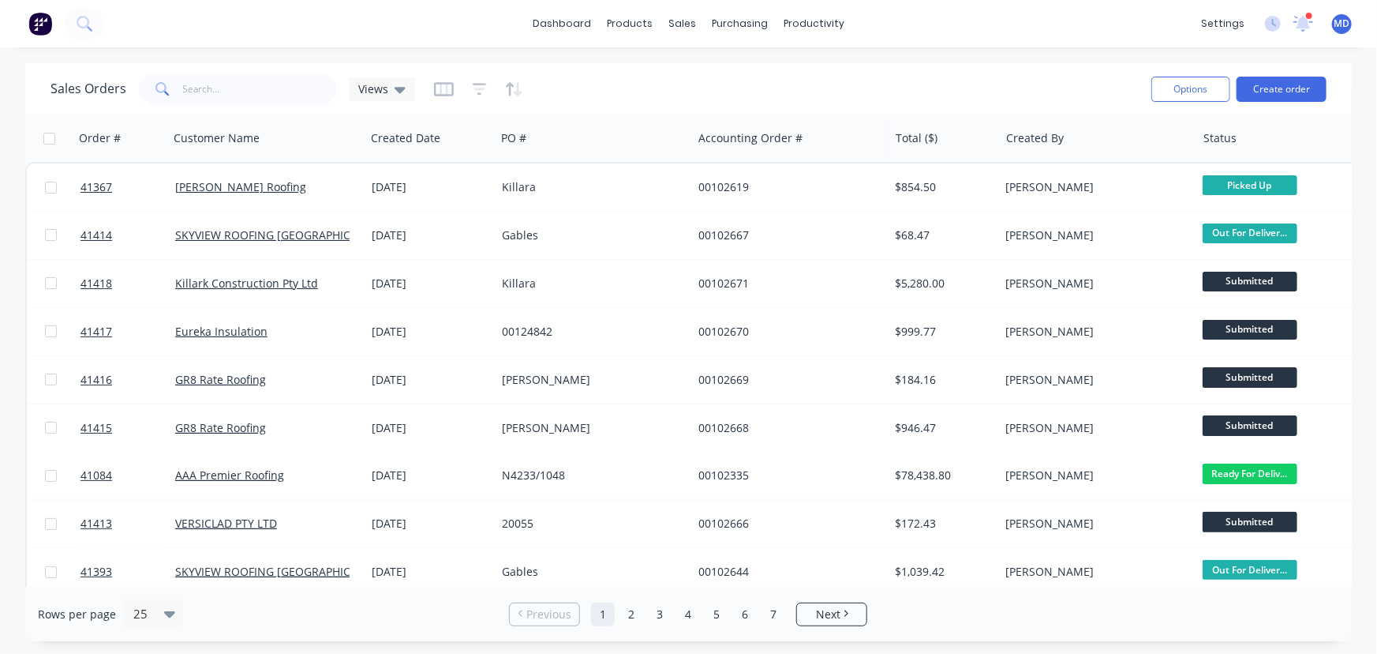
drag, startPoint x: 373, startPoint y: 89, endPoint x: 375, endPoint y: 113, distance: 23.7
click at [374, 89] on span "Views" at bounding box center [373, 89] width 30 height 17
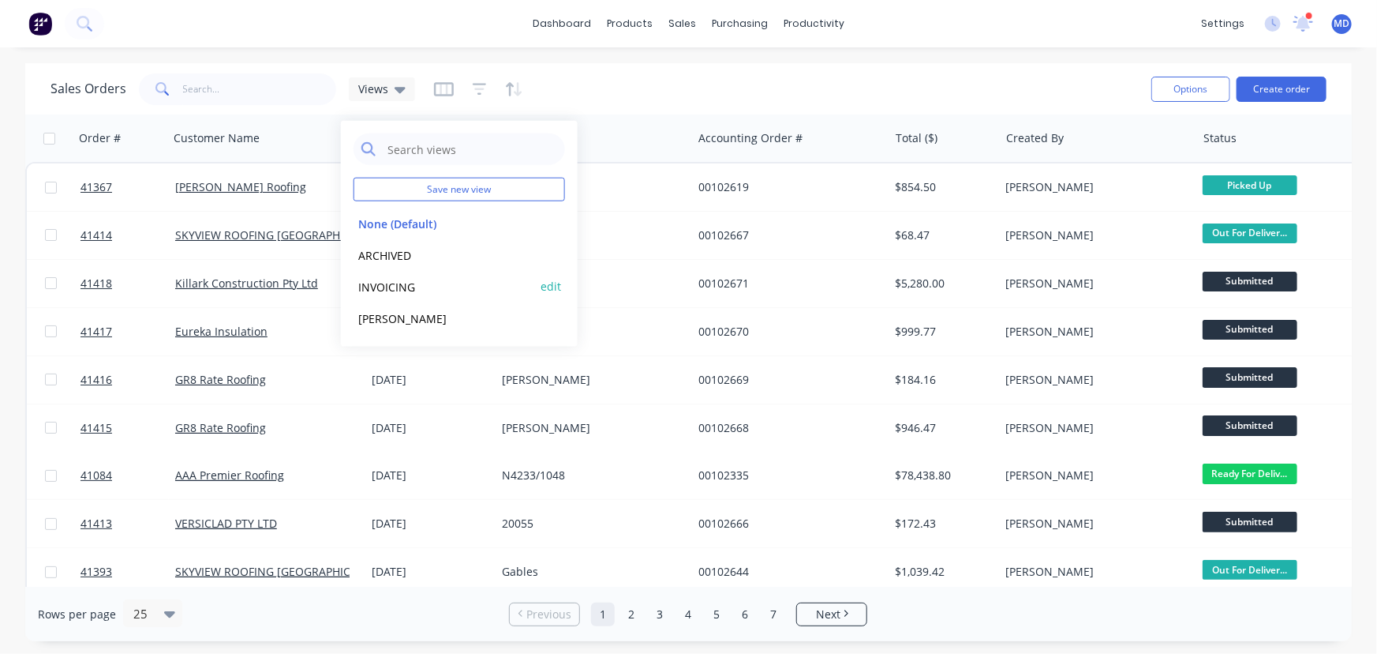
click at [393, 278] on button "INVOICING" at bounding box center [444, 286] width 180 height 18
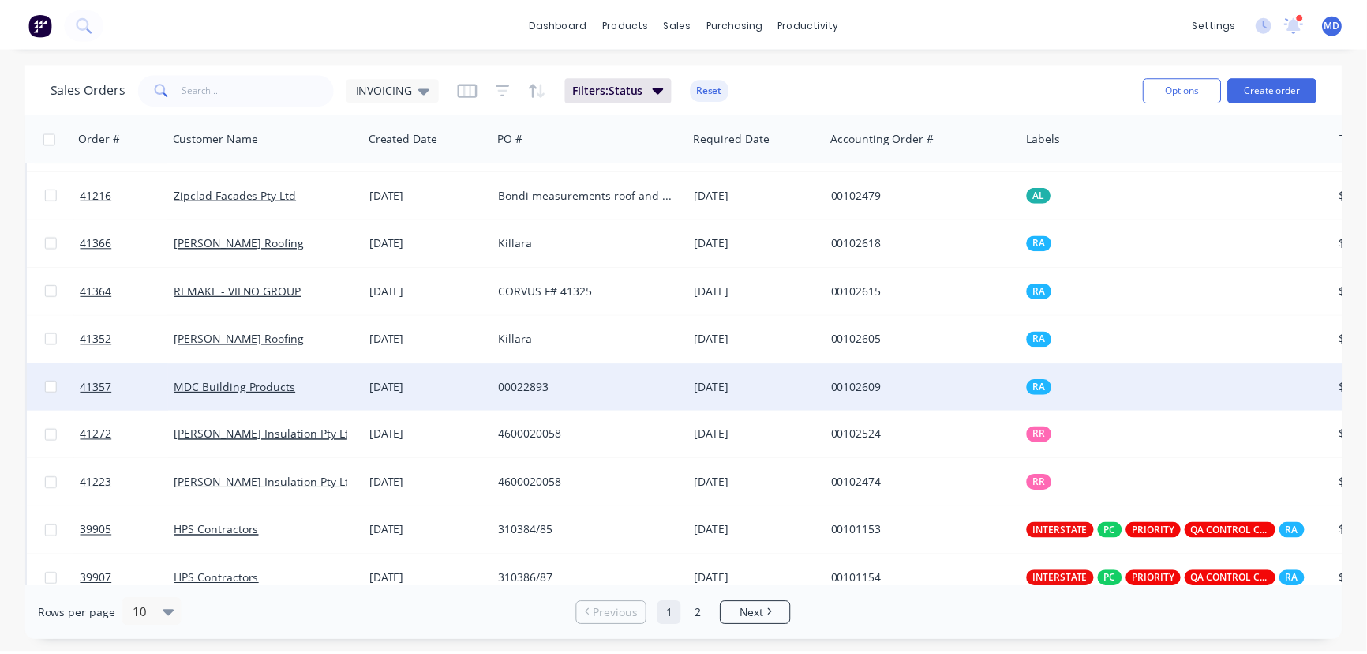
scroll to position [63, 0]
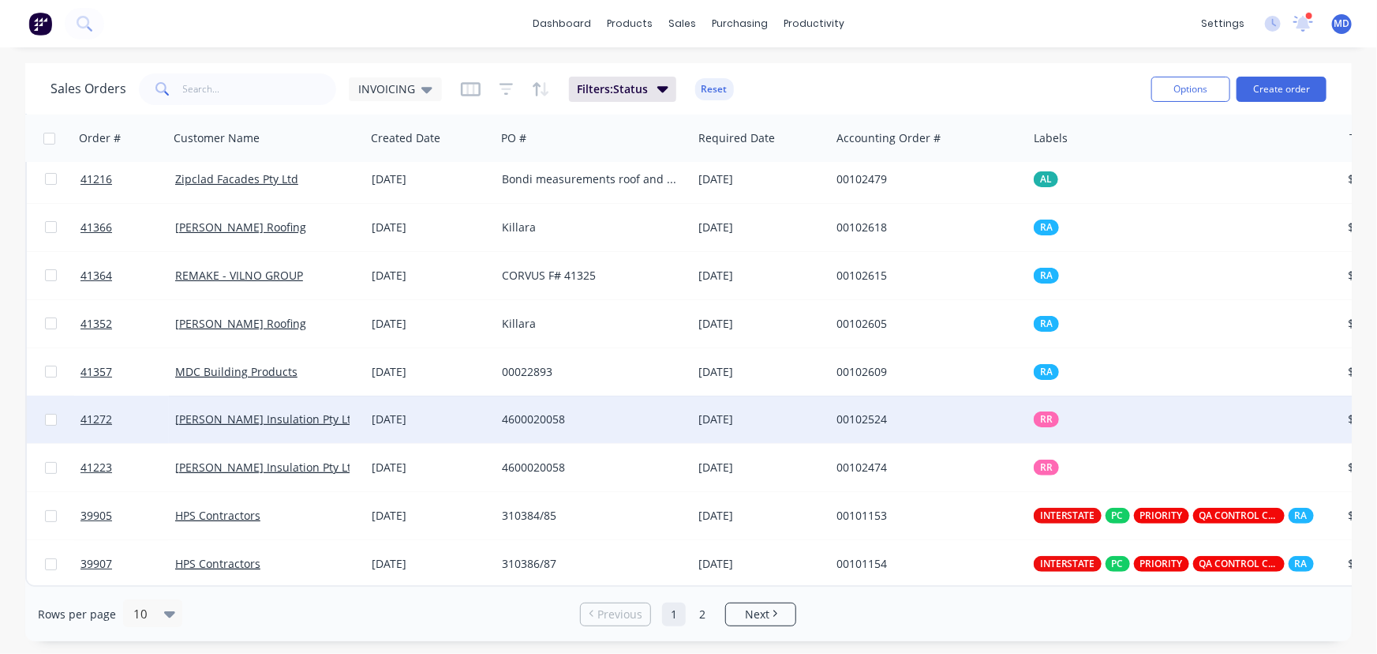
click at [639, 417] on div "4600020058" at bounding box center [589, 419] width 175 height 16
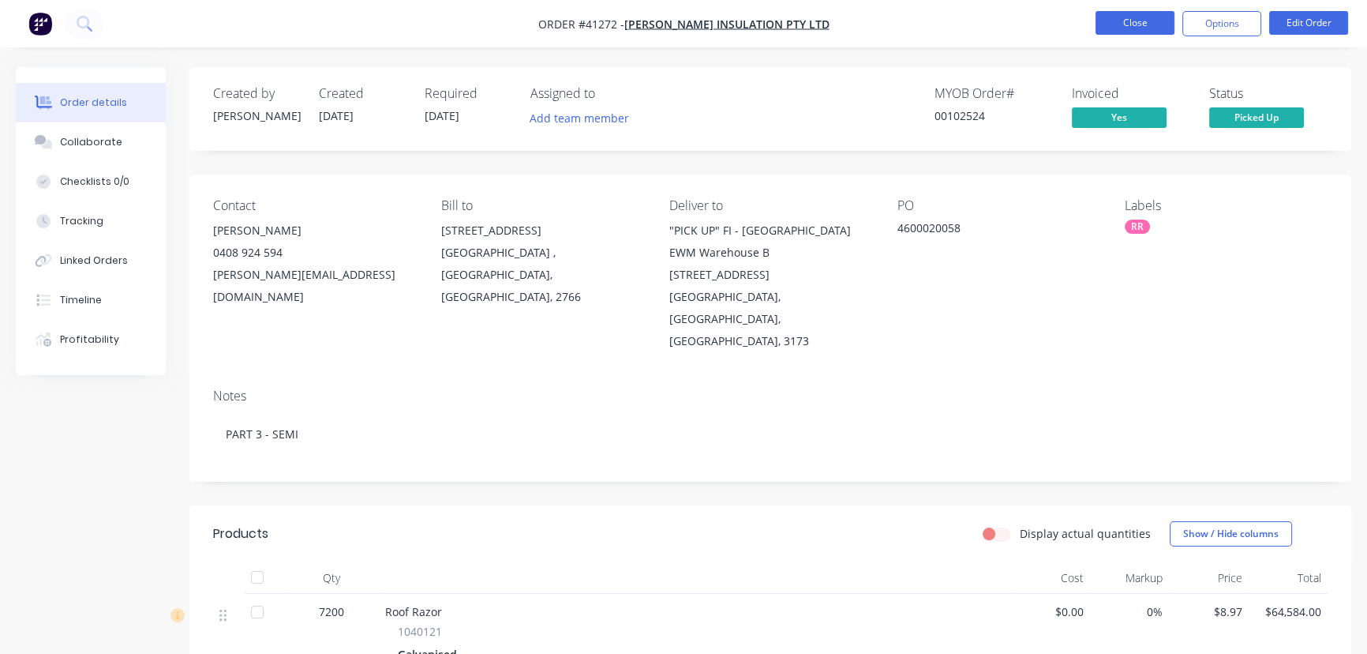
click at [1126, 20] on button "Close" at bounding box center [1135, 23] width 79 height 24
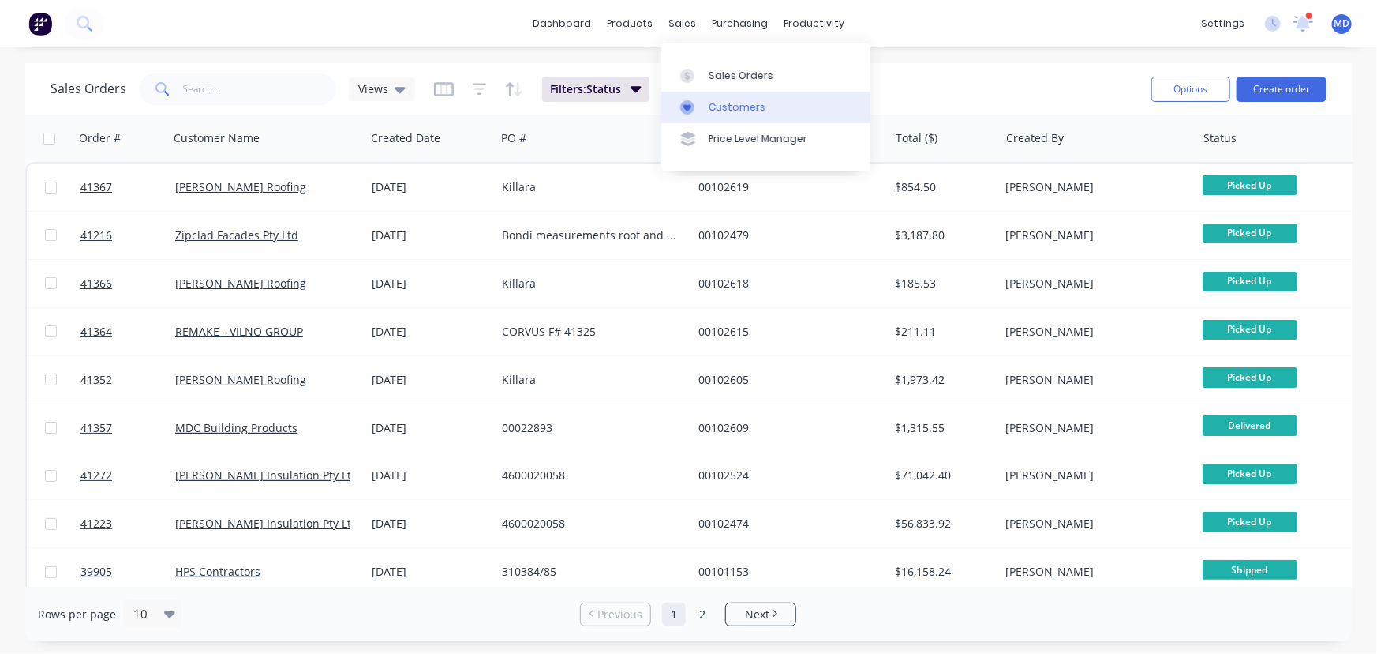
click at [725, 102] on div "Customers" at bounding box center [737, 107] width 57 height 14
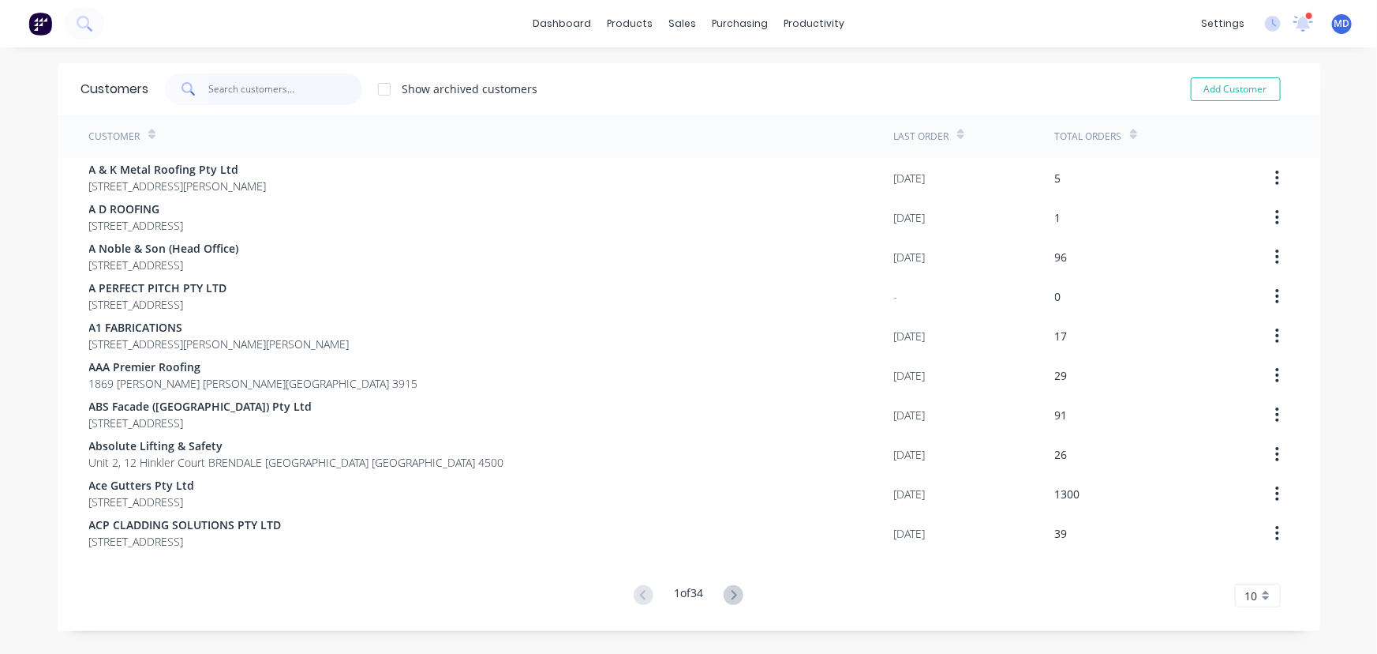
click at [260, 89] on input "text" at bounding box center [285, 89] width 154 height 32
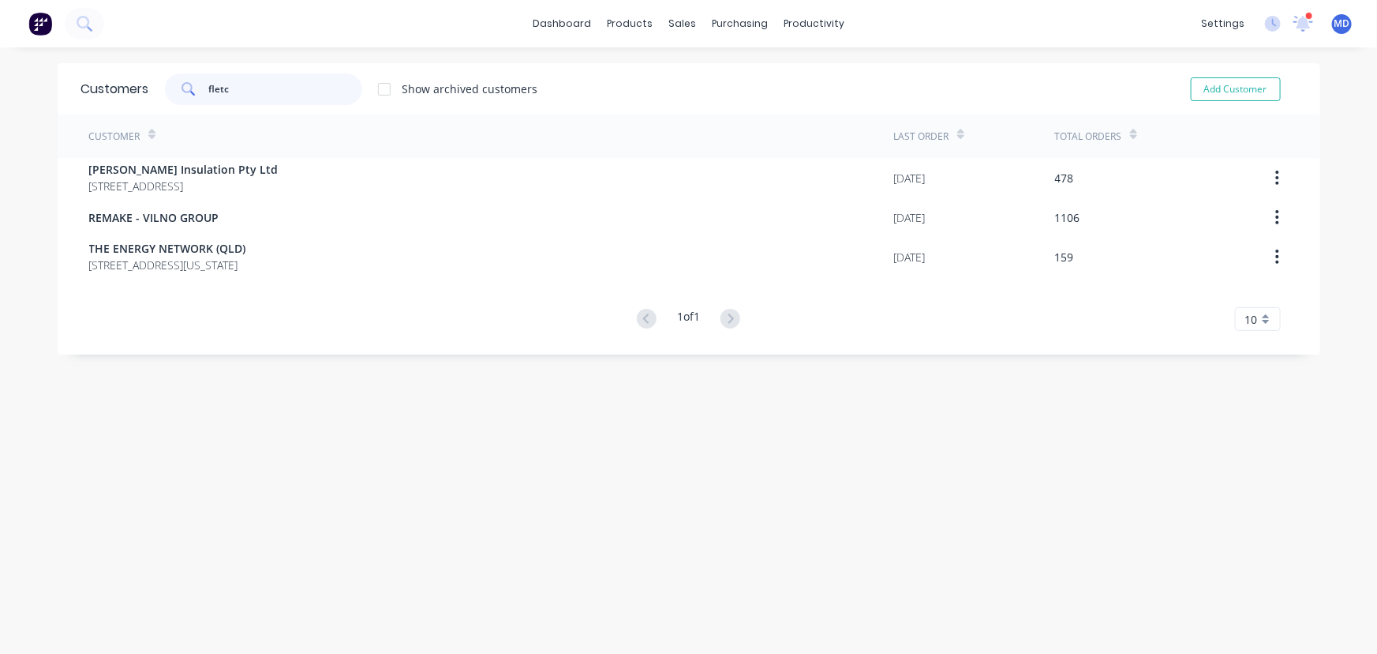
type input "fletc"
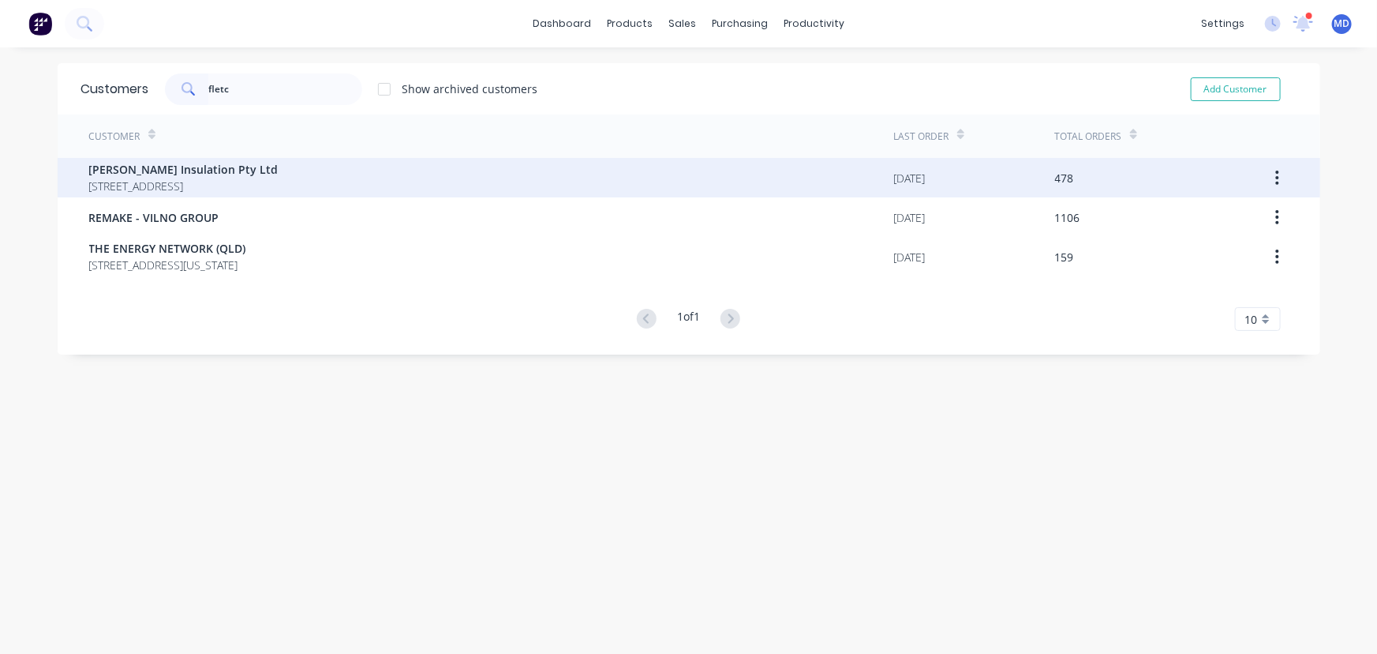
click at [188, 180] on span "600 WOODSTOCK AVE ROOTY HILL New South Wales Australia 2766" at bounding box center [183, 186] width 189 height 17
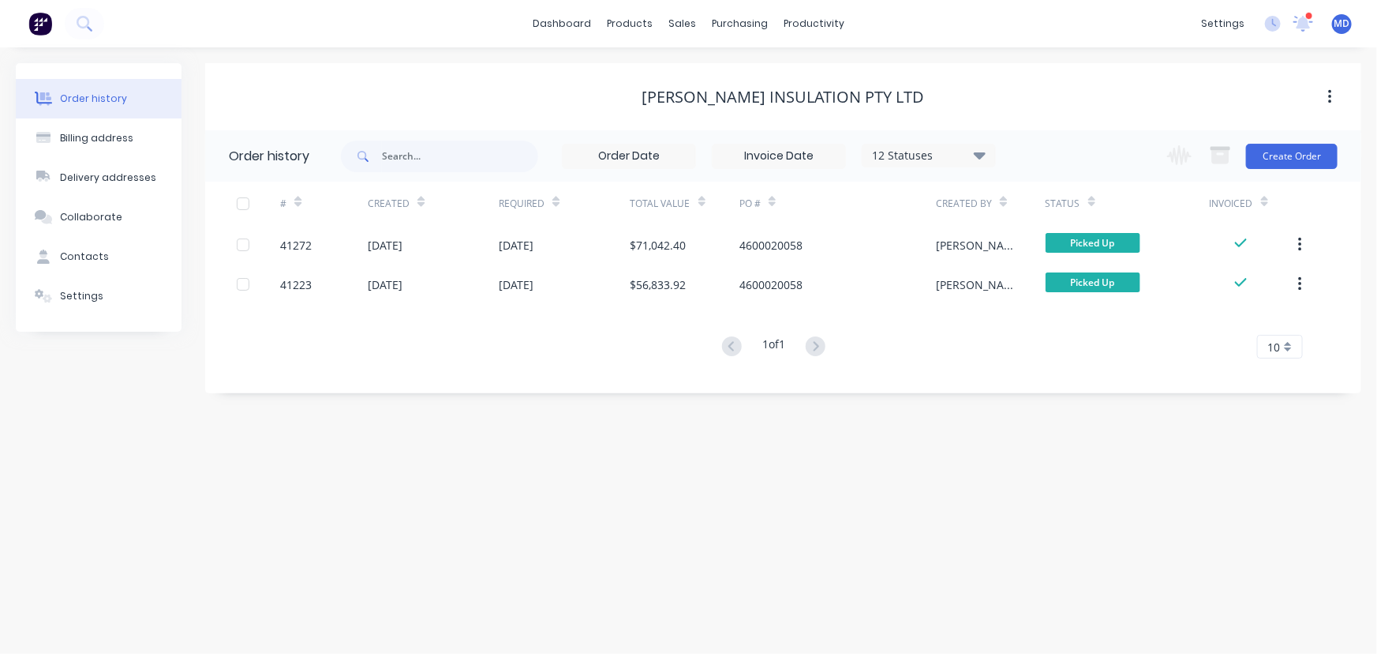
click at [983, 152] on icon at bounding box center [980, 155] width 12 height 7
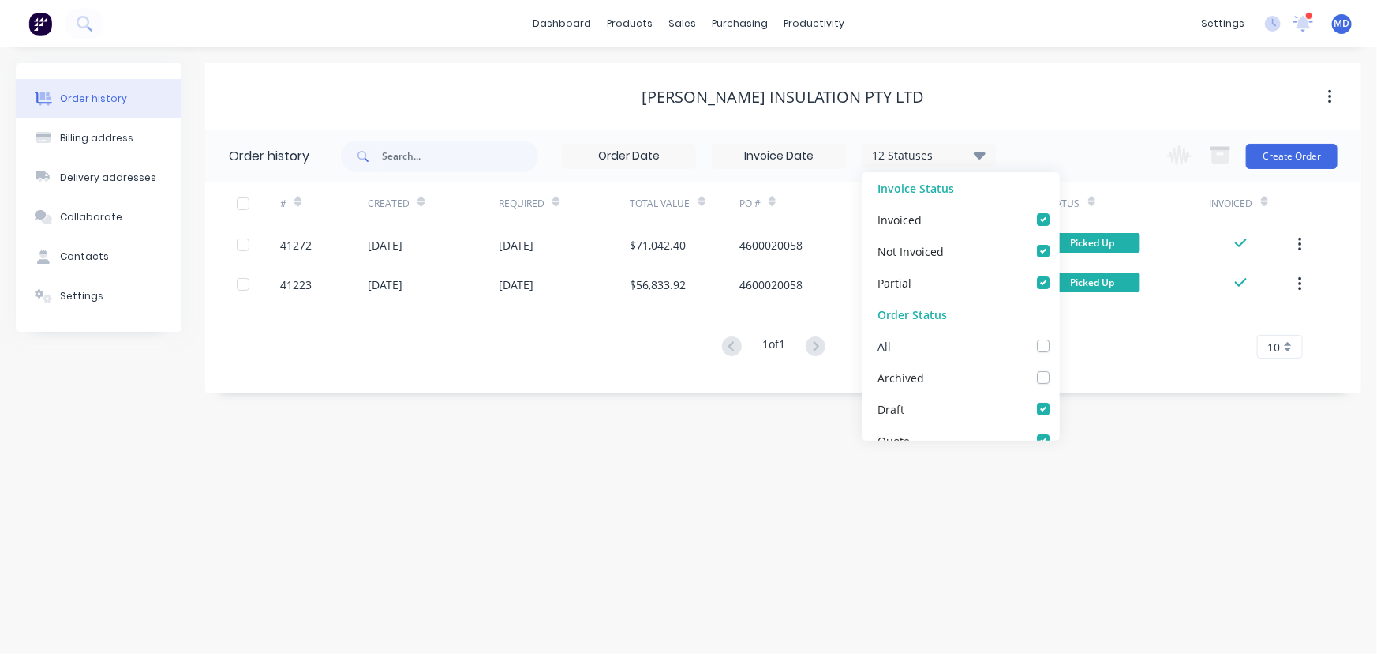
click at [1059, 337] on label at bounding box center [1059, 337] width 0 height 0
click at [1059, 346] on input "checkbox" at bounding box center [1065, 344] width 13 height 15
checkbox input "true"
click at [628, 497] on div "Order history Billing address Delivery addresses Collaborate Contacts Settings …" at bounding box center [688, 350] width 1377 height 606
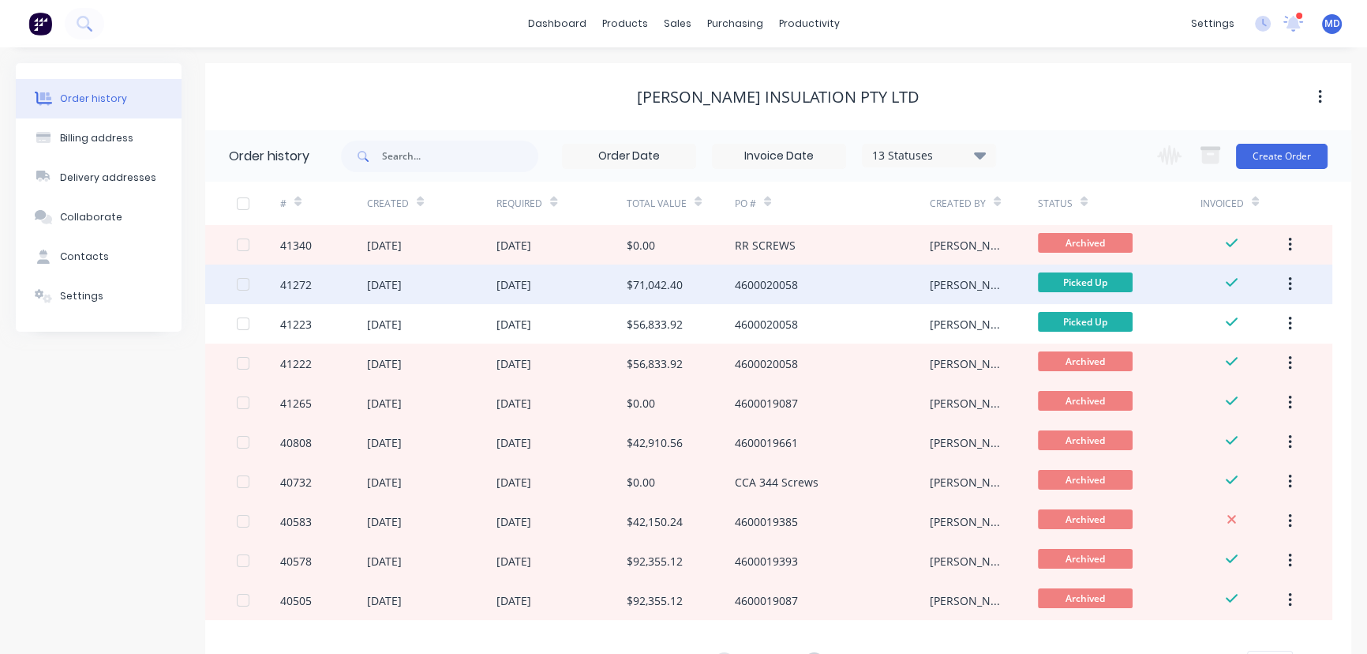
click at [442, 284] on div "[DATE]" at bounding box center [432, 283] width 130 height 39
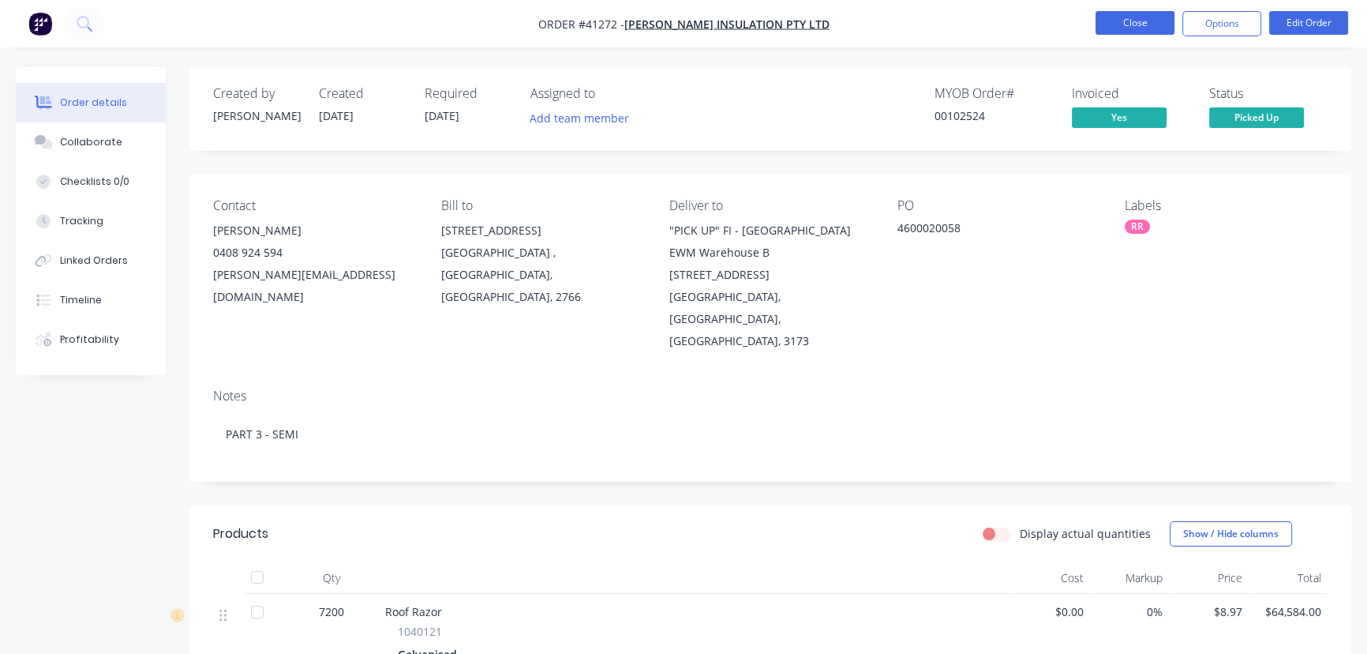
click at [1115, 16] on button "Close" at bounding box center [1135, 23] width 79 height 24
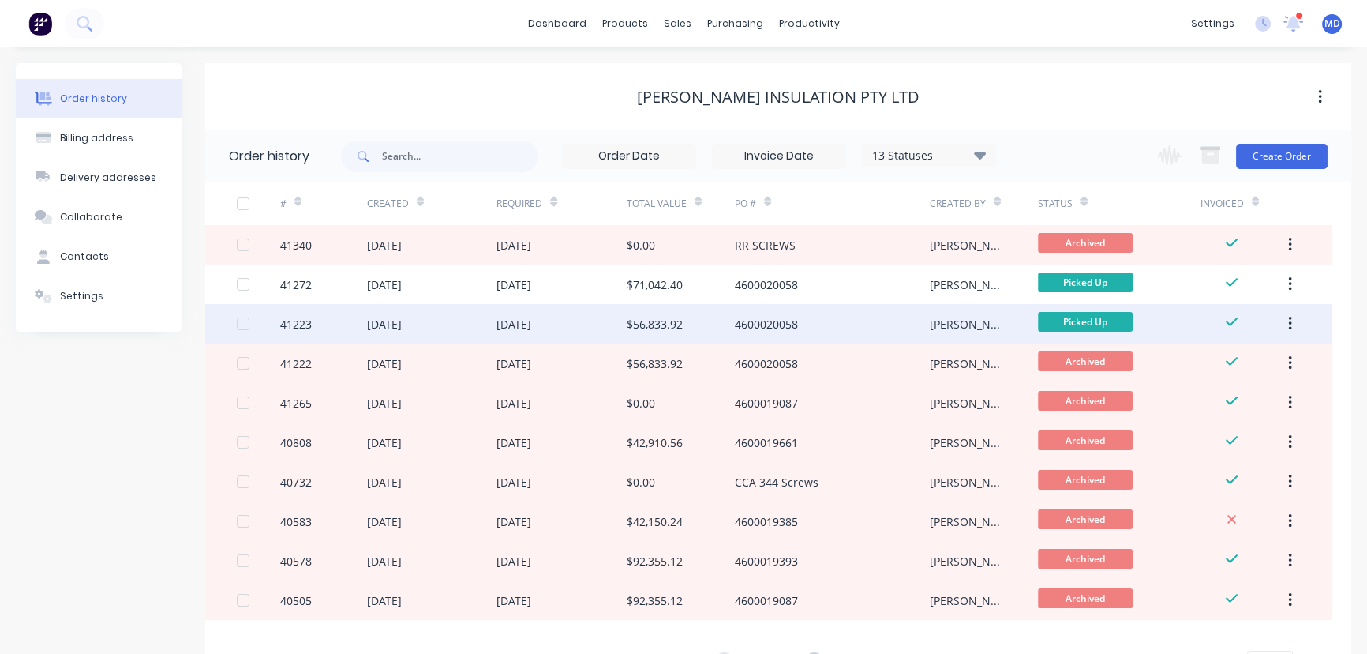
click at [512, 320] on div "[DATE]" at bounding box center [514, 324] width 35 height 17
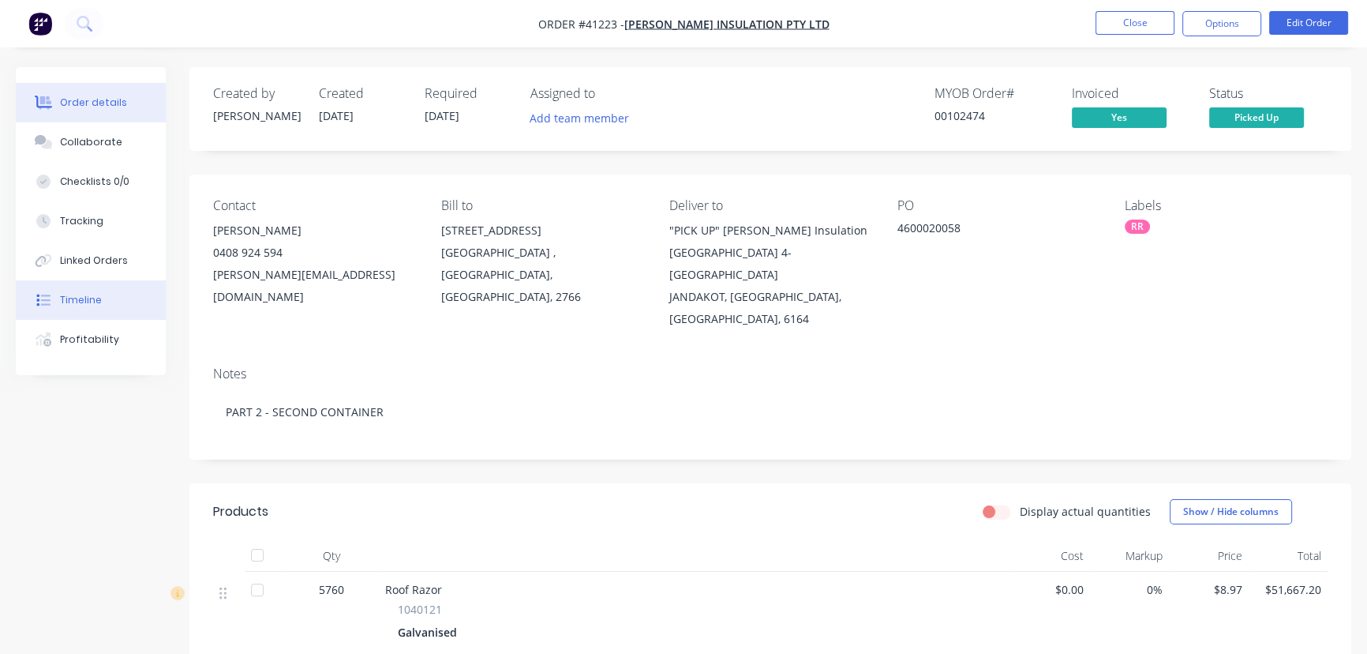
drag, startPoint x: 84, startPoint y: 298, endPoint x: 98, endPoint y: 316, distance: 22.4
click at [84, 299] on div "Timeline" at bounding box center [81, 300] width 42 height 14
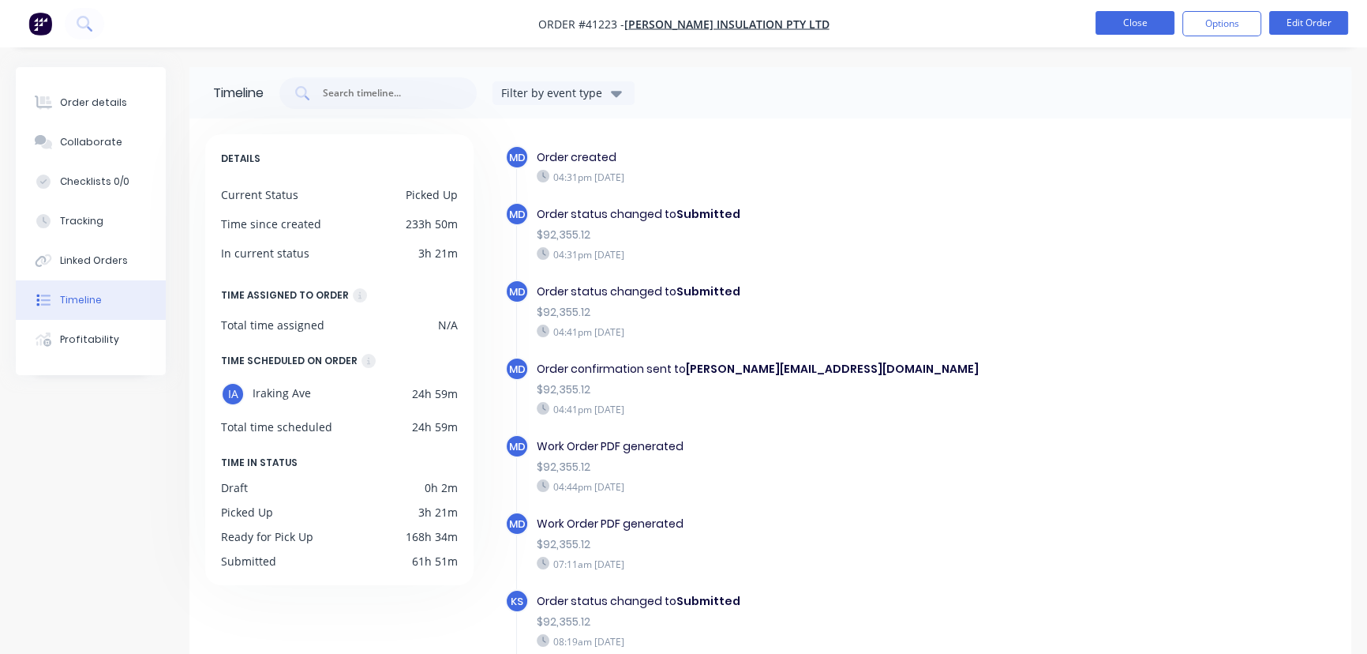
click at [1134, 21] on button "Close" at bounding box center [1135, 23] width 79 height 24
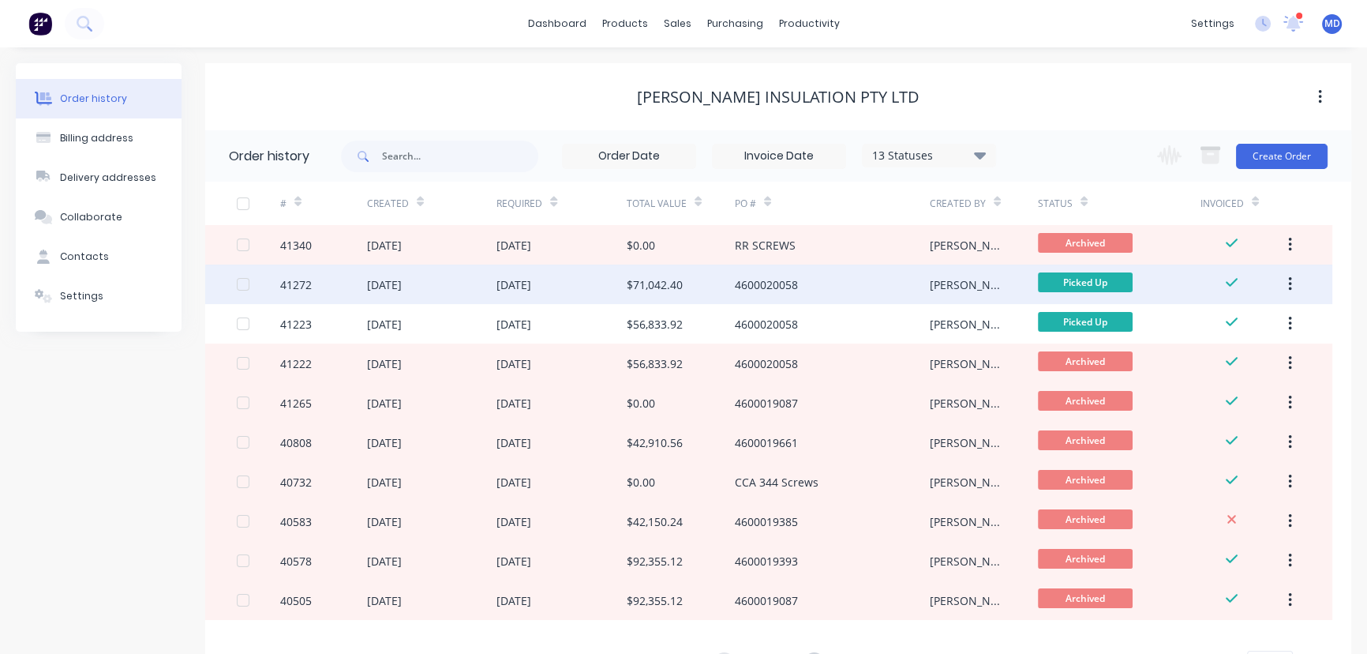
click at [402, 281] on div "[DATE]" at bounding box center [384, 284] width 35 height 17
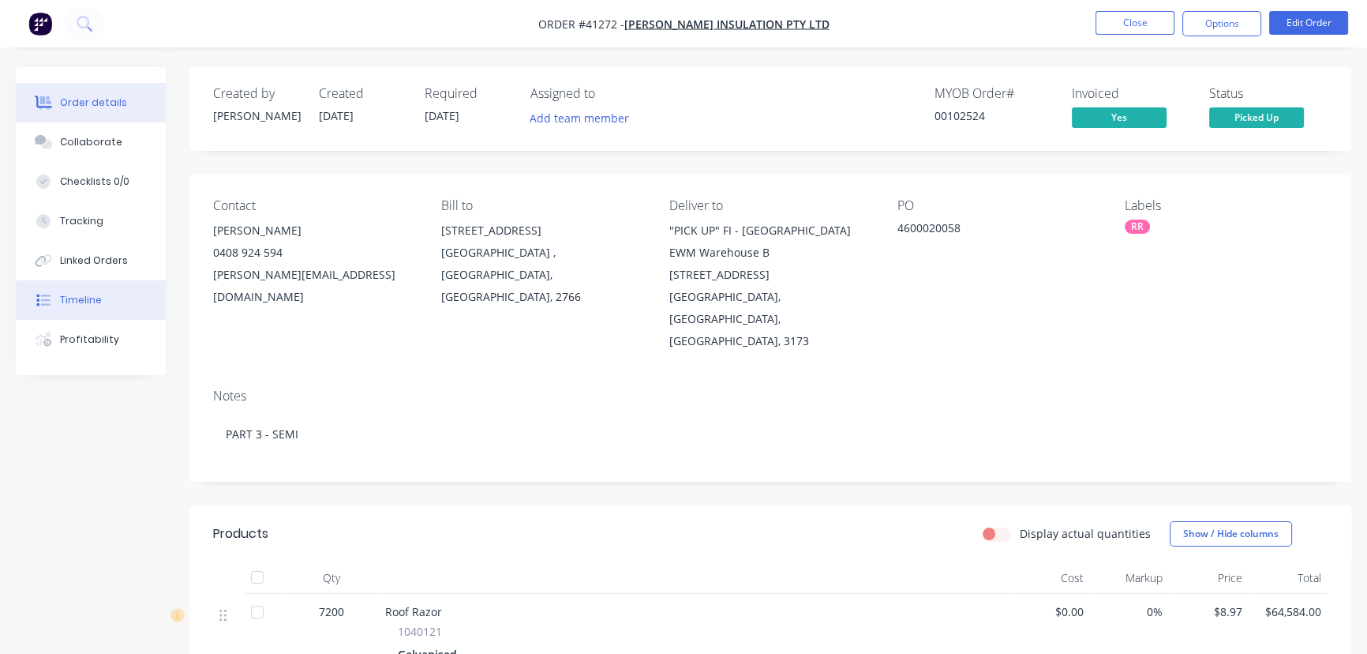
click at [81, 298] on div "Timeline" at bounding box center [81, 300] width 42 height 14
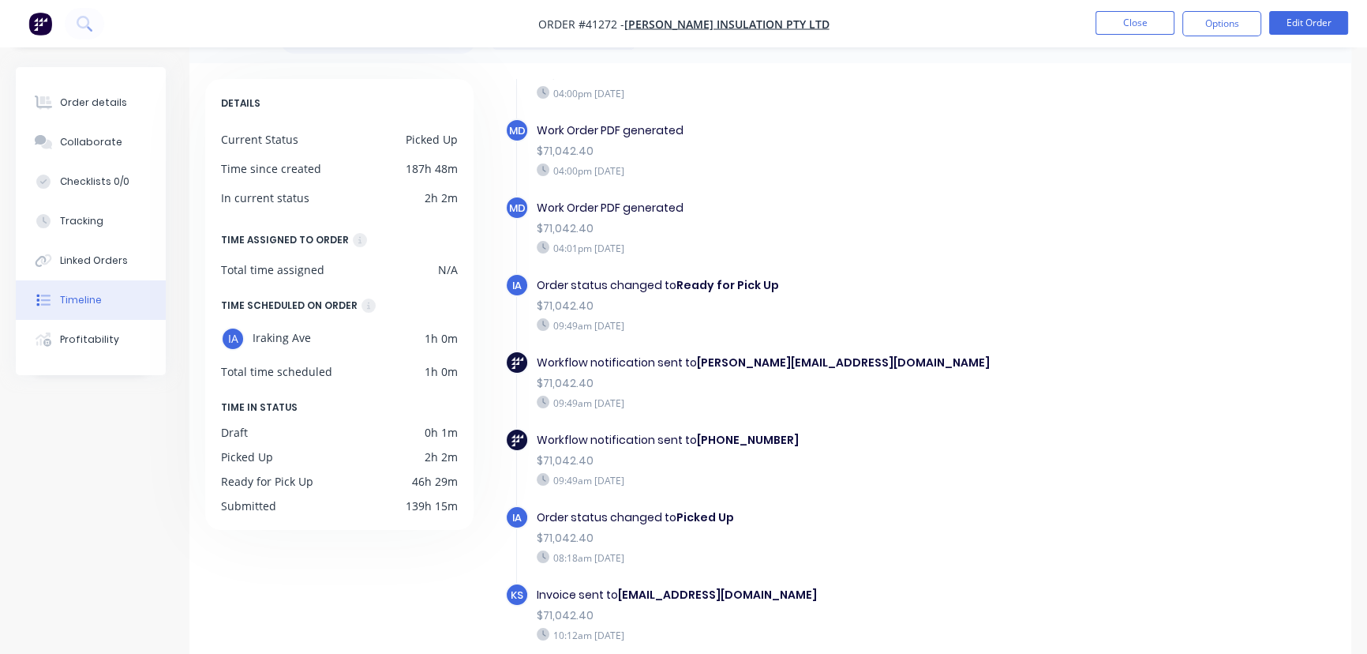
scroll to position [125, 0]
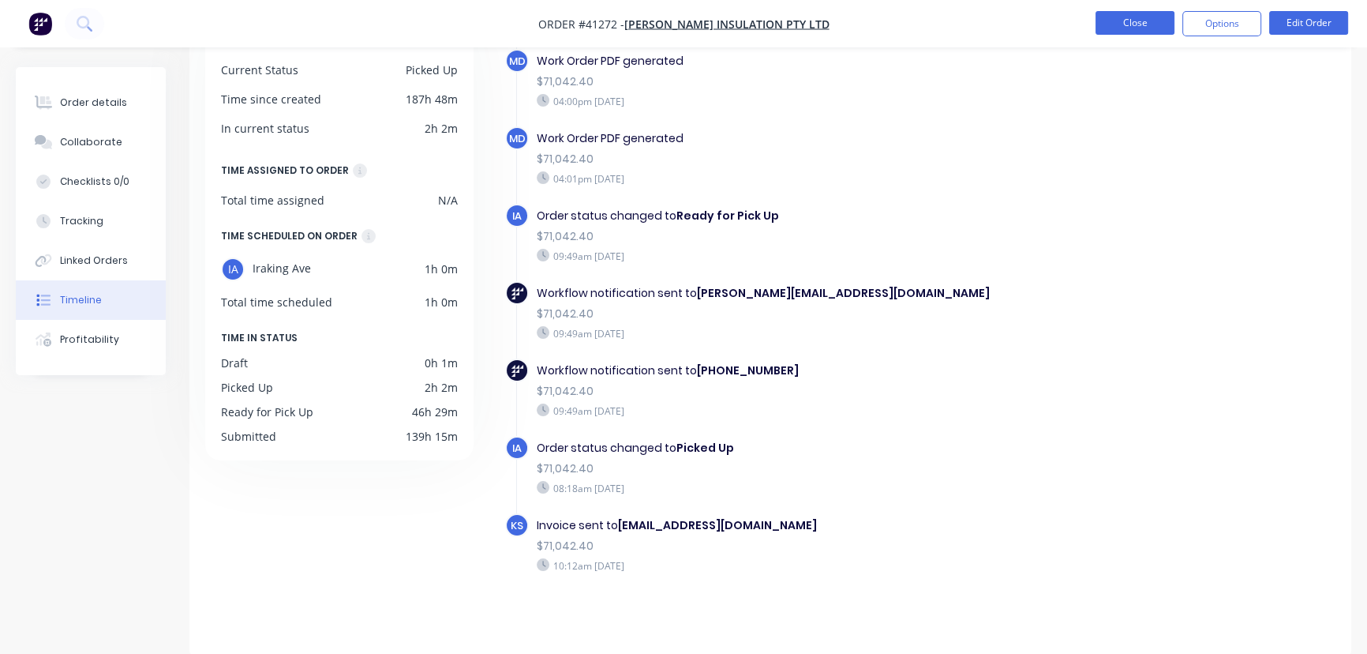
click at [1133, 32] on button "Close" at bounding box center [1135, 23] width 79 height 24
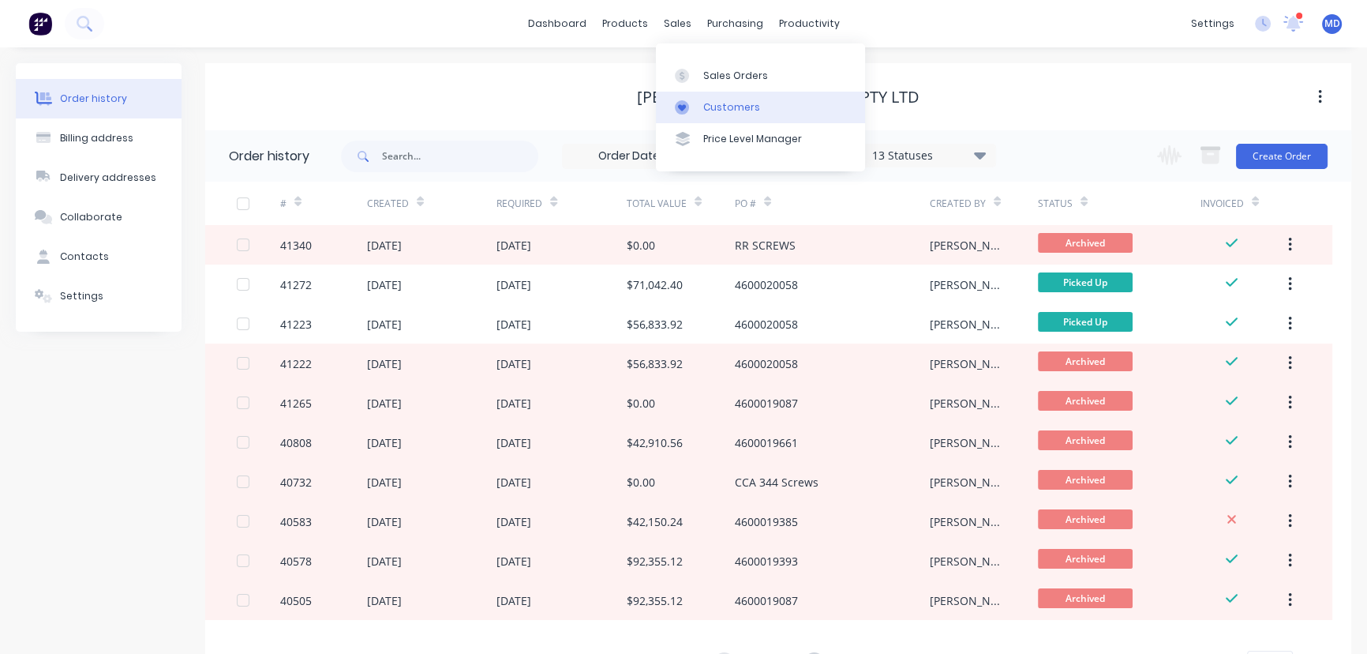
click at [734, 107] on div "Customers" at bounding box center [731, 107] width 57 height 14
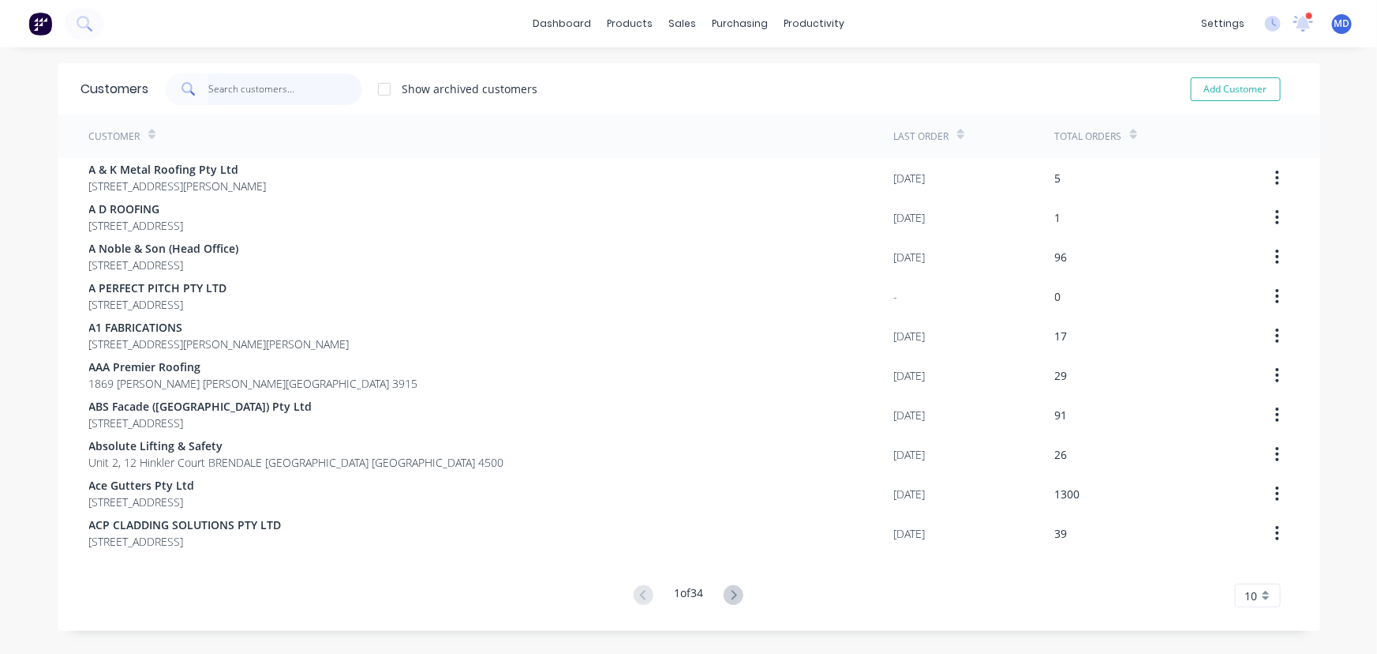
click at [259, 88] on input "text" at bounding box center [285, 89] width 154 height 32
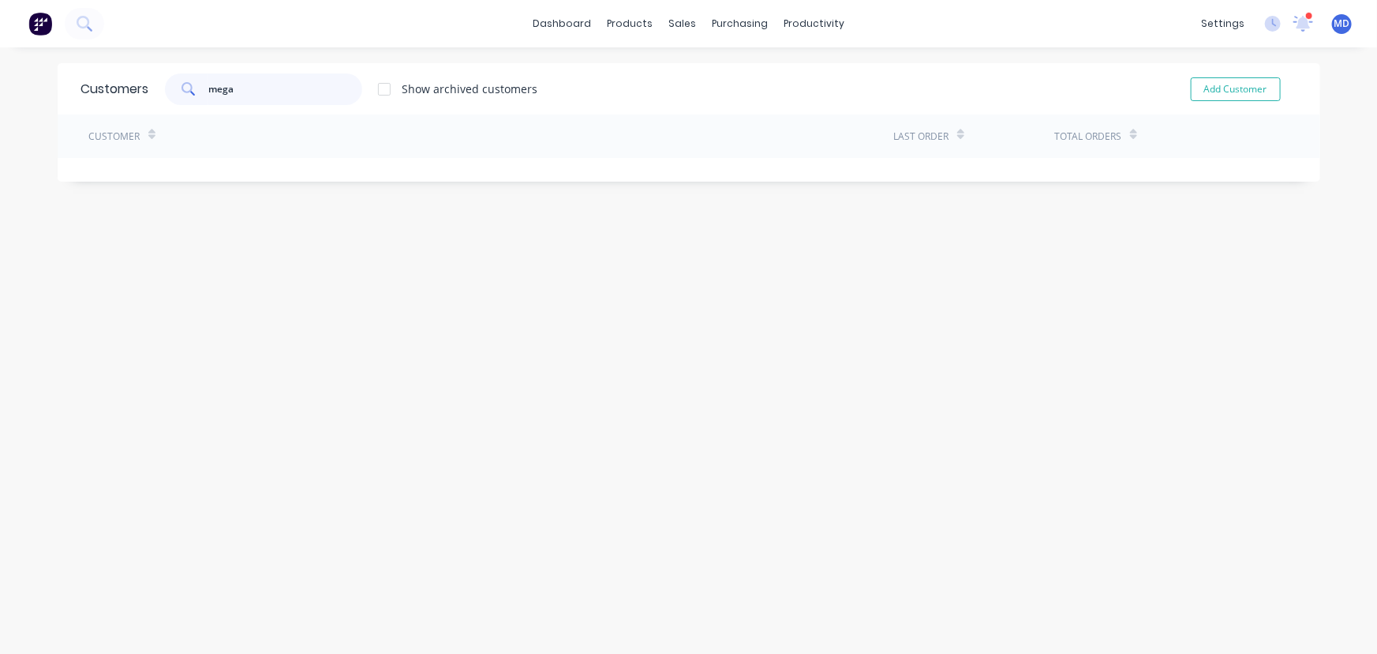
type input "mega"
drag, startPoint x: 734, startPoint y: 109, endPoint x: 613, endPoint y: 107, distance: 120.8
click at [734, 108] on div "Customers" at bounding box center [731, 107] width 57 height 14
click at [86, 91] on div "Customers mega Show archived customers Add Customer" at bounding box center [689, 88] width 1263 height 51
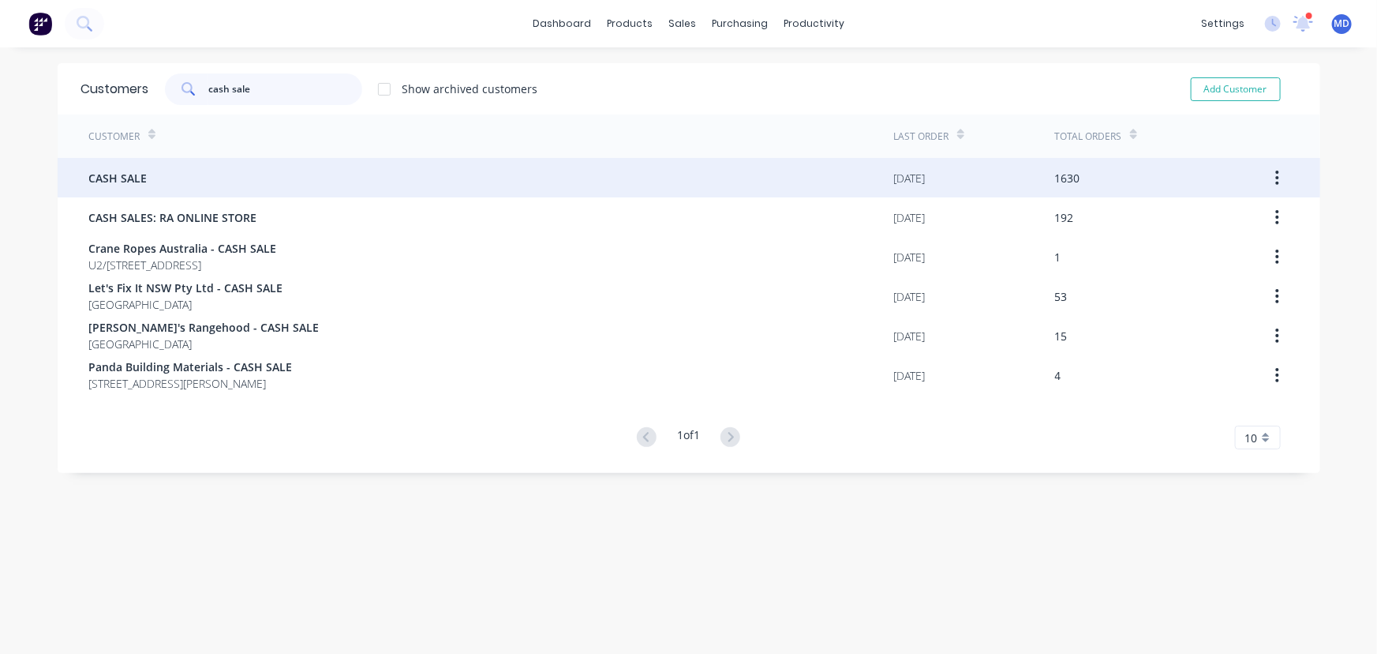
type input "cash sale"
click at [135, 170] on span "CASH SALE" at bounding box center [118, 178] width 58 height 17
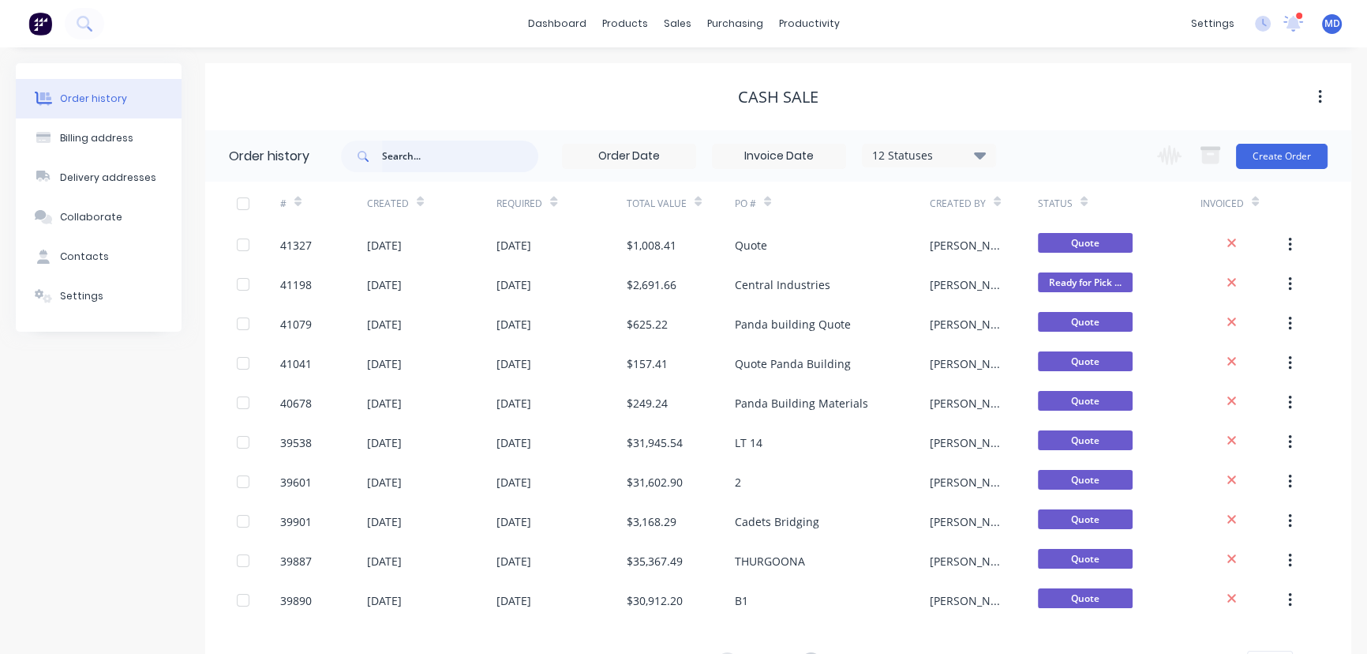
click at [448, 153] on input "text" at bounding box center [460, 157] width 156 height 32
type input "mega"
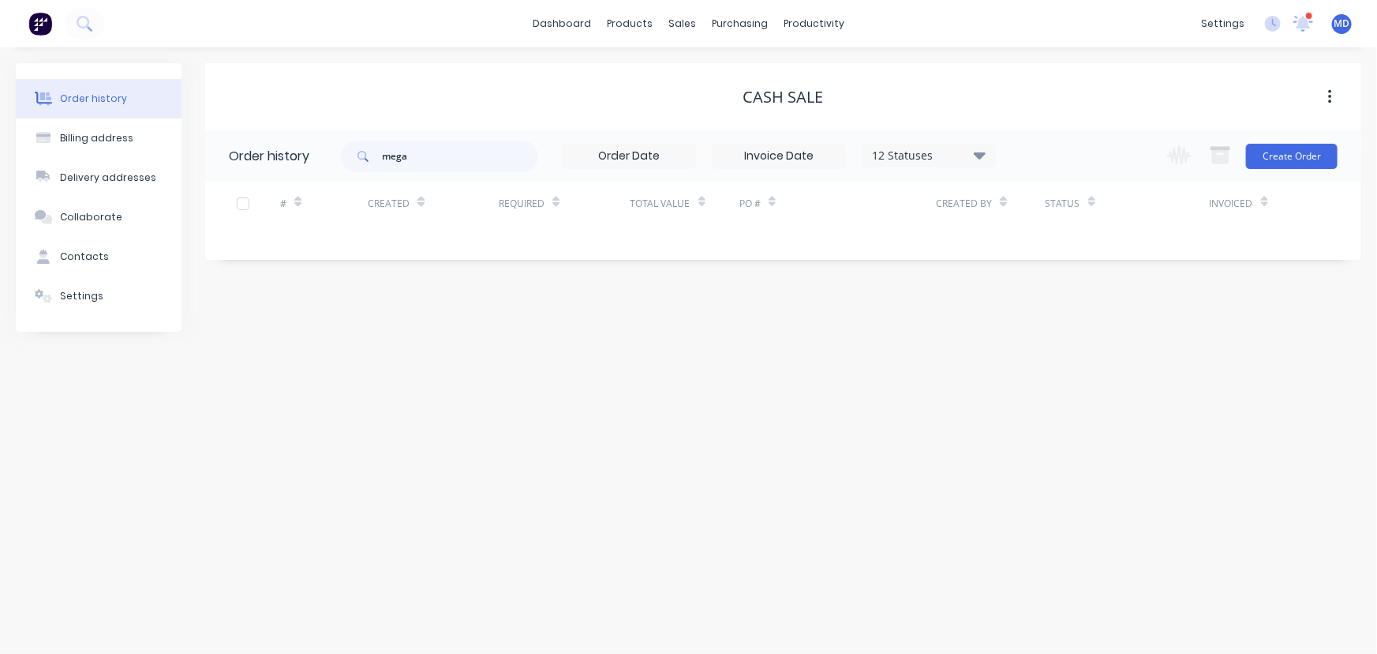
click at [979, 150] on icon at bounding box center [980, 154] width 12 height 19
click at [1059, 337] on label at bounding box center [1059, 337] width 0 height 0
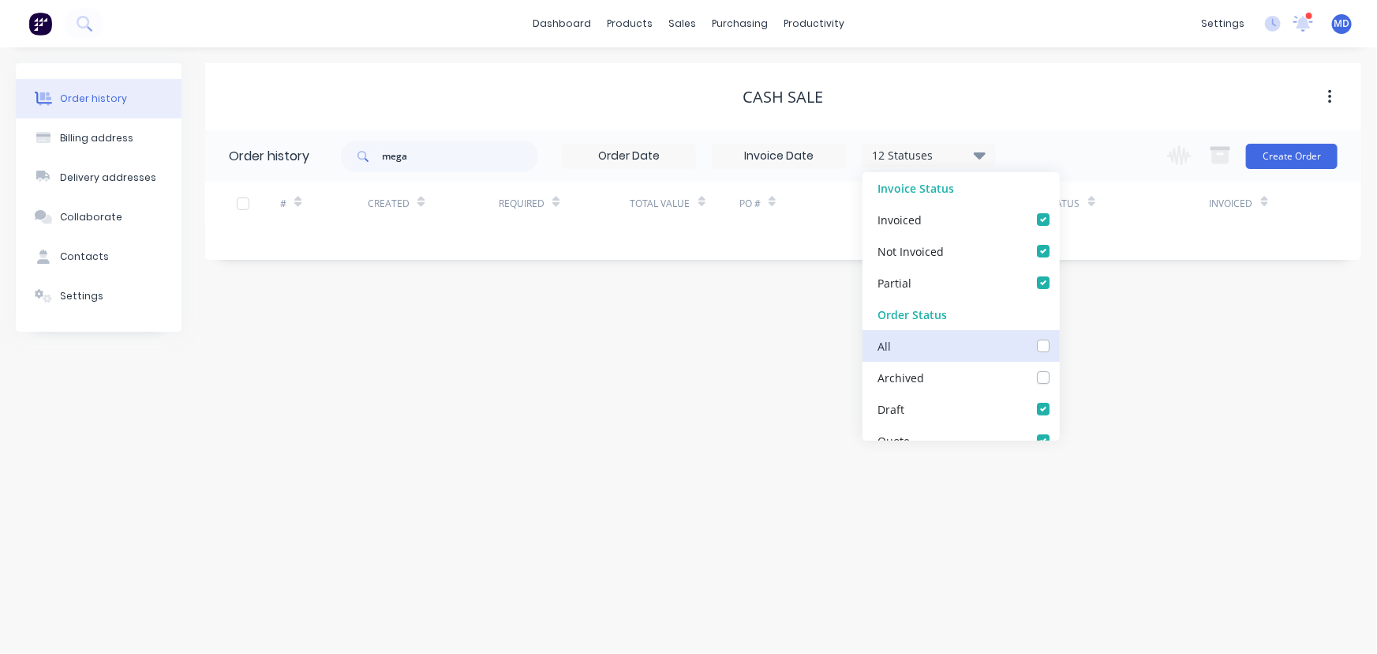
click at [1059, 345] on input "checkbox" at bounding box center [1065, 344] width 13 height 15
checkbox input "true"
click at [1088, 361] on div "Order history Billing address Delivery addresses Collaborate Contacts Settings …" at bounding box center [688, 350] width 1377 height 606
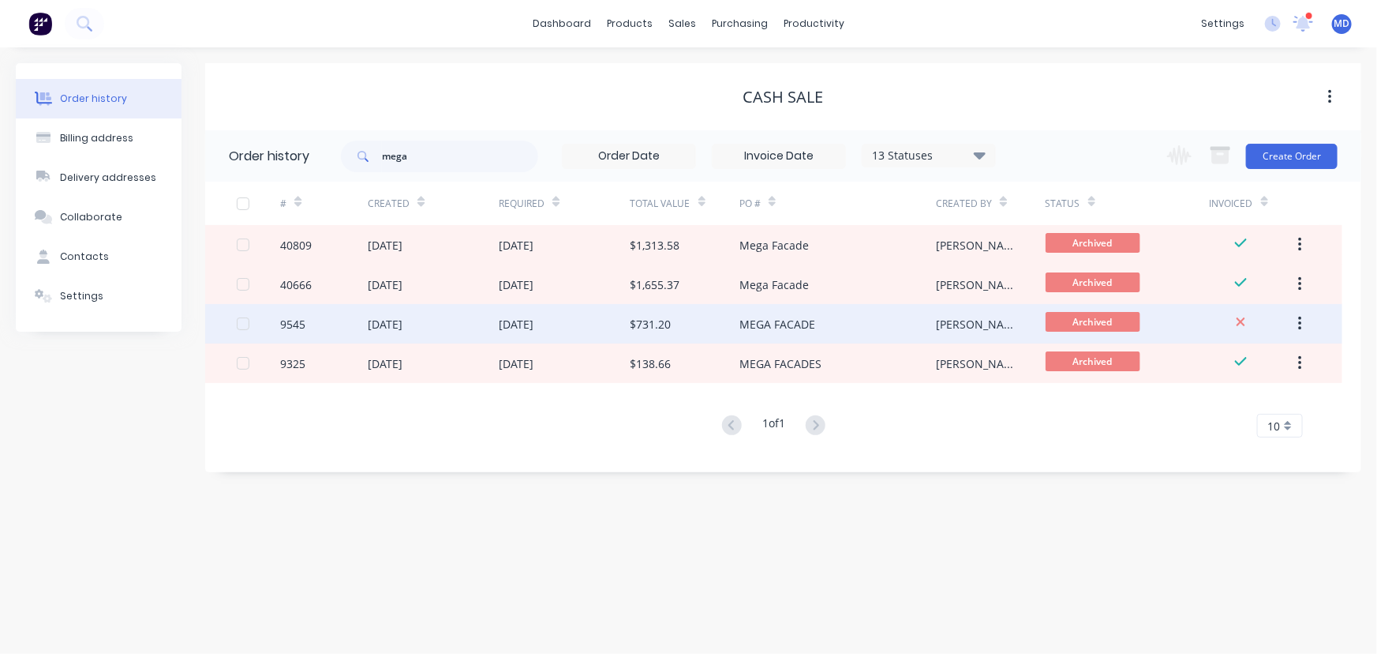
click at [587, 328] on div "06 Oct 2020" at bounding box center [564, 323] width 131 height 39
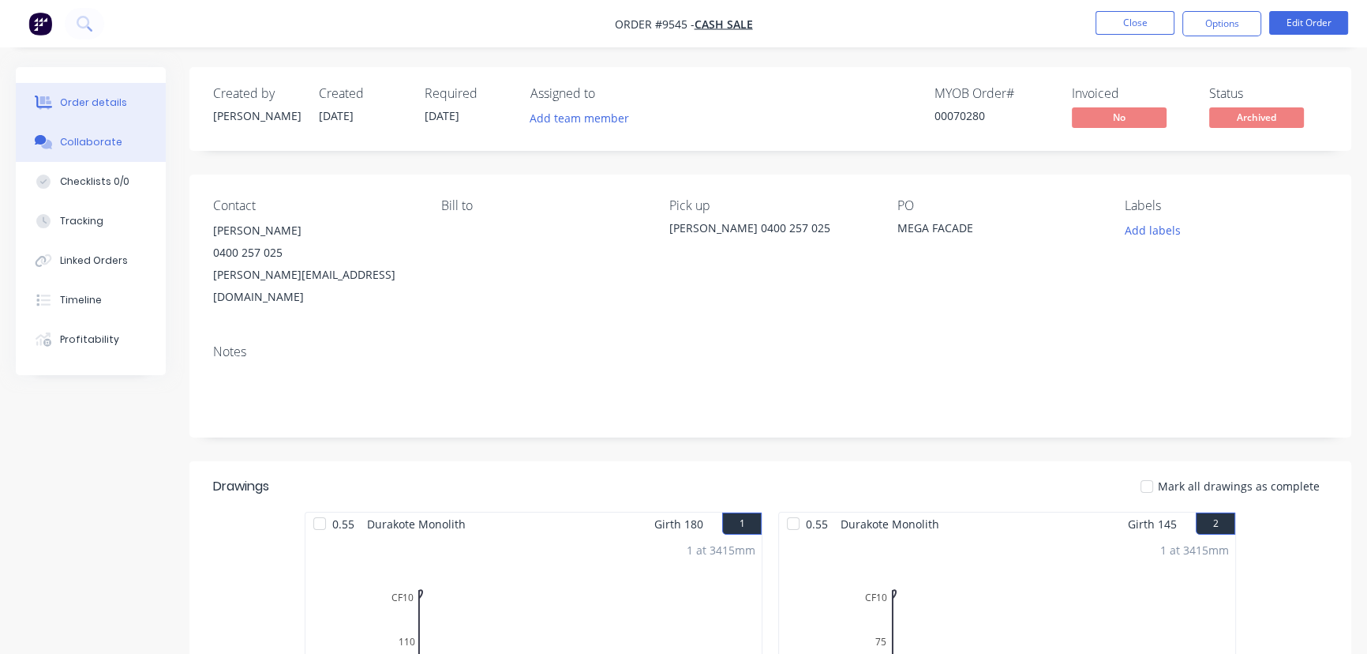
click at [89, 142] on div "Collaborate" at bounding box center [91, 142] width 62 height 14
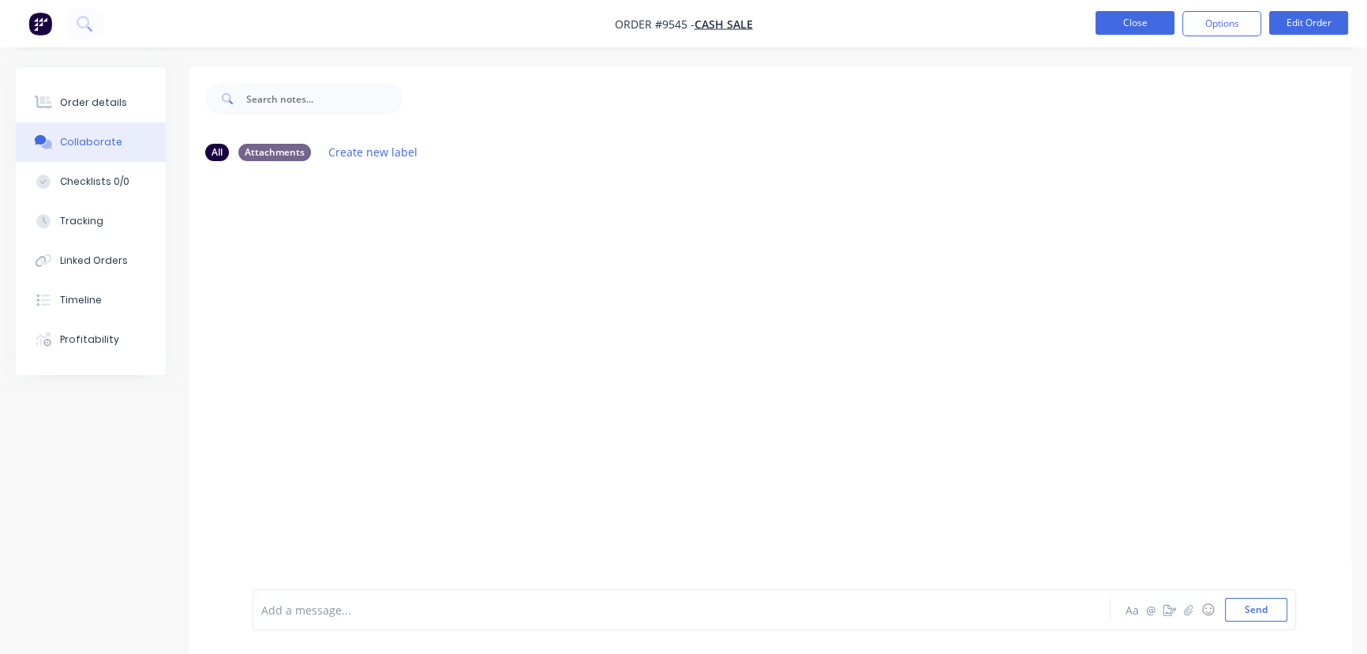
click at [1132, 22] on button "Close" at bounding box center [1135, 23] width 79 height 24
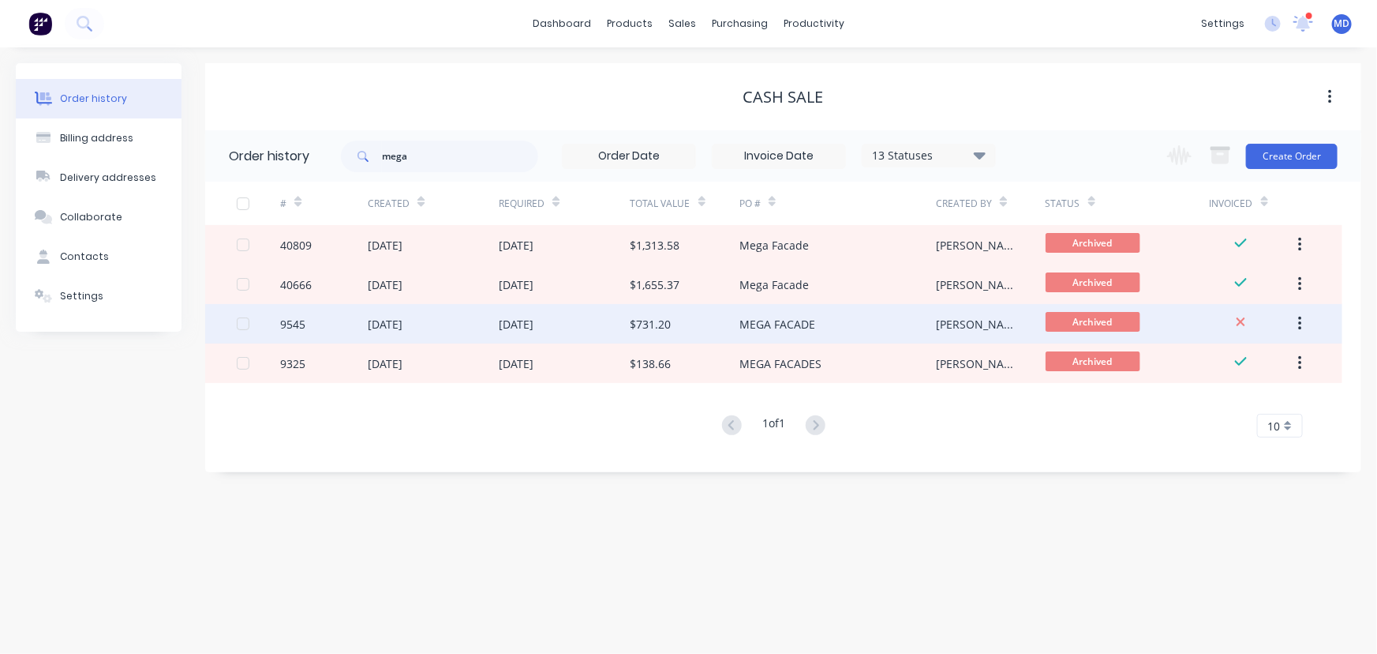
click at [534, 324] on div "06 Oct 2020" at bounding box center [516, 324] width 35 height 17
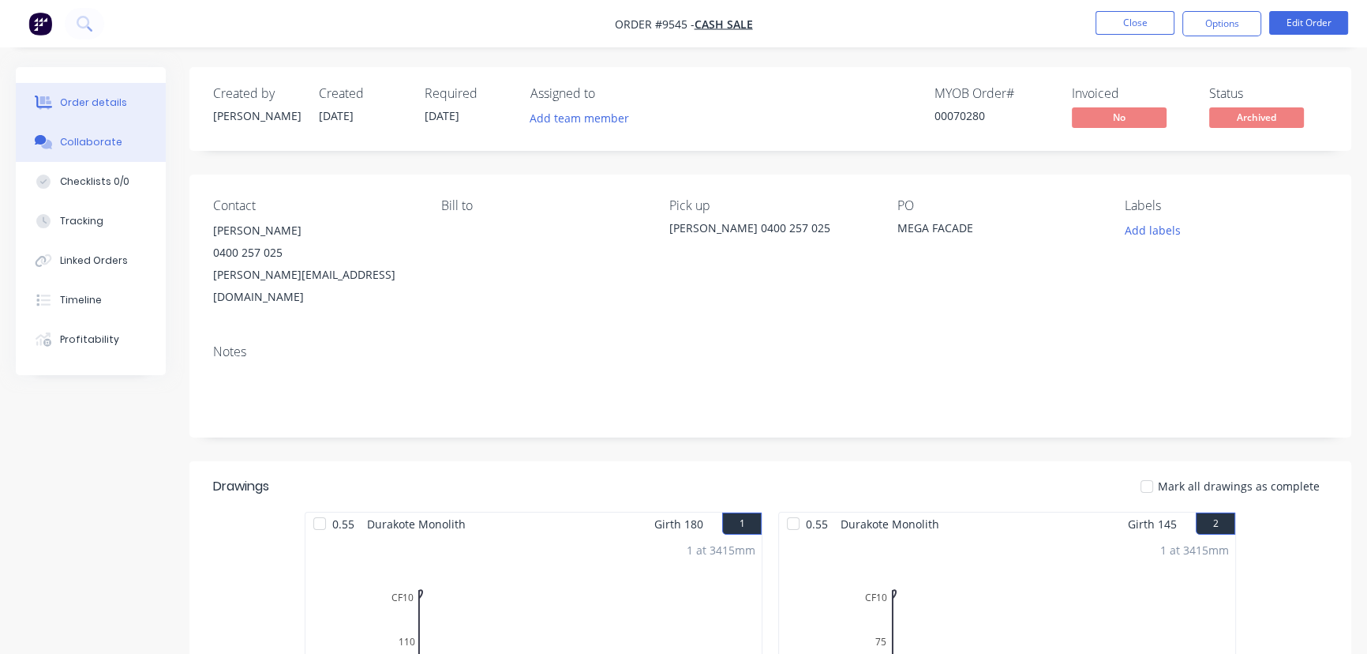
click at [85, 142] on div "Collaborate" at bounding box center [91, 142] width 62 height 14
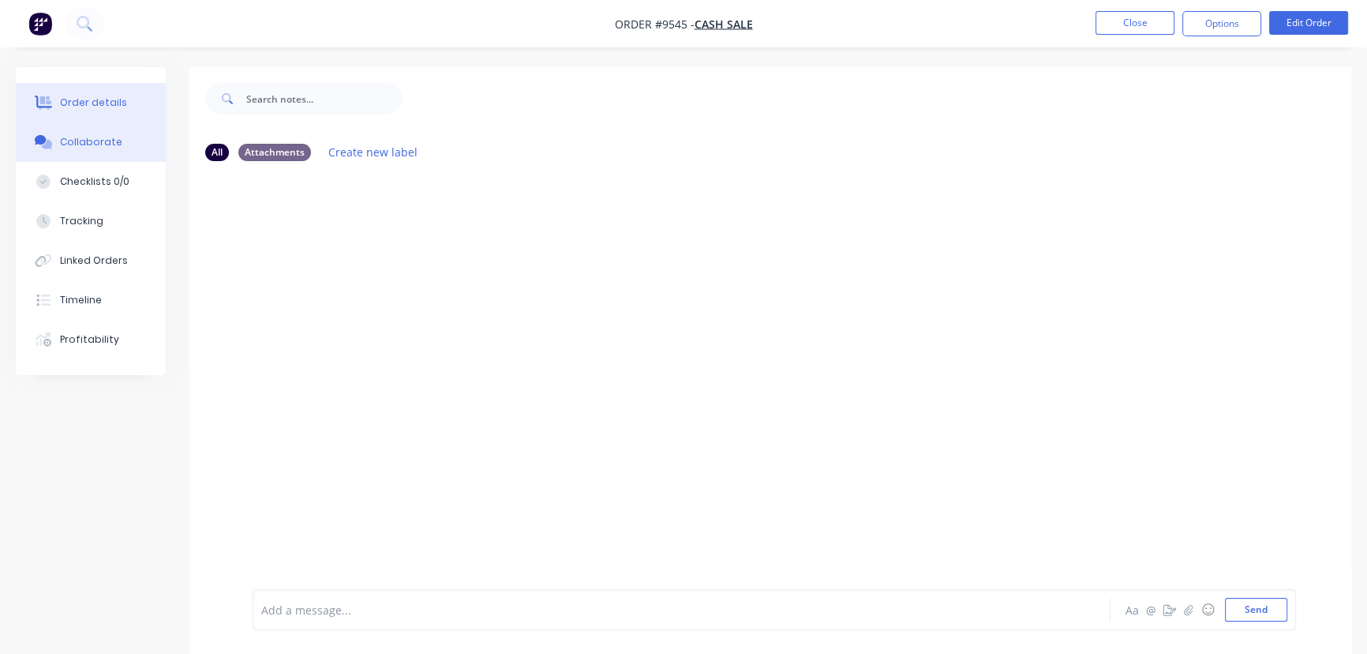
click at [86, 96] on div "Order details" at bounding box center [93, 103] width 67 height 14
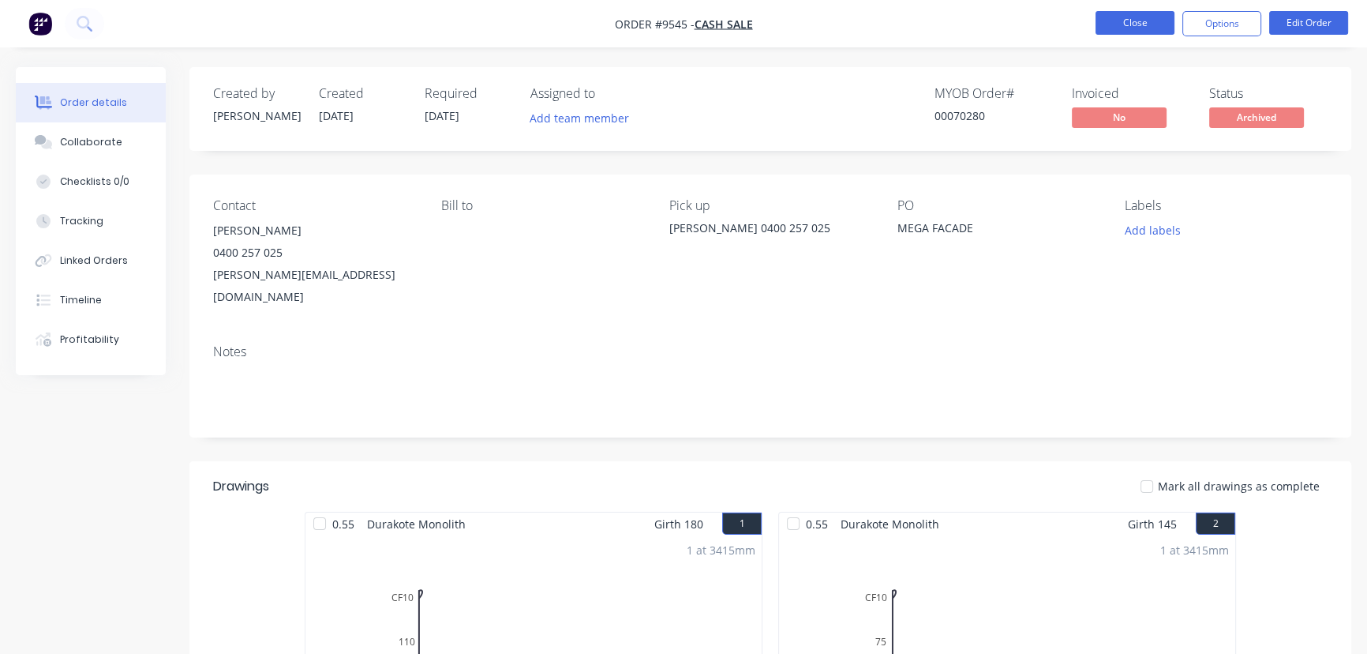
click at [1134, 25] on button "Close" at bounding box center [1135, 23] width 79 height 24
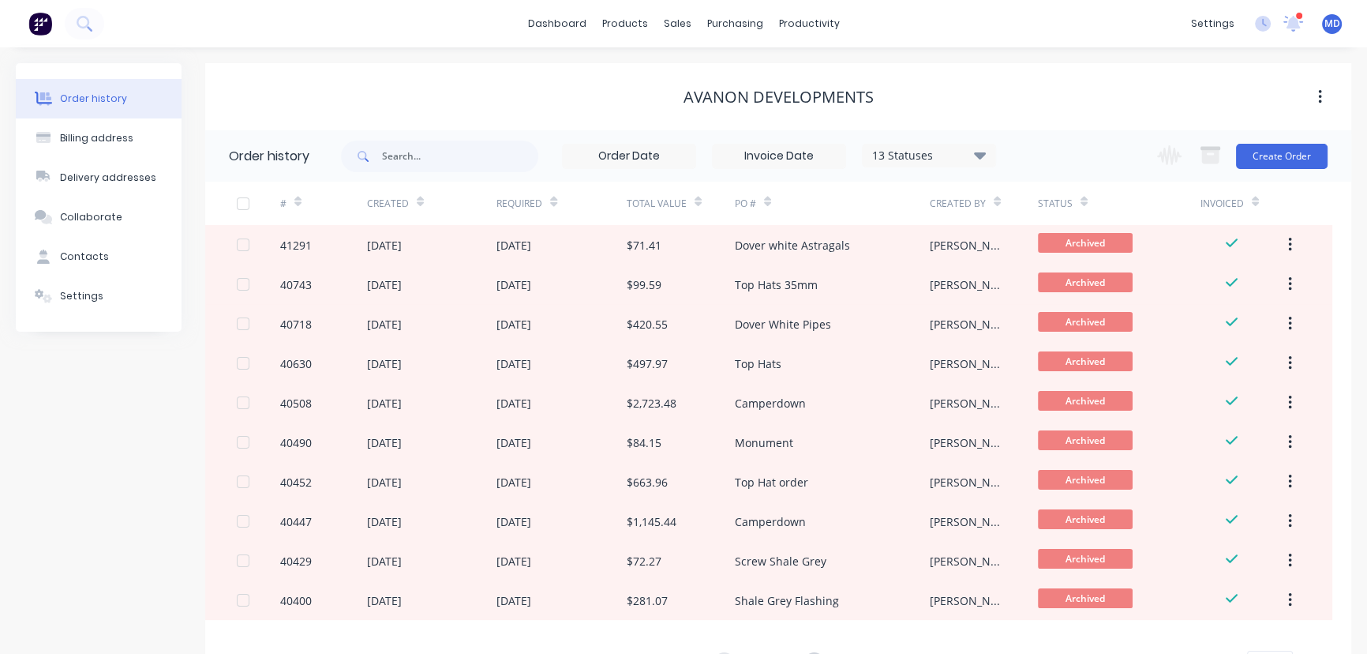
click at [1295, 17] on span at bounding box center [1294, 24] width 20 height 24
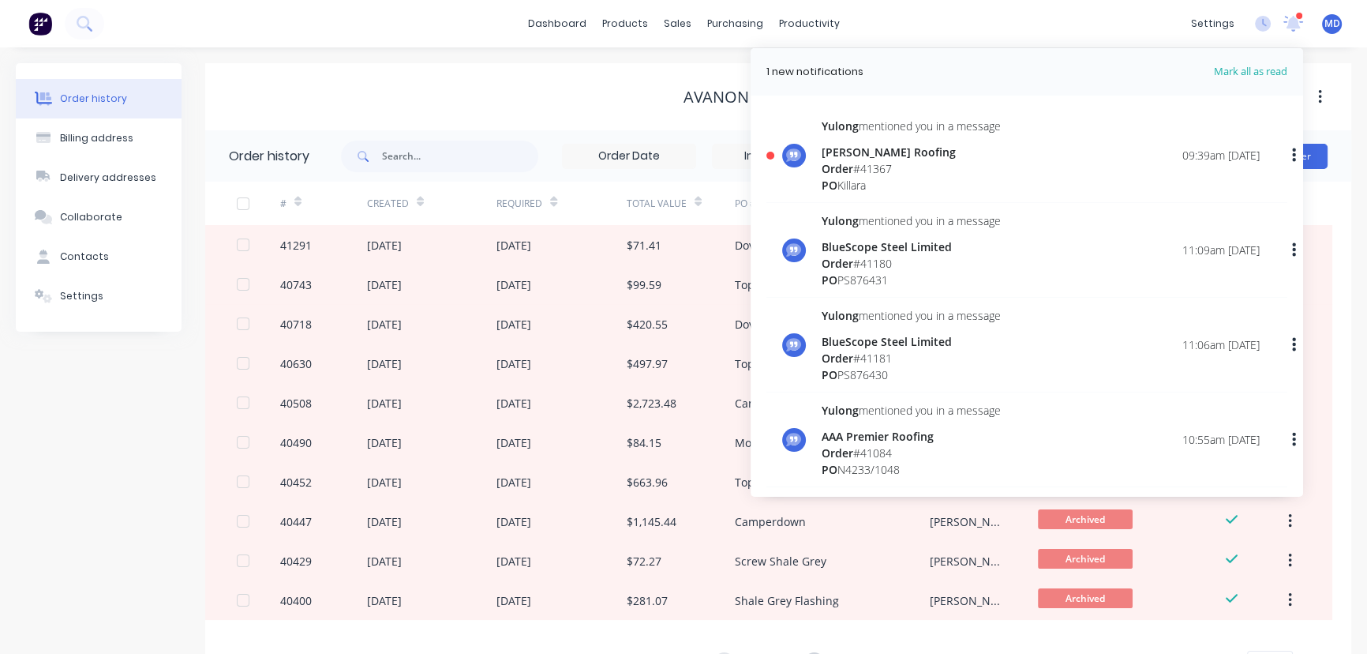
click at [979, 167] on div "Order # 41367" at bounding box center [911, 168] width 179 height 17
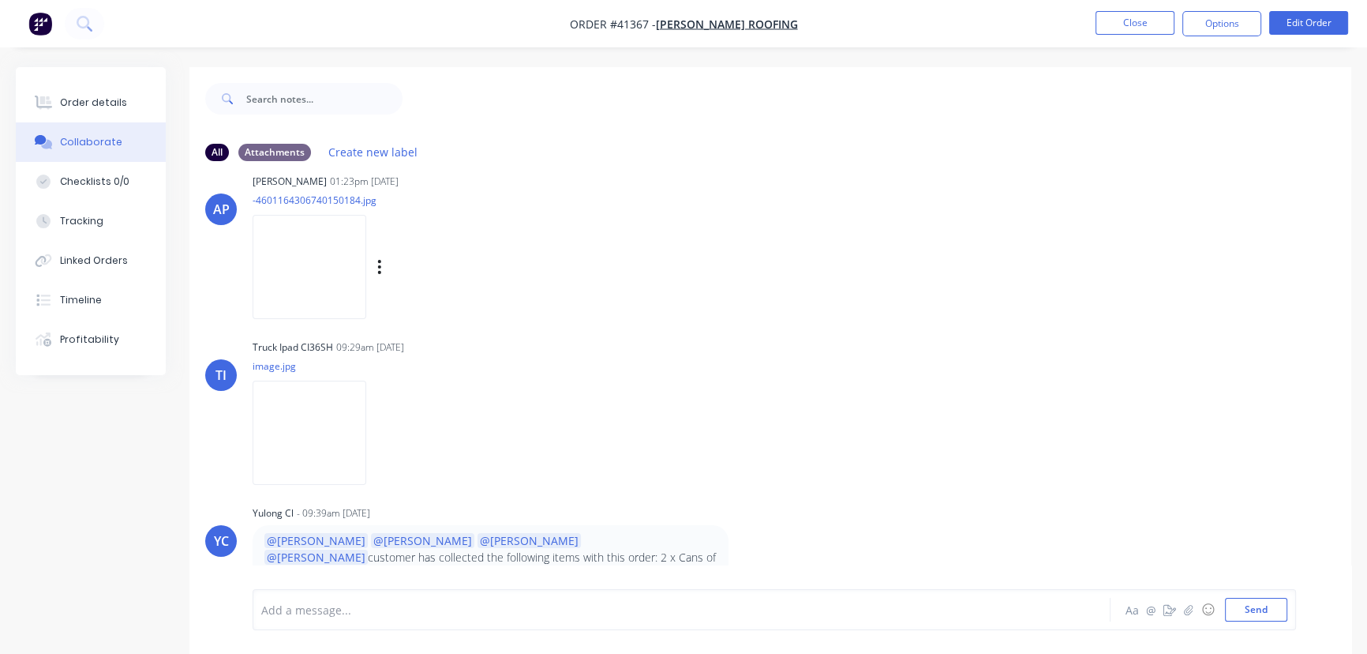
scroll to position [43, 0]
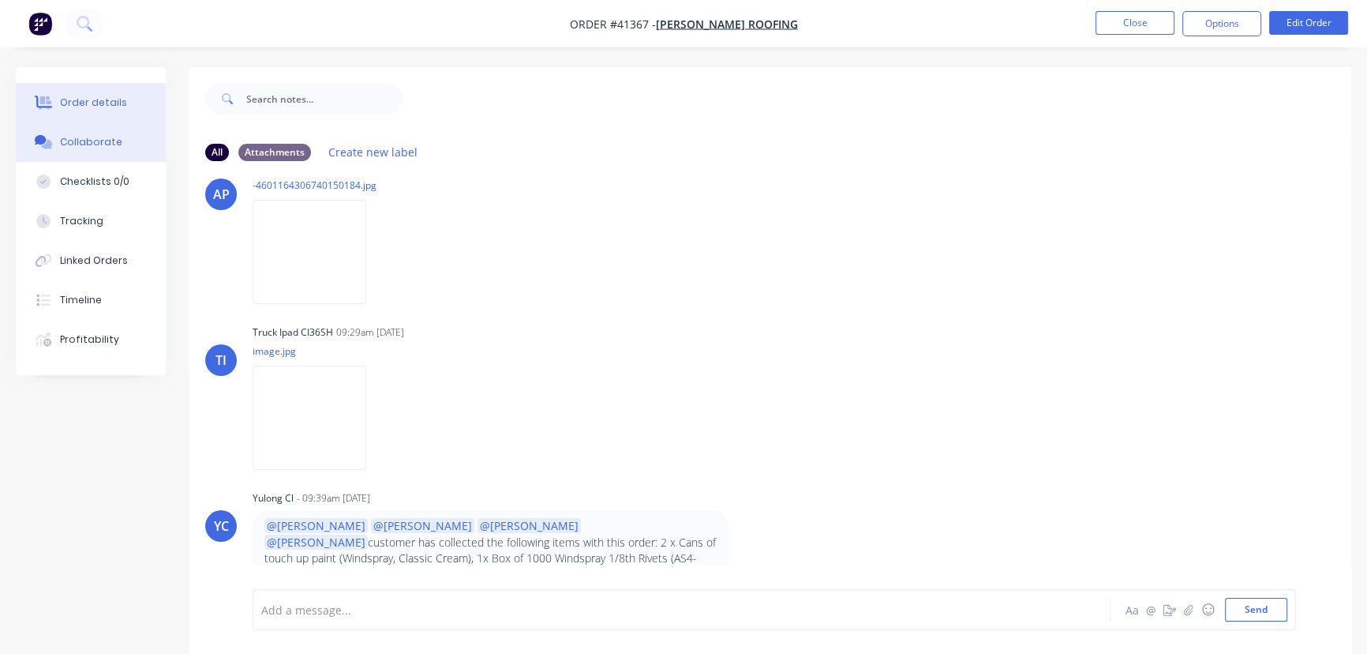
click at [98, 99] on div "Order details" at bounding box center [93, 103] width 67 height 14
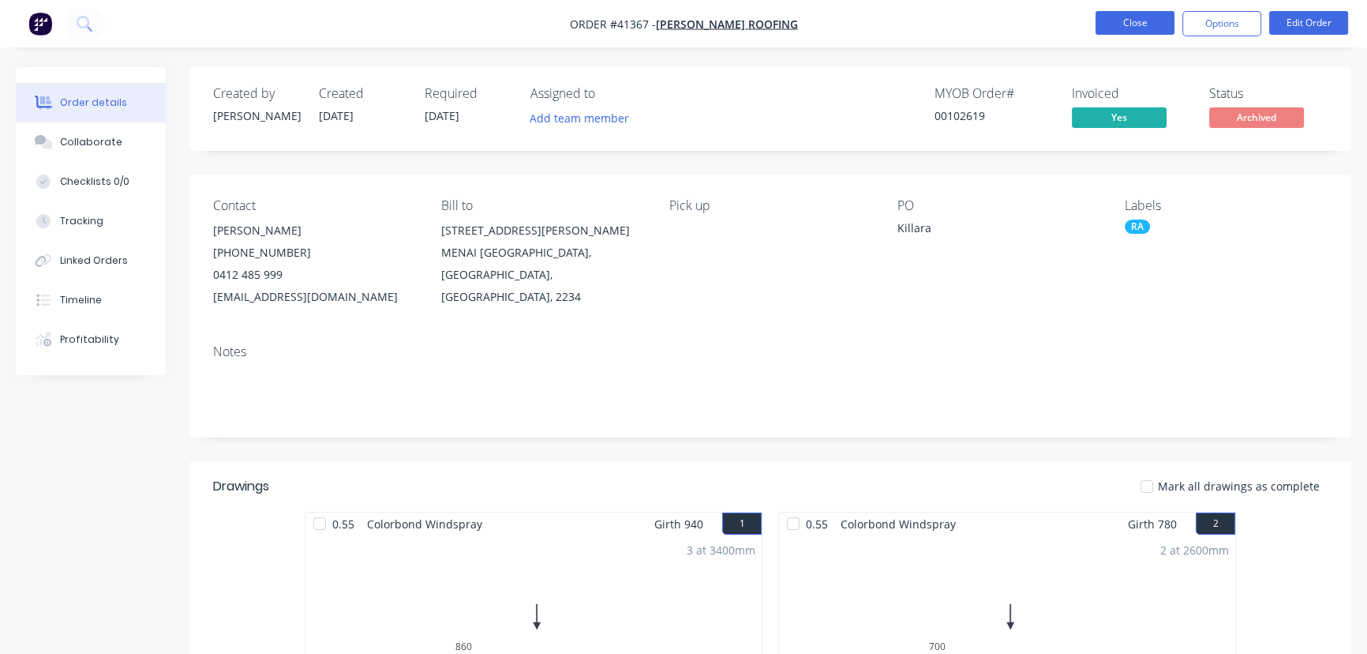
click at [1138, 23] on button "Close" at bounding box center [1135, 23] width 79 height 24
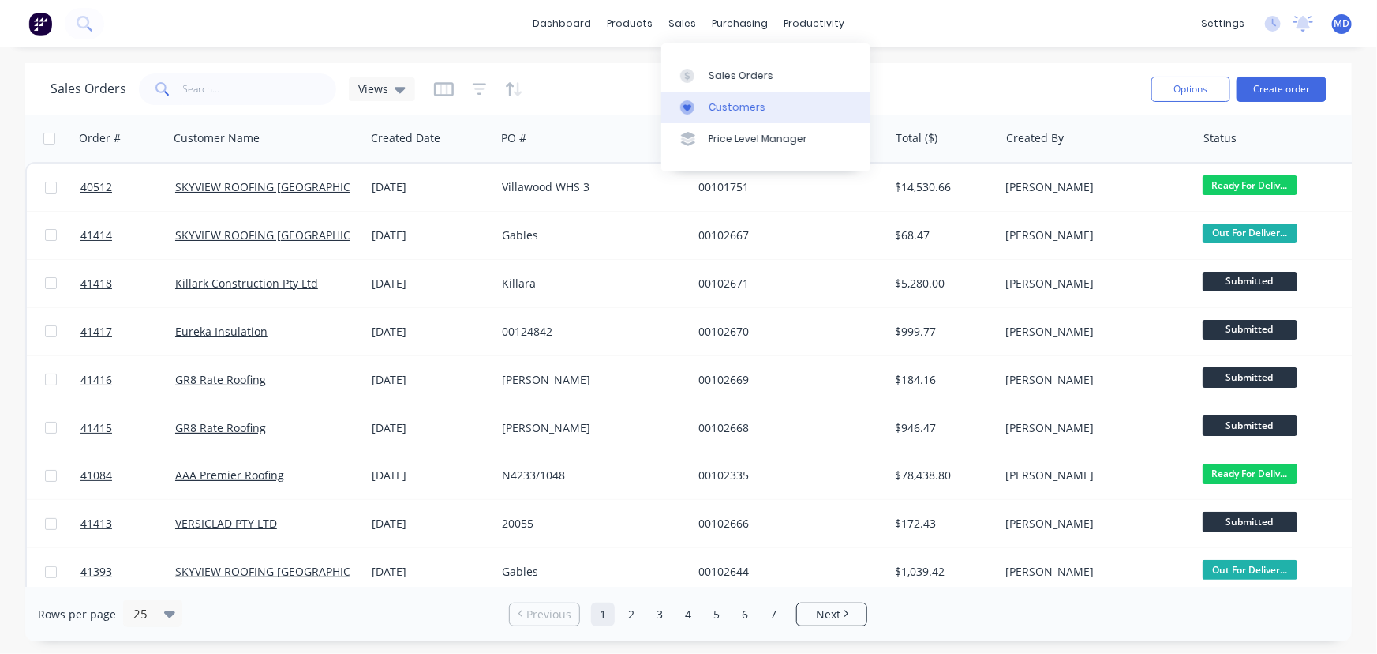
click at [733, 107] on div "Customers" at bounding box center [737, 107] width 57 height 14
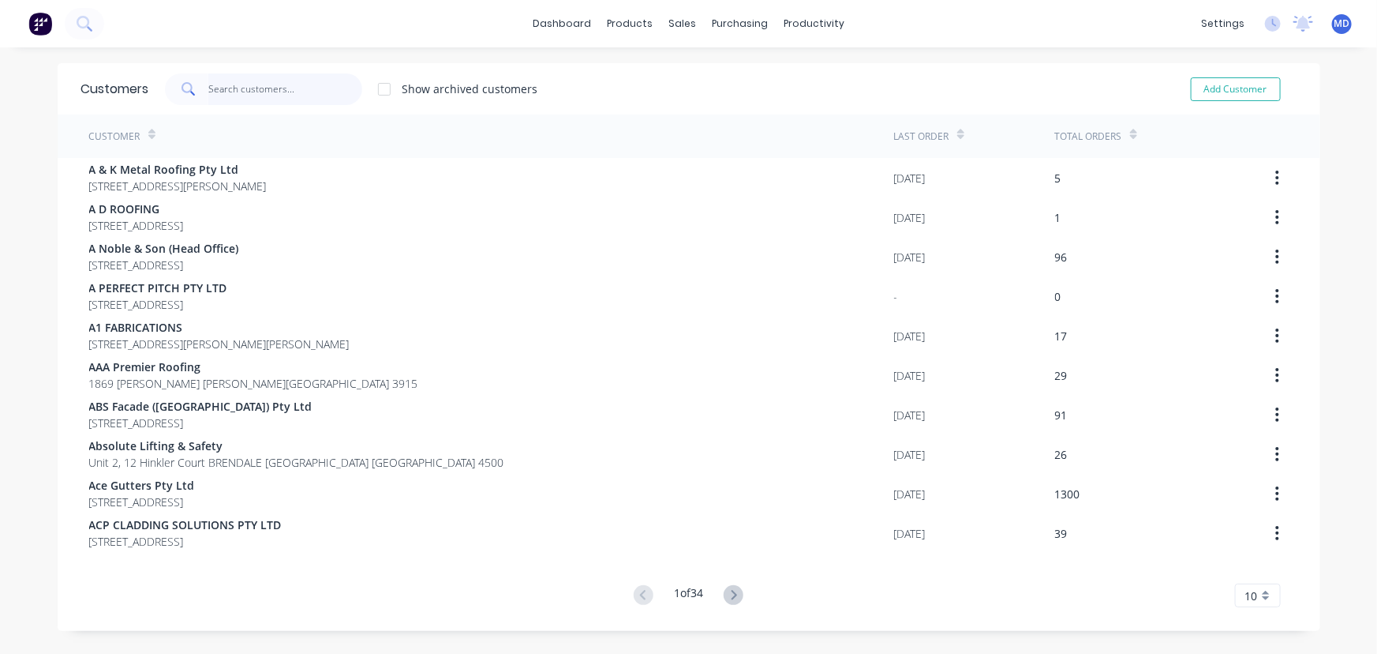
click at [265, 93] on input "text" at bounding box center [285, 89] width 154 height 32
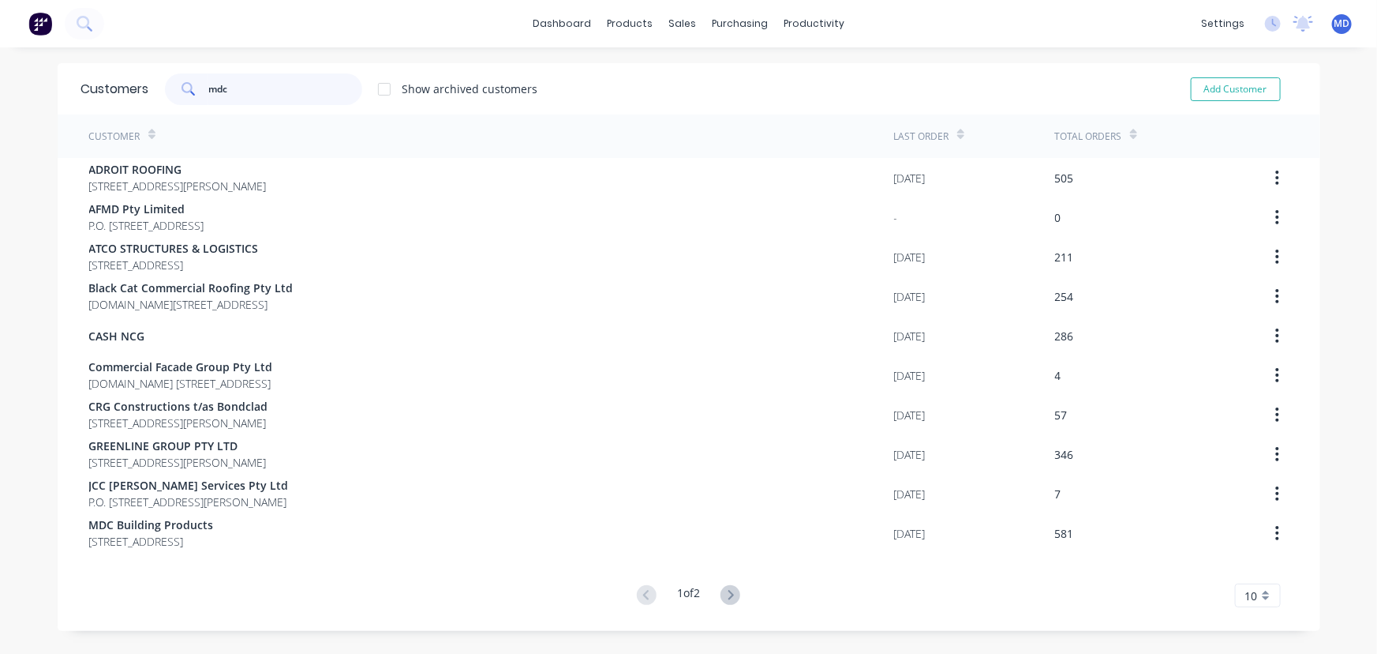
type input "mdc"
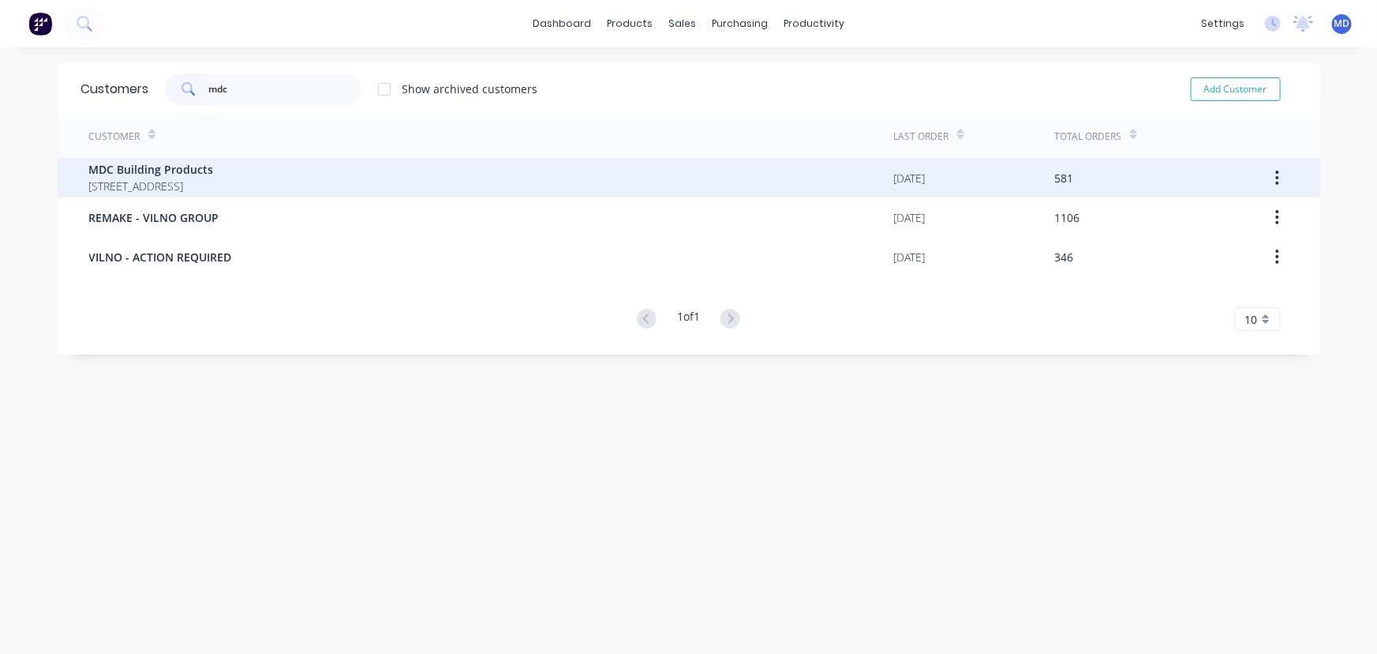
click at [193, 179] on span "[STREET_ADDRESS]" at bounding box center [151, 186] width 125 height 17
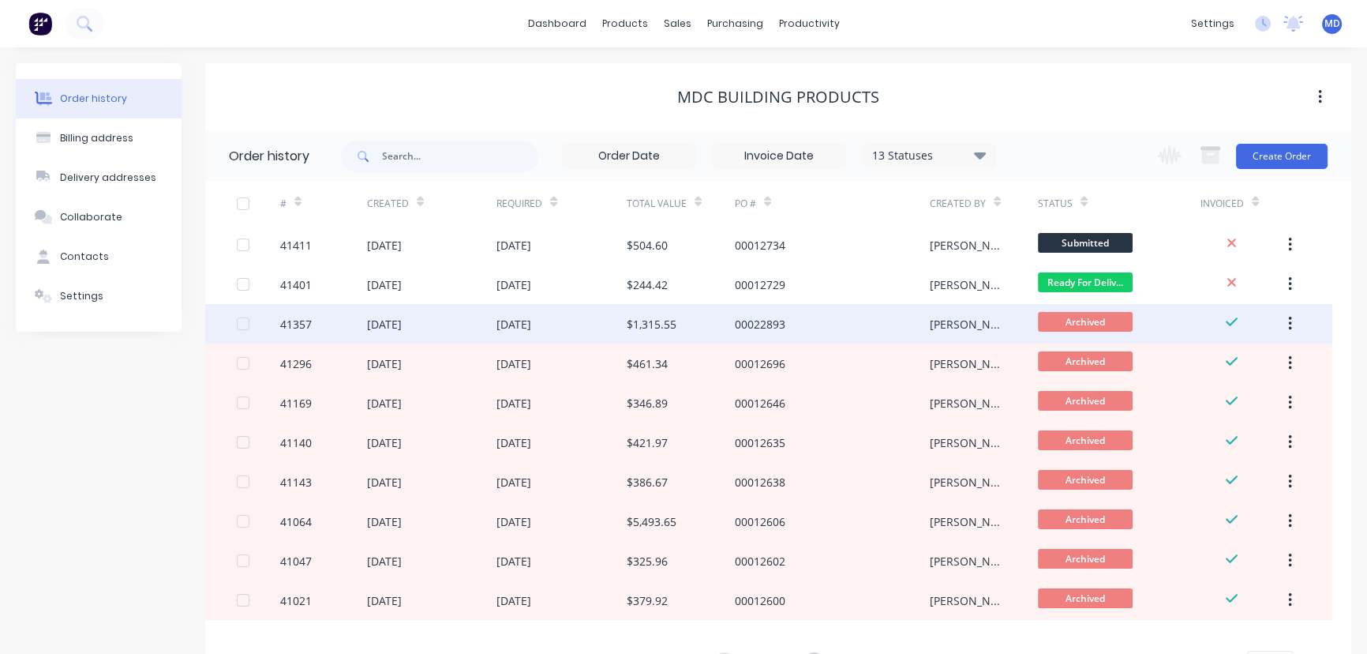
click at [591, 319] on div "[DATE]" at bounding box center [562, 323] width 130 height 39
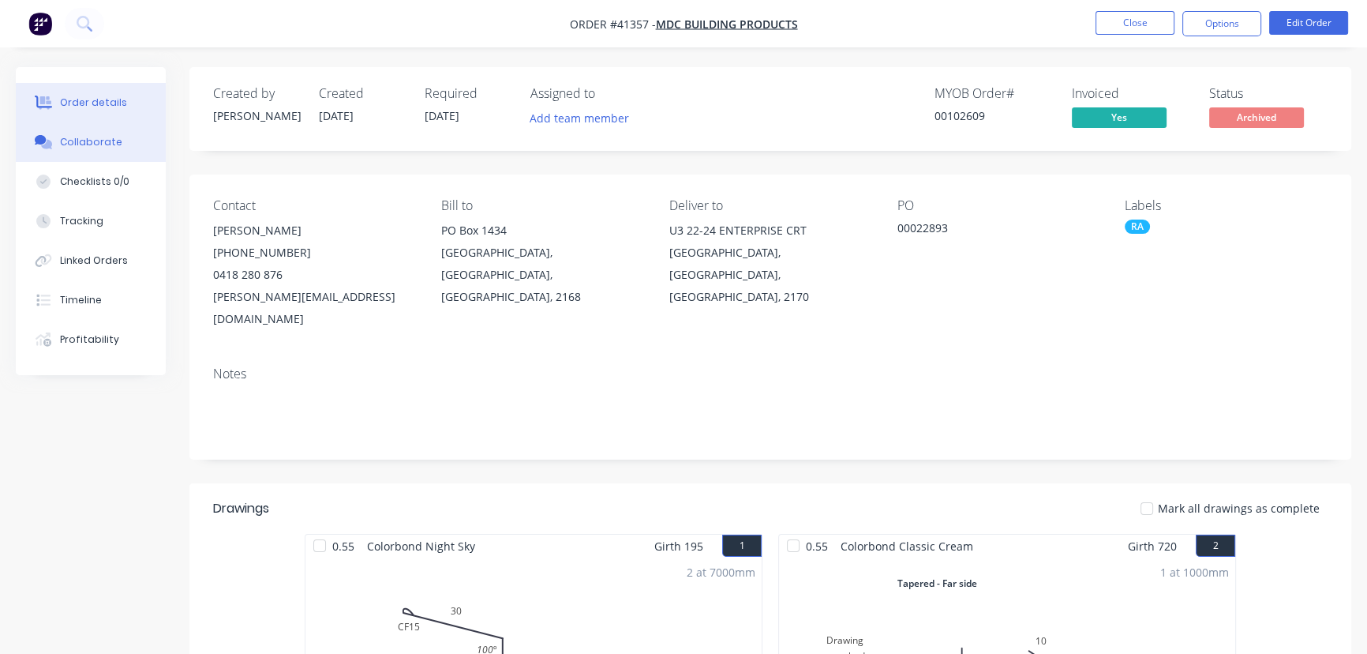
click at [78, 130] on button "Collaborate" at bounding box center [91, 141] width 150 height 39
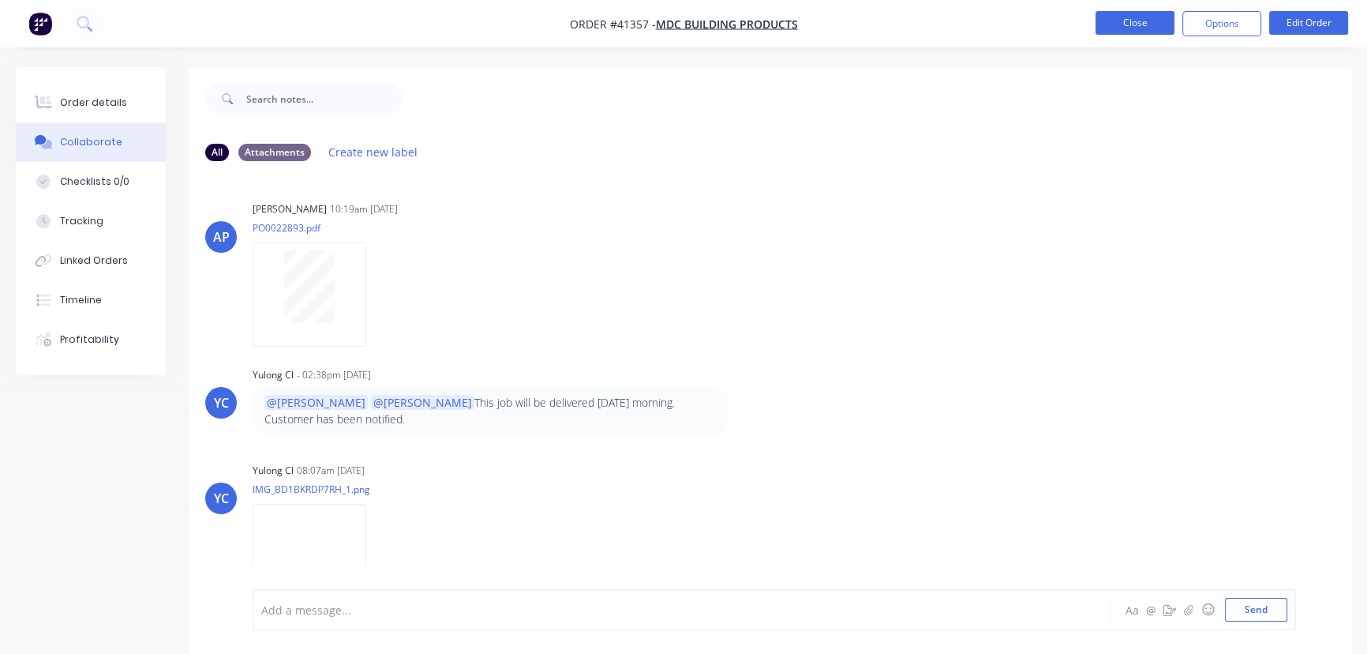
click at [1131, 24] on button "Close" at bounding box center [1135, 23] width 79 height 24
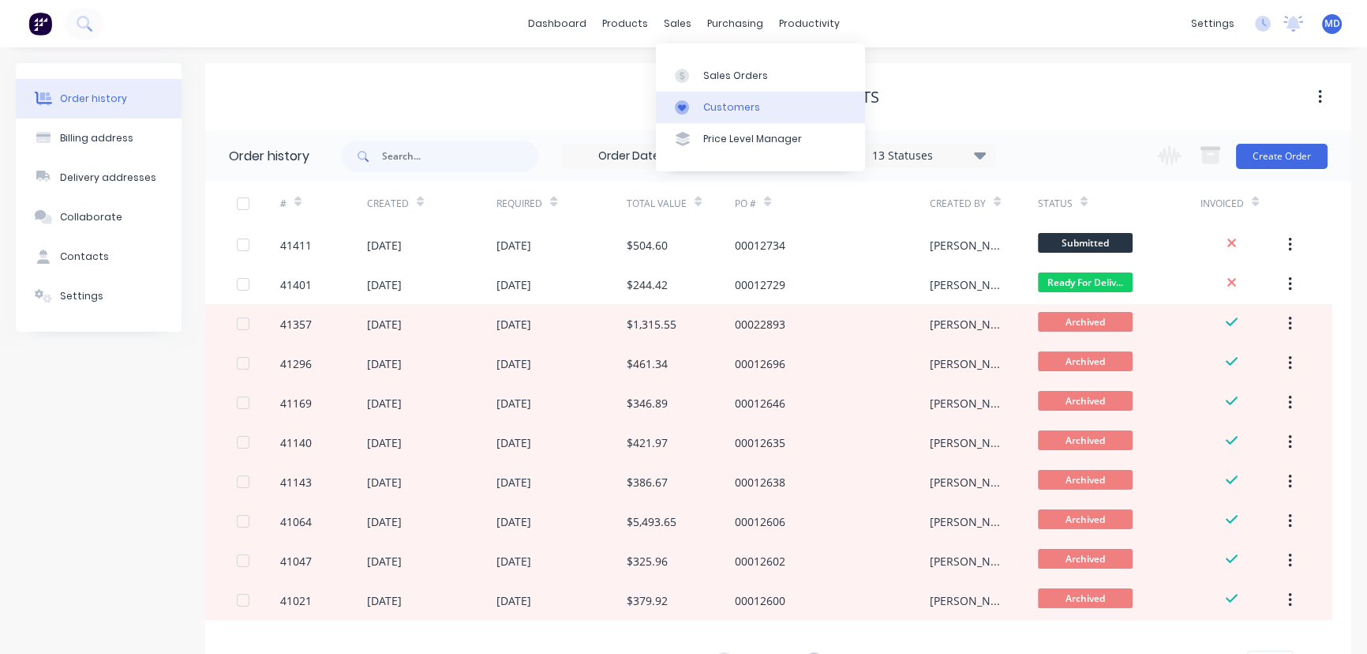
click at [718, 103] on div "Customers" at bounding box center [731, 107] width 57 height 14
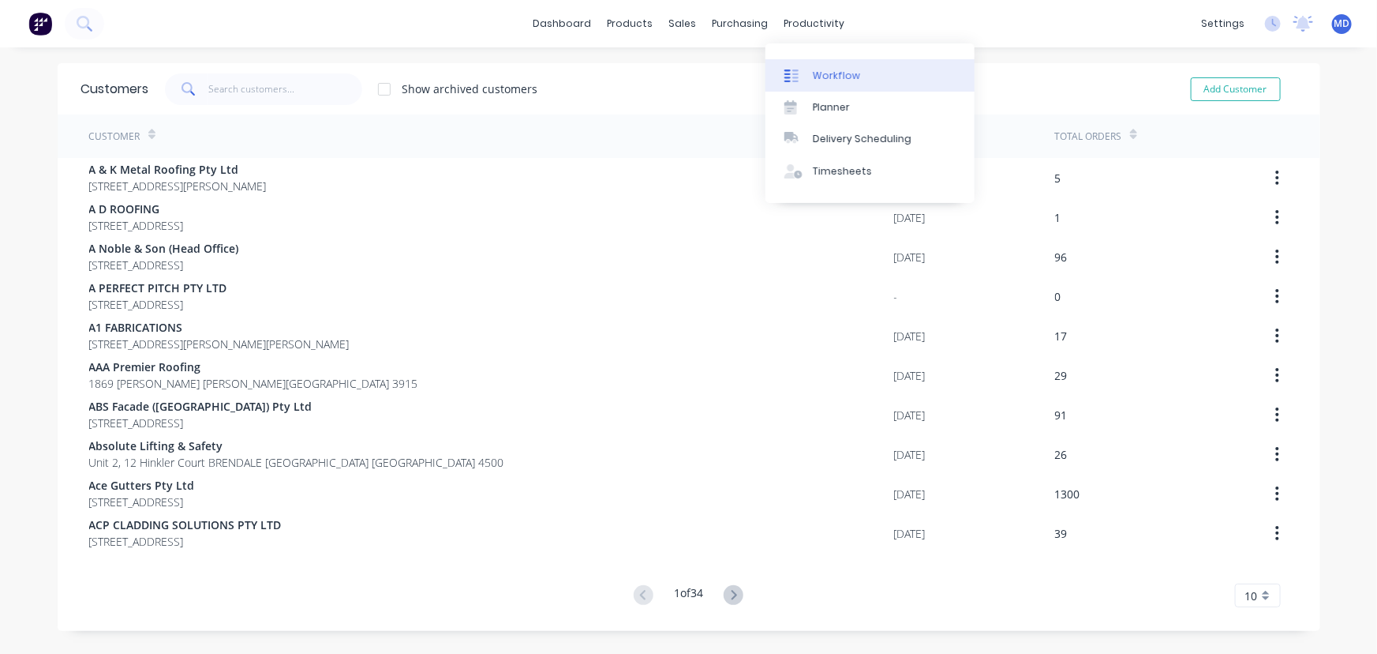
click at [840, 73] on div "Workflow" at bounding box center [836, 76] width 47 height 14
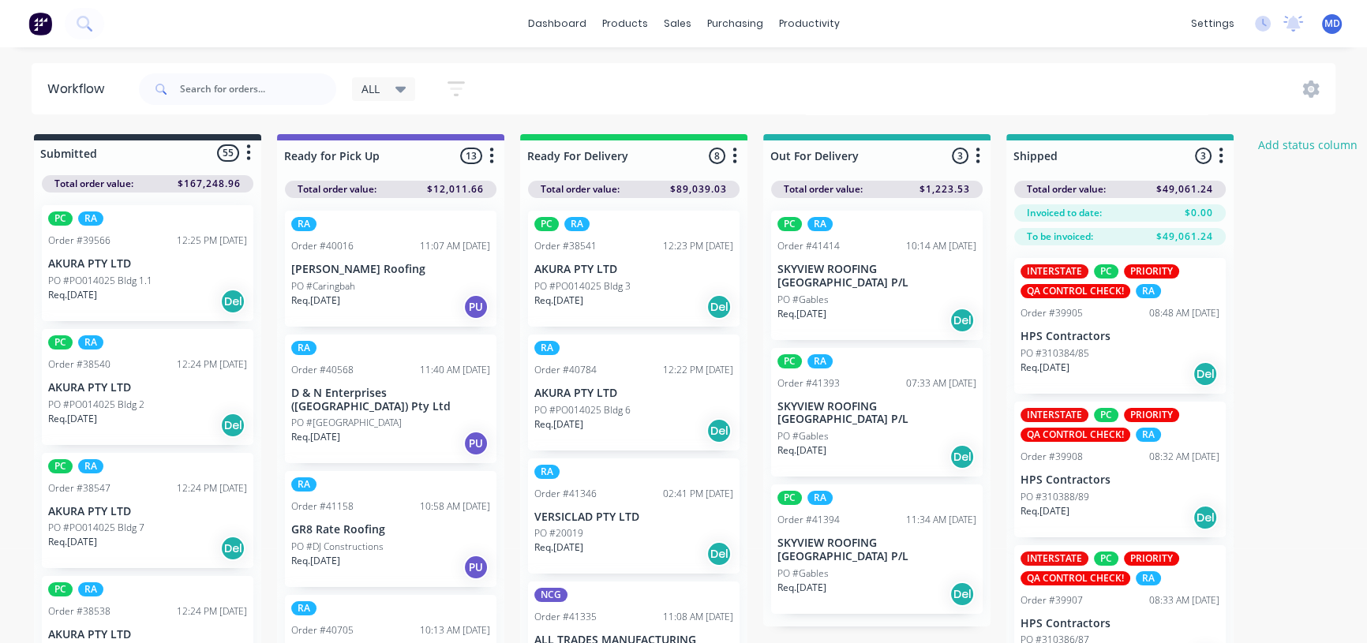
click at [394, 88] on div "ALL" at bounding box center [384, 89] width 45 height 14
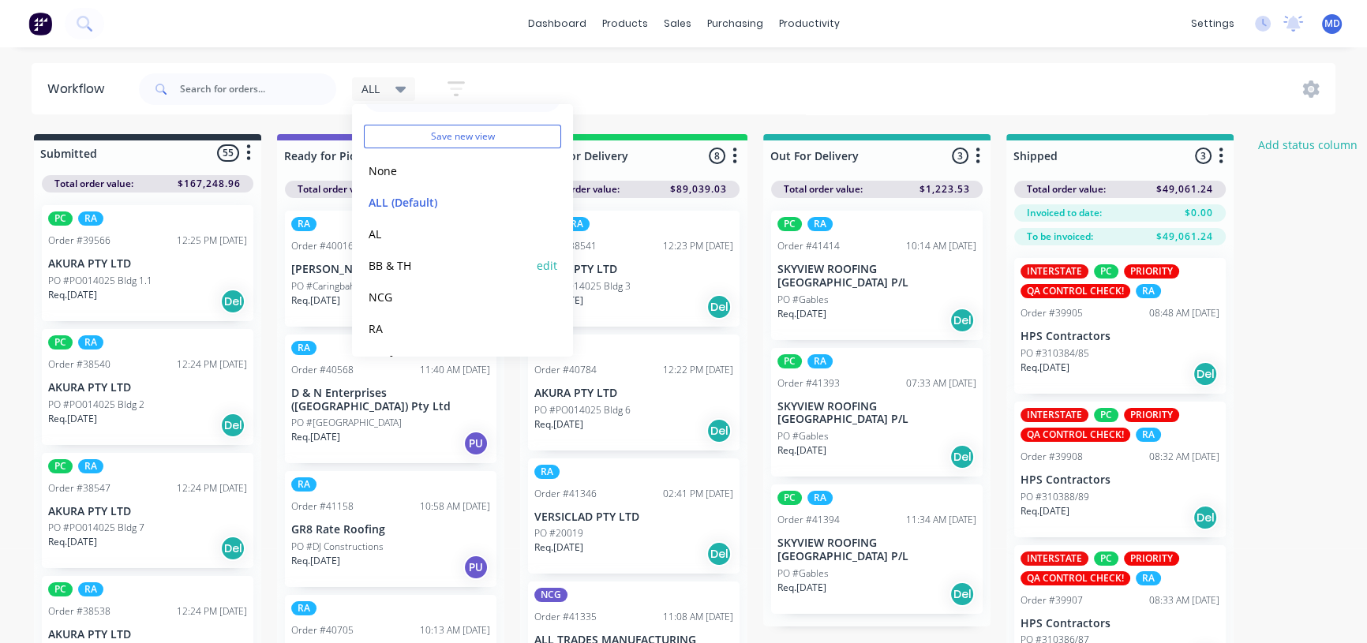
scroll to position [66, 0]
click at [377, 298] on button "RA" at bounding box center [448, 299] width 168 height 18
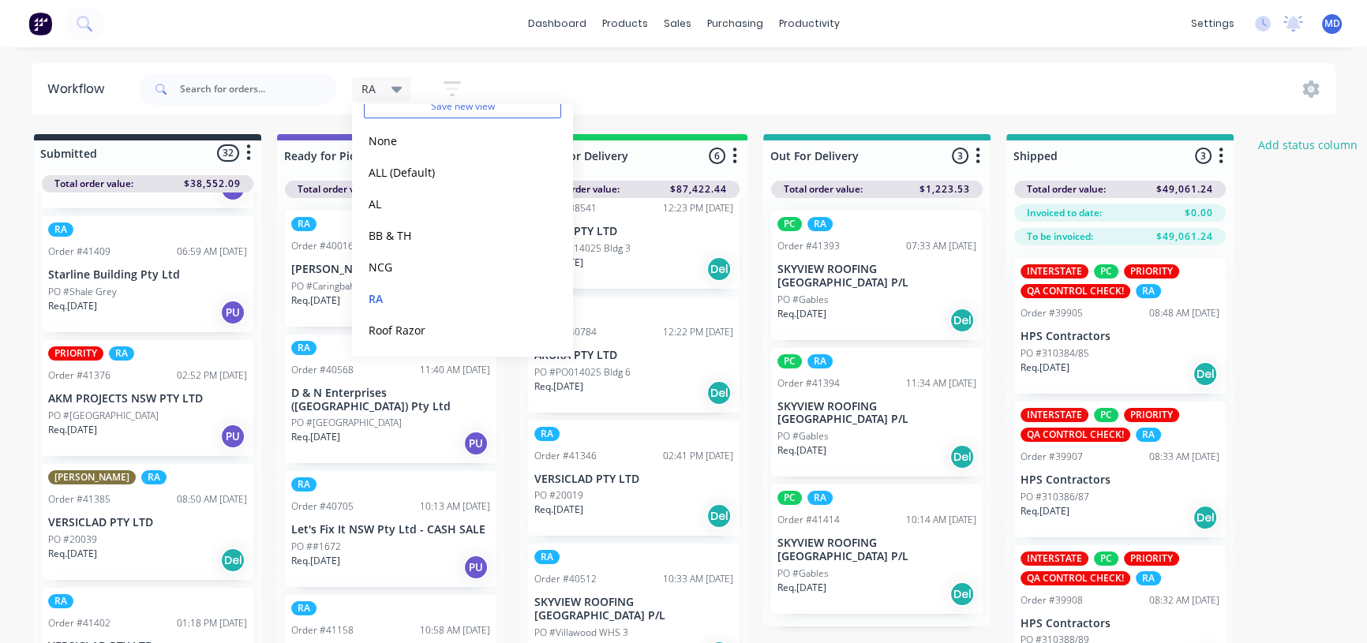
scroll to position [71, 0]
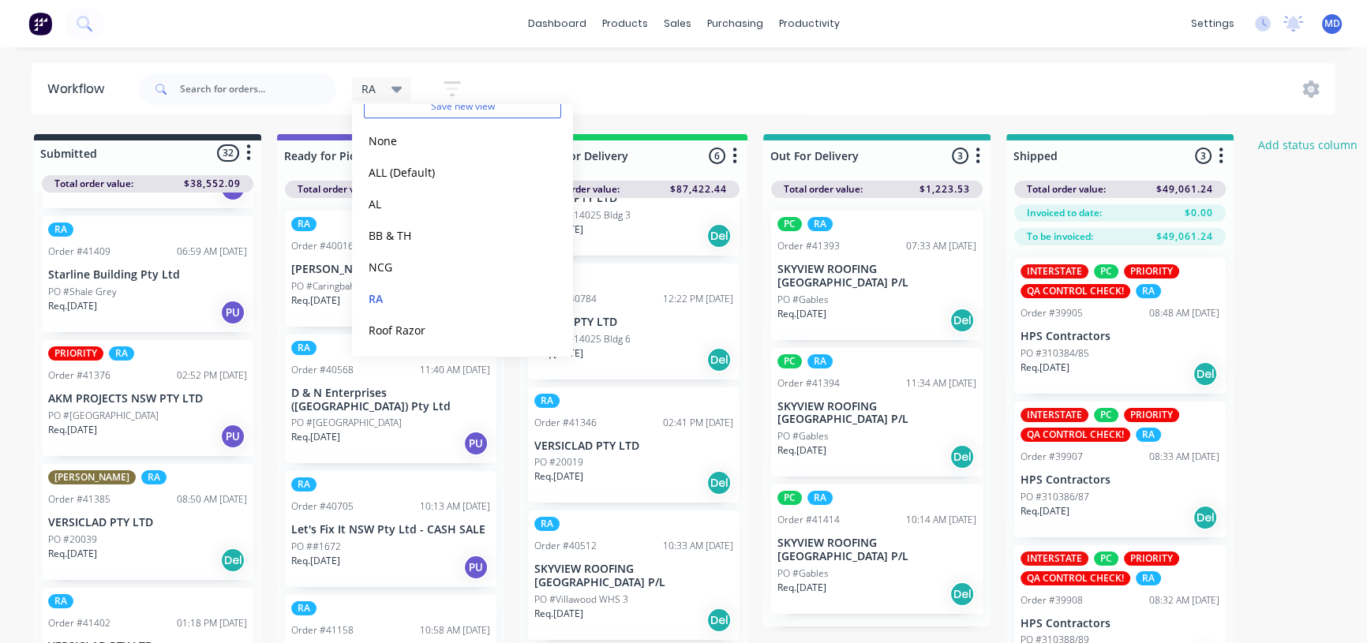
click at [937, 77] on div "RA Save new view None edit ALL (Default) edit AL edit BB & TH edit NCG edit RA …" at bounding box center [736, 89] width 1201 height 47
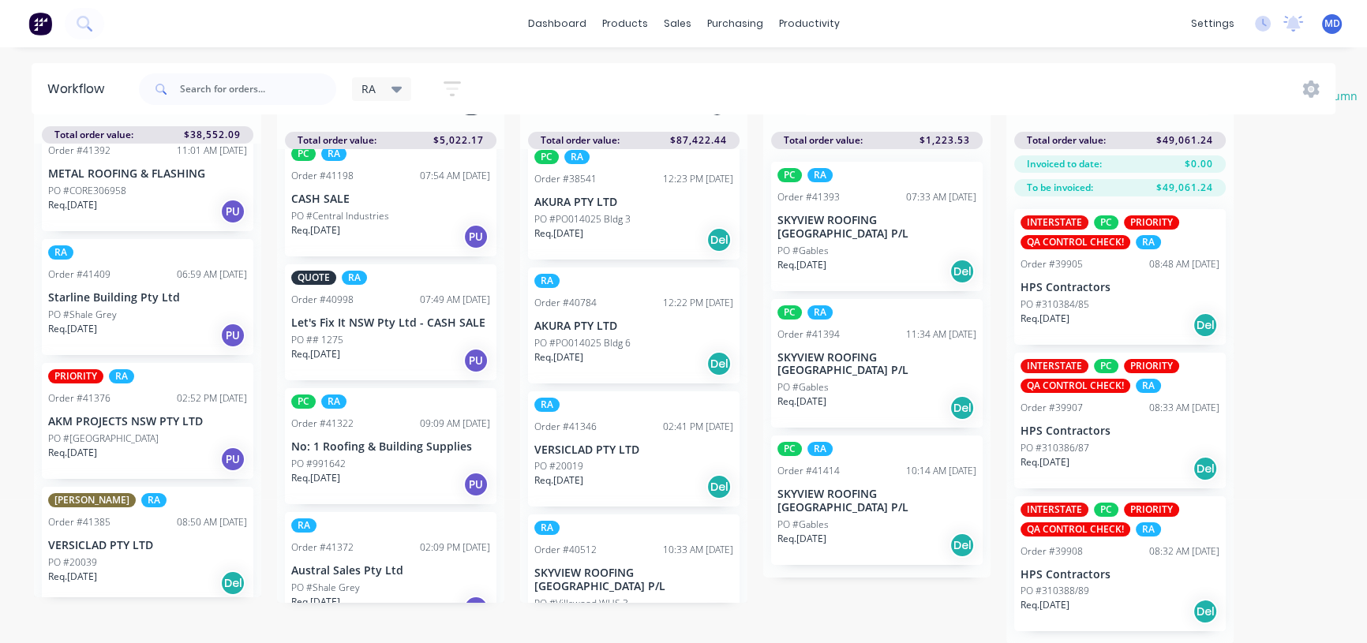
scroll to position [8, 0]
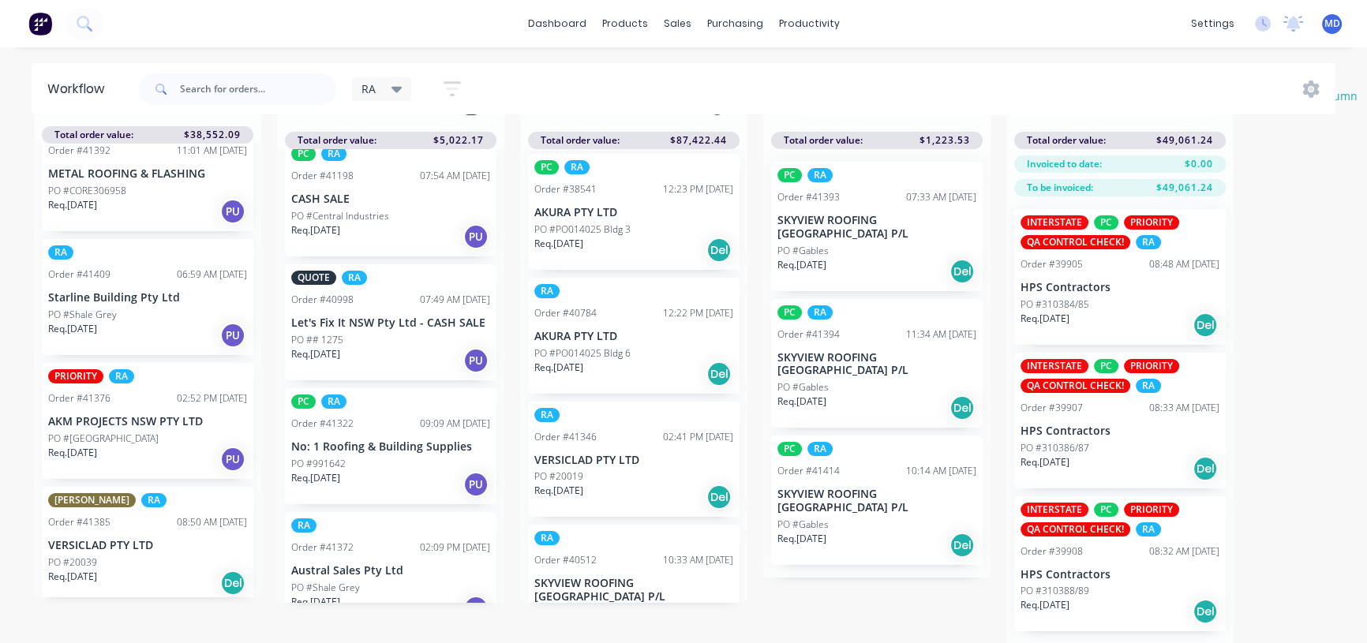
click at [840, 488] on p "SKYVIEW ROOFING [GEOGRAPHIC_DATA] P/L" at bounding box center [877, 501] width 199 height 27
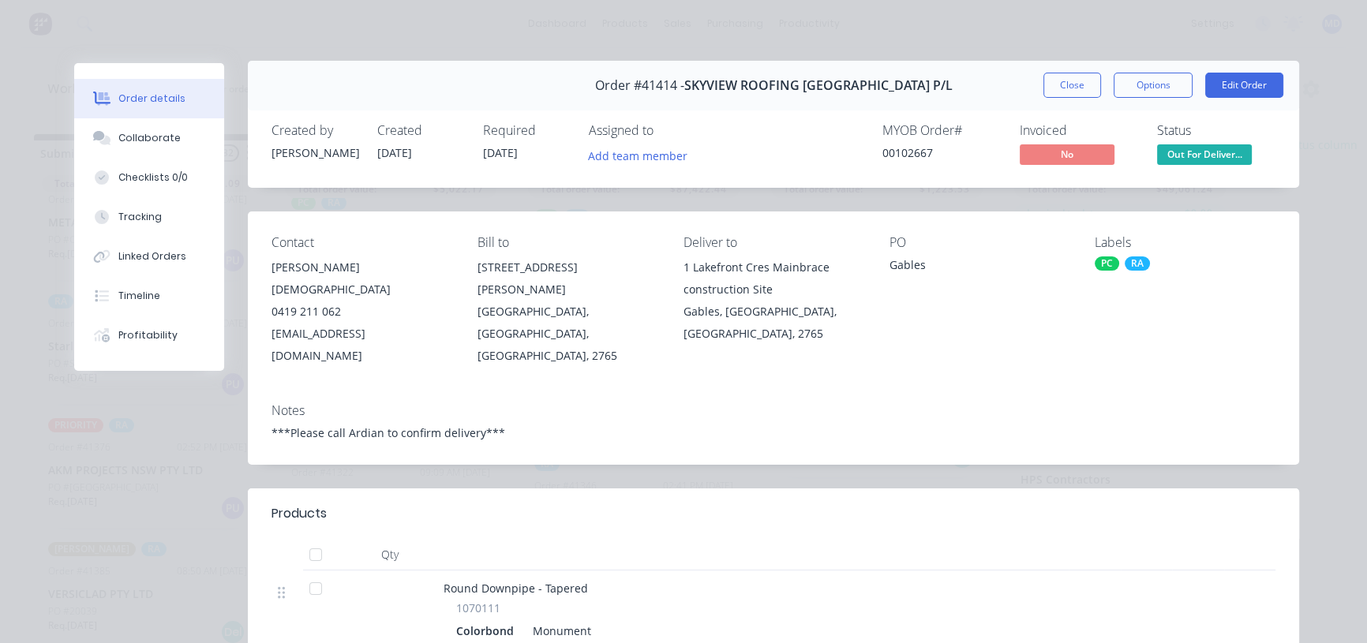
scroll to position [0, 0]
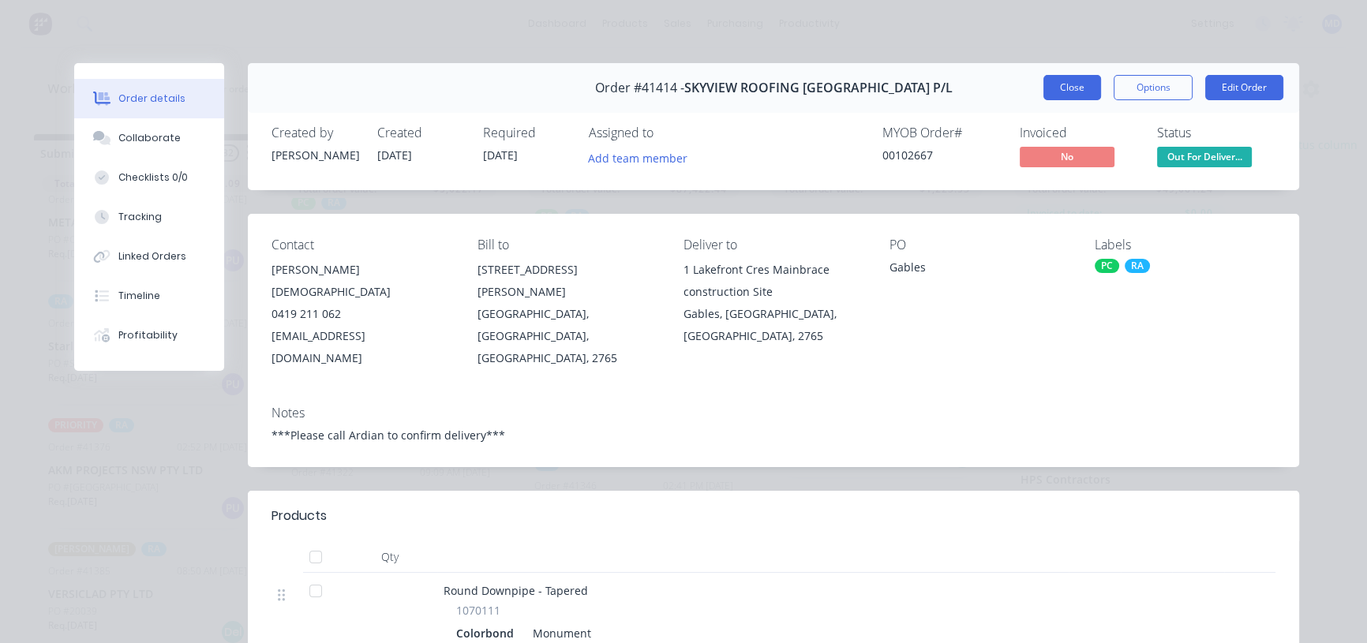
click at [1074, 88] on button "Close" at bounding box center [1073, 87] width 58 height 25
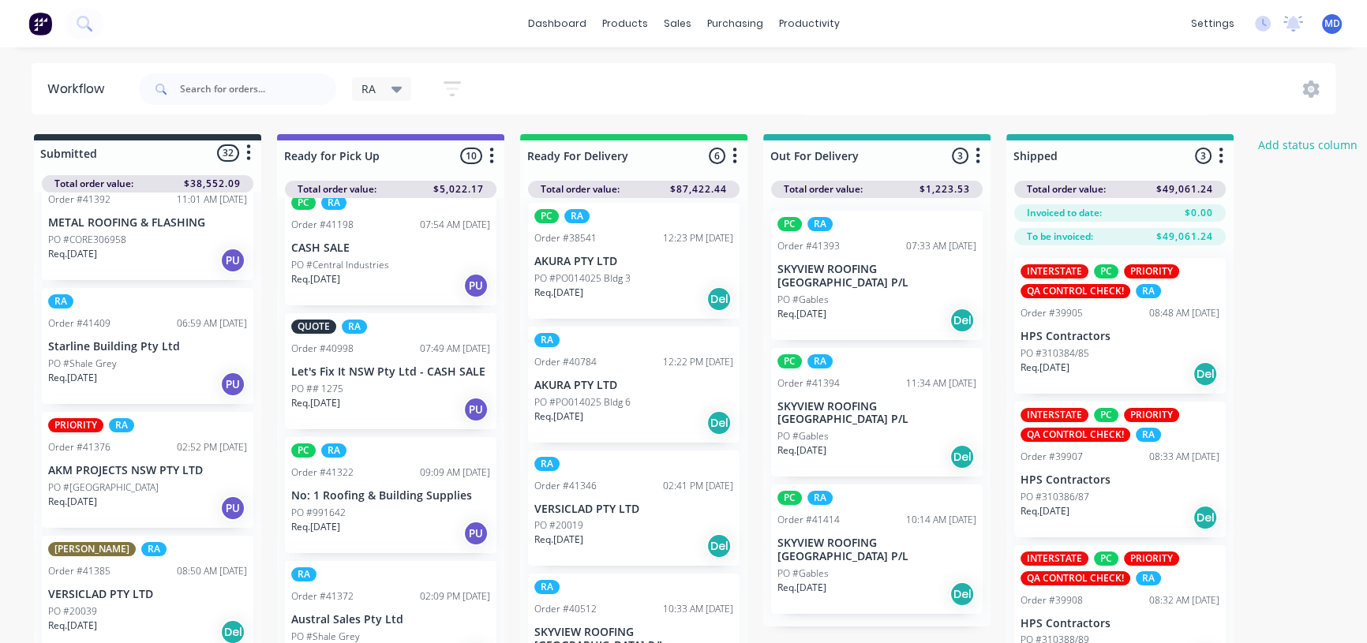
click at [828, 524] on div "PC RA Order #41414 10:14 AM [DATE] SKYVIEW ROOFING [GEOGRAPHIC_DATA] P/L PO #Ga…" at bounding box center [877, 549] width 212 height 129
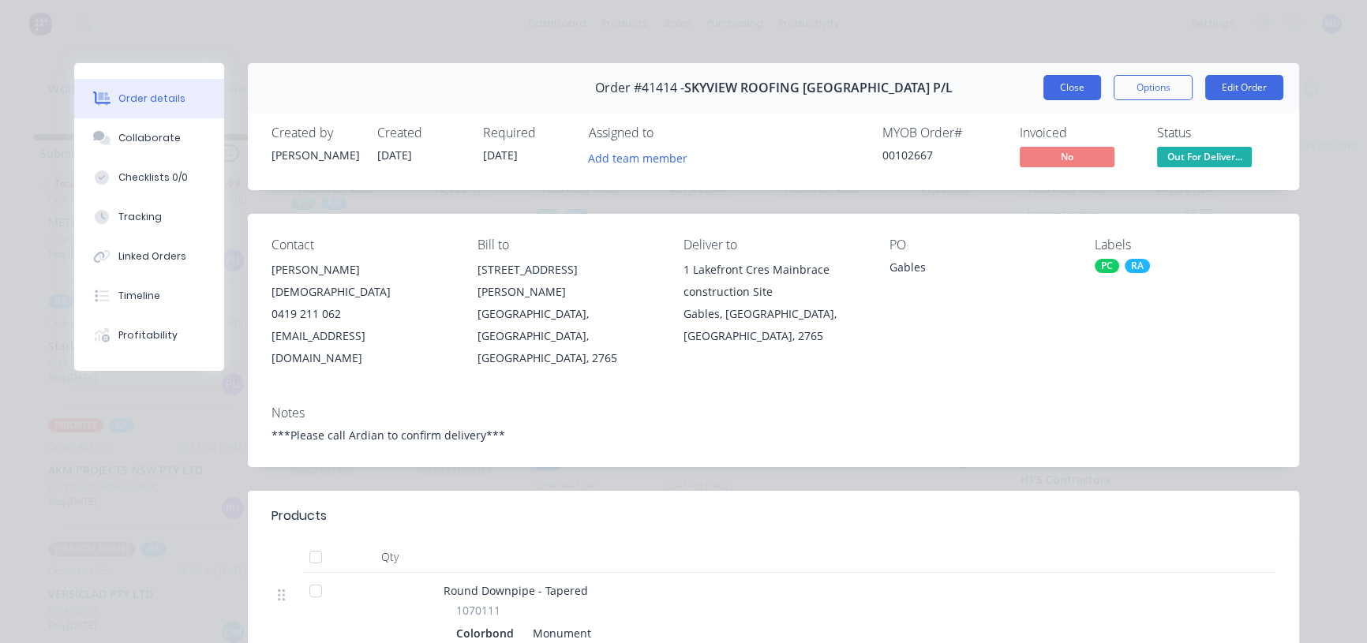
click at [1061, 84] on button "Close" at bounding box center [1073, 87] width 58 height 25
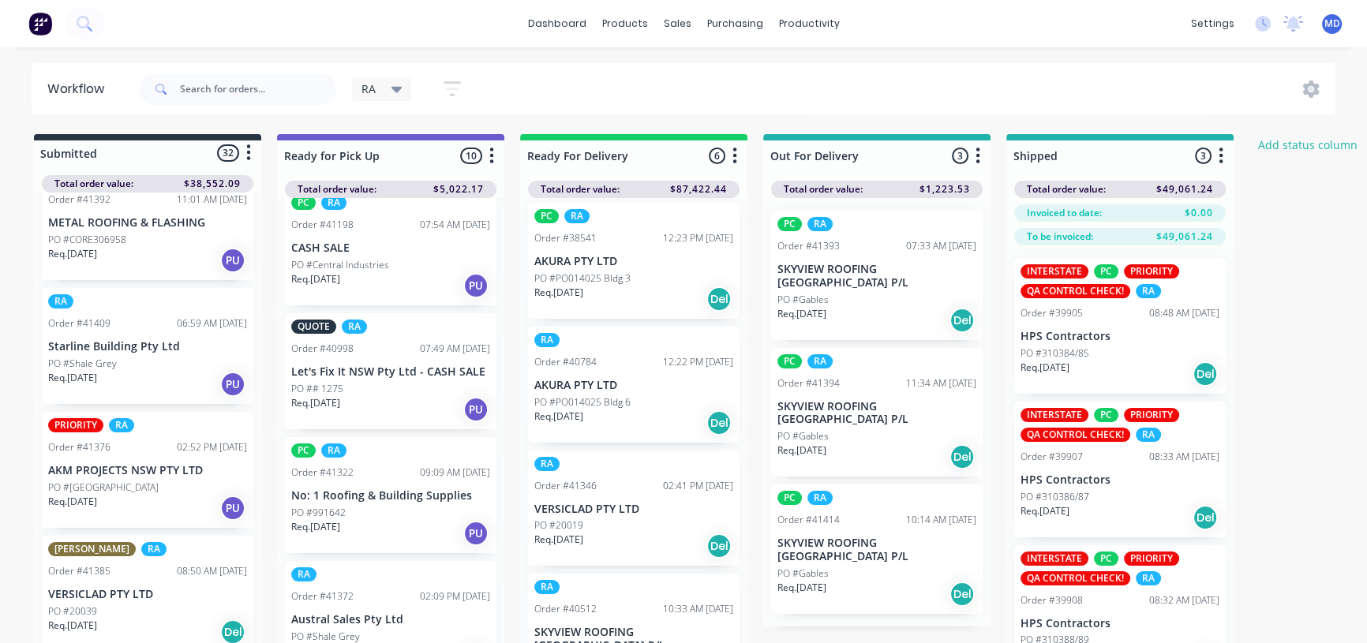
click at [836, 429] on div "PO #Gables" at bounding box center [877, 436] width 199 height 14
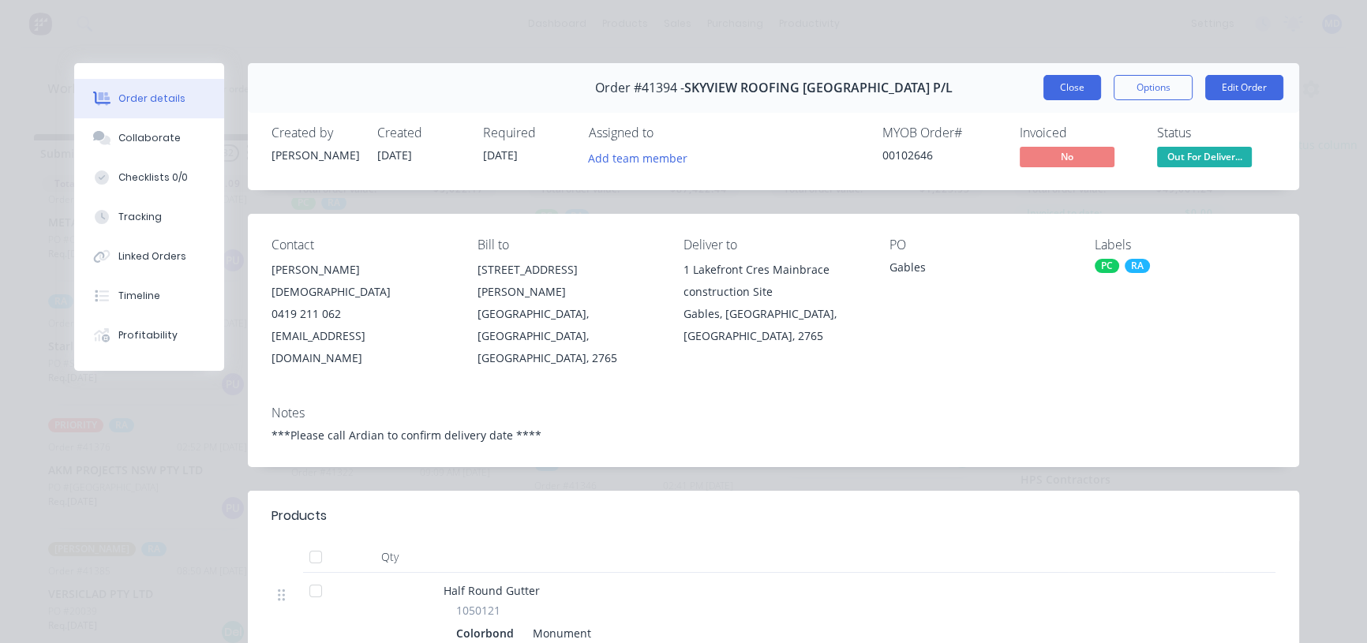
click at [1057, 86] on button "Close" at bounding box center [1073, 87] width 58 height 25
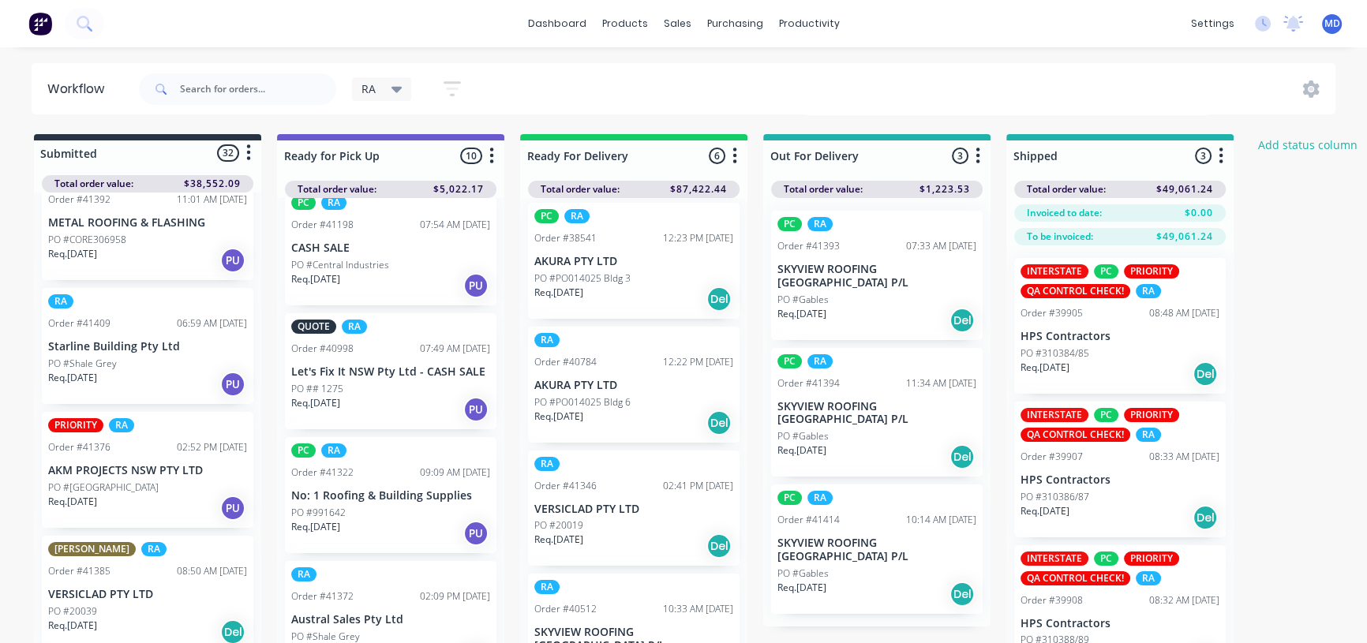
click at [849, 293] on div "PO #Gables" at bounding box center [877, 300] width 199 height 14
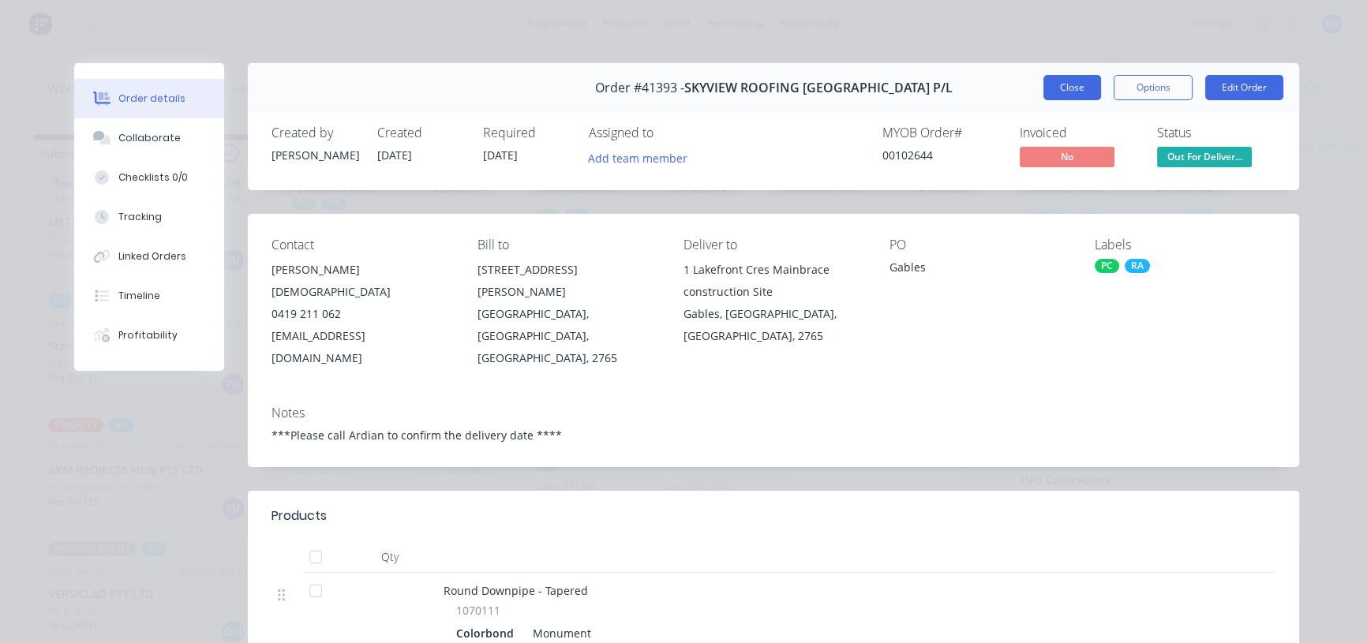
click at [1072, 78] on button "Close" at bounding box center [1073, 87] width 58 height 25
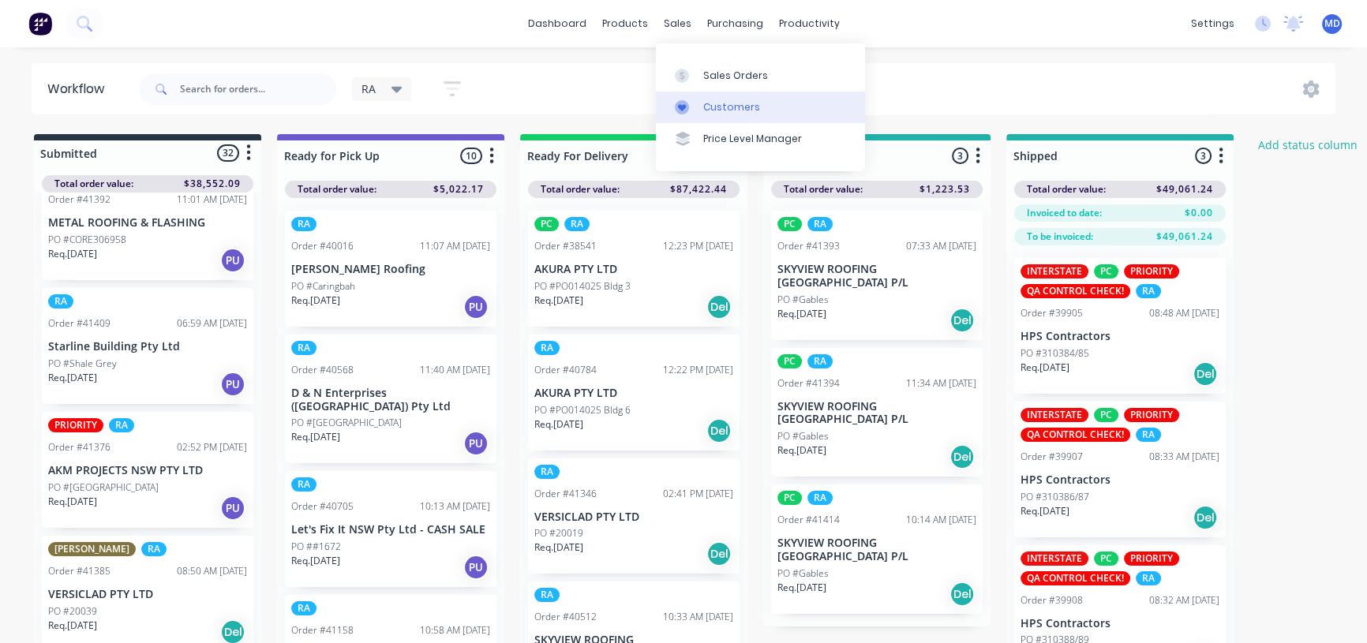
click at [744, 103] on div "Customers" at bounding box center [731, 107] width 57 height 14
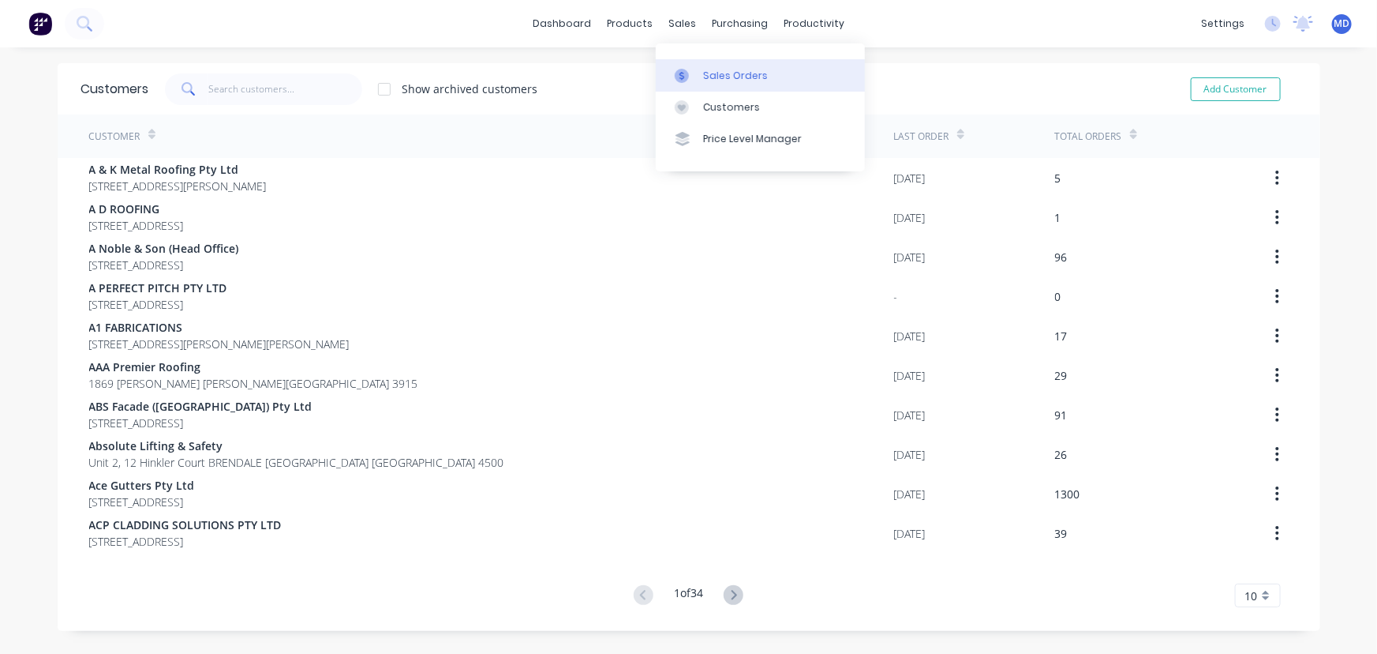
click at [739, 71] on div "Sales Orders" at bounding box center [735, 76] width 65 height 14
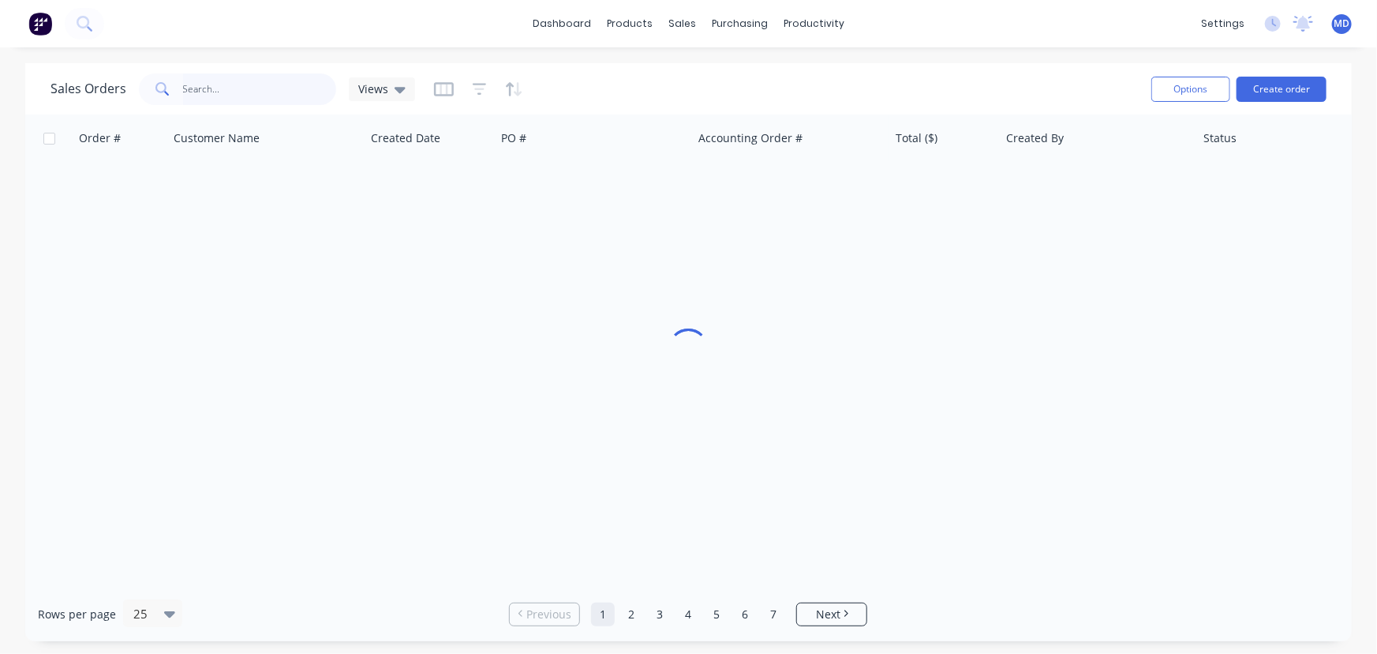
drag, startPoint x: 268, startPoint y: 96, endPoint x: 260, endPoint y: 98, distance: 8.2
click at [268, 96] on input "text" at bounding box center [260, 89] width 154 height 32
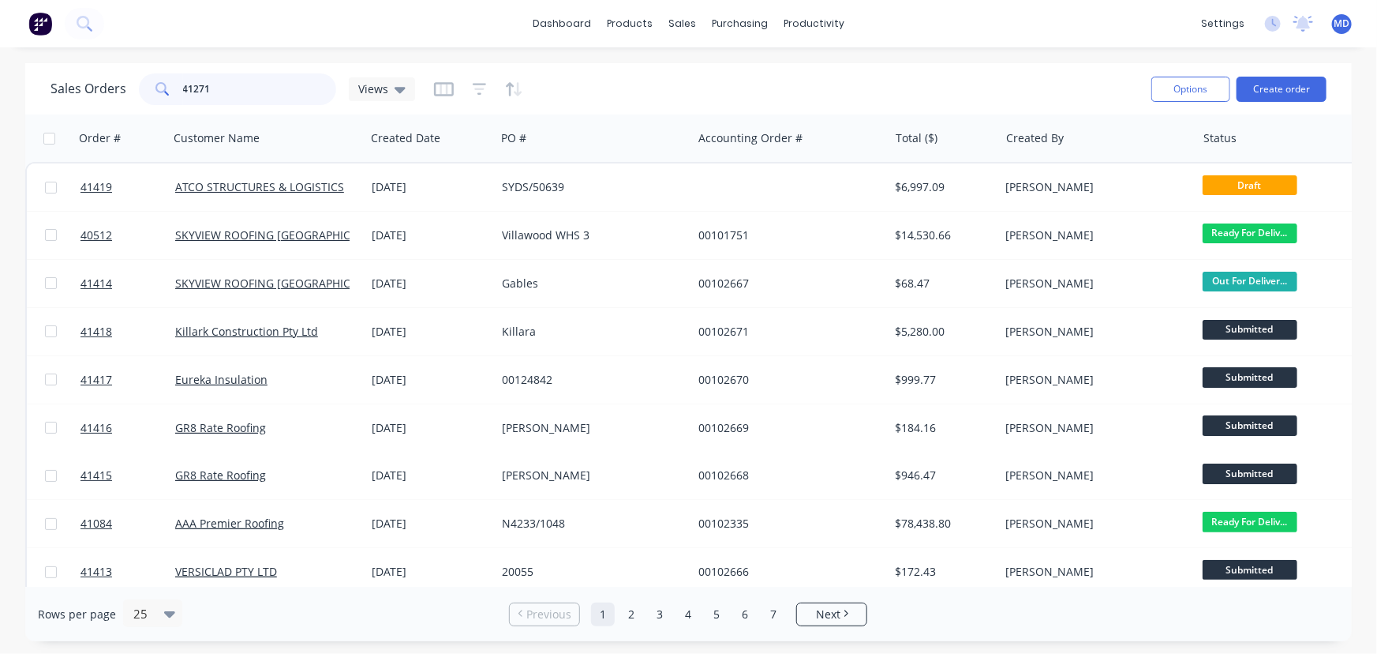
type input "41271"
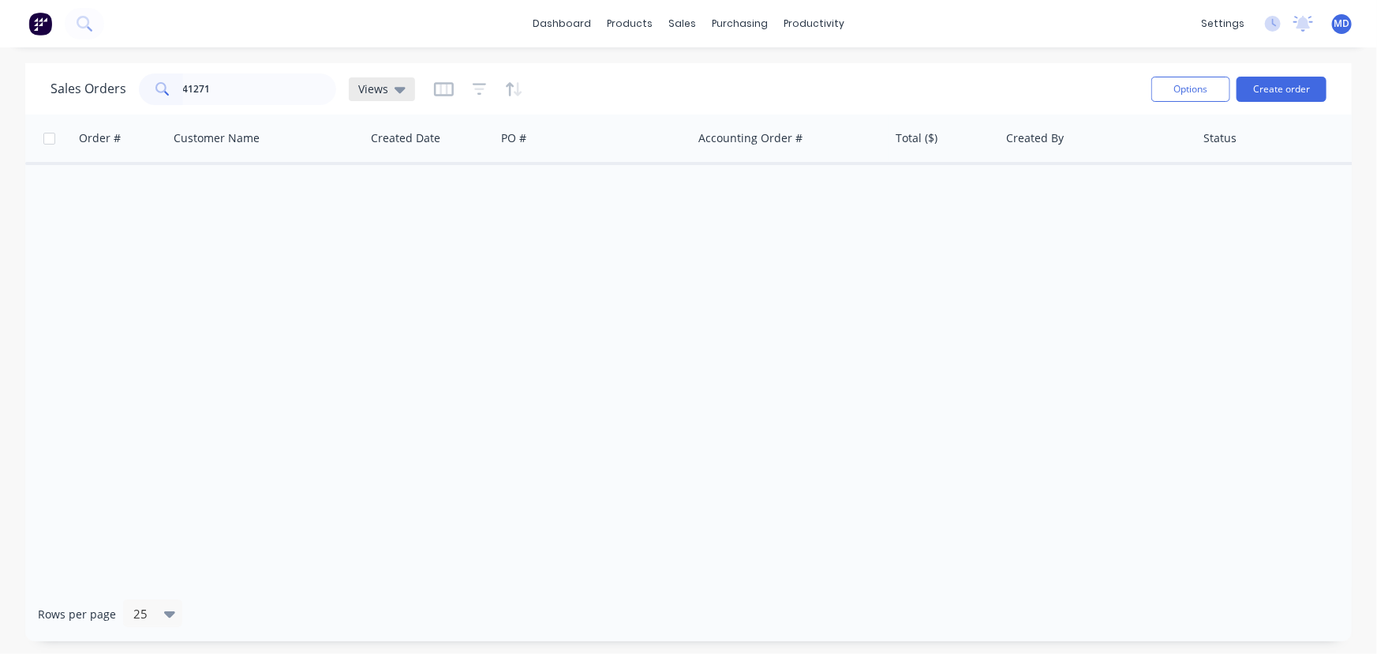
click at [399, 84] on icon at bounding box center [400, 89] width 11 height 17
click at [384, 251] on button "ARCHIVED" at bounding box center [444, 255] width 180 height 18
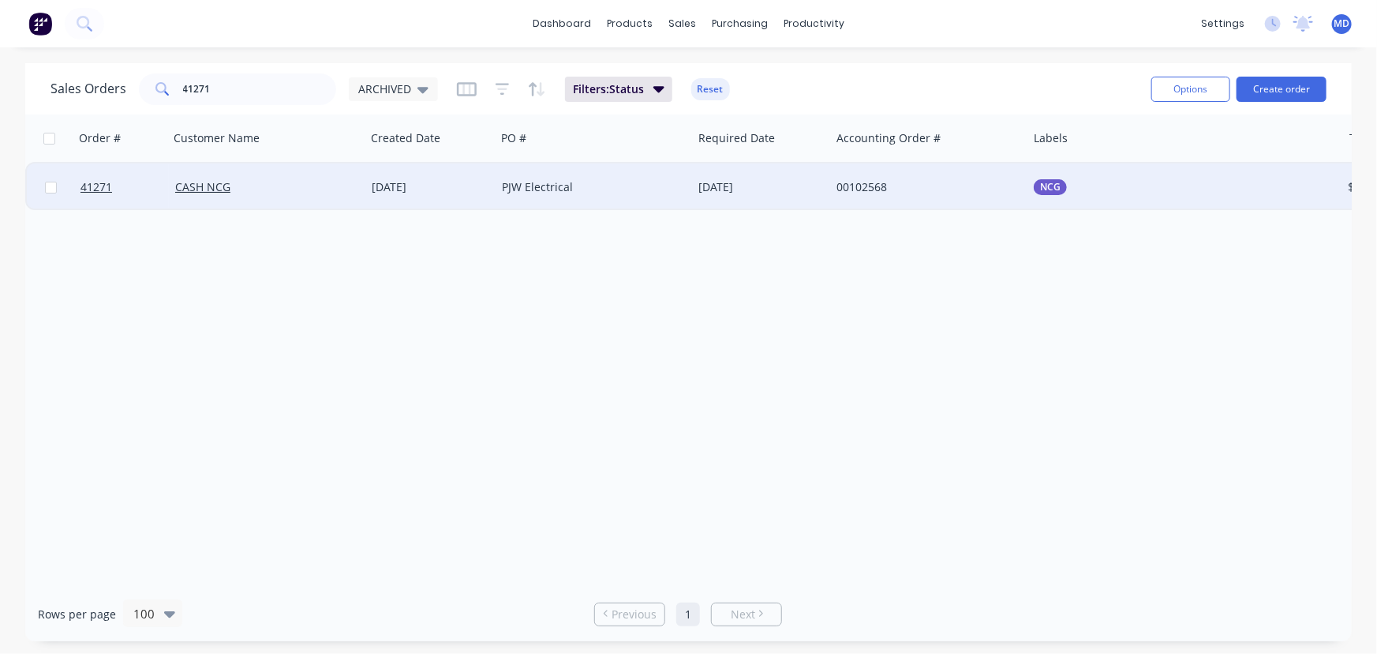
click at [308, 186] on div "CASH NCG" at bounding box center [262, 187] width 175 height 16
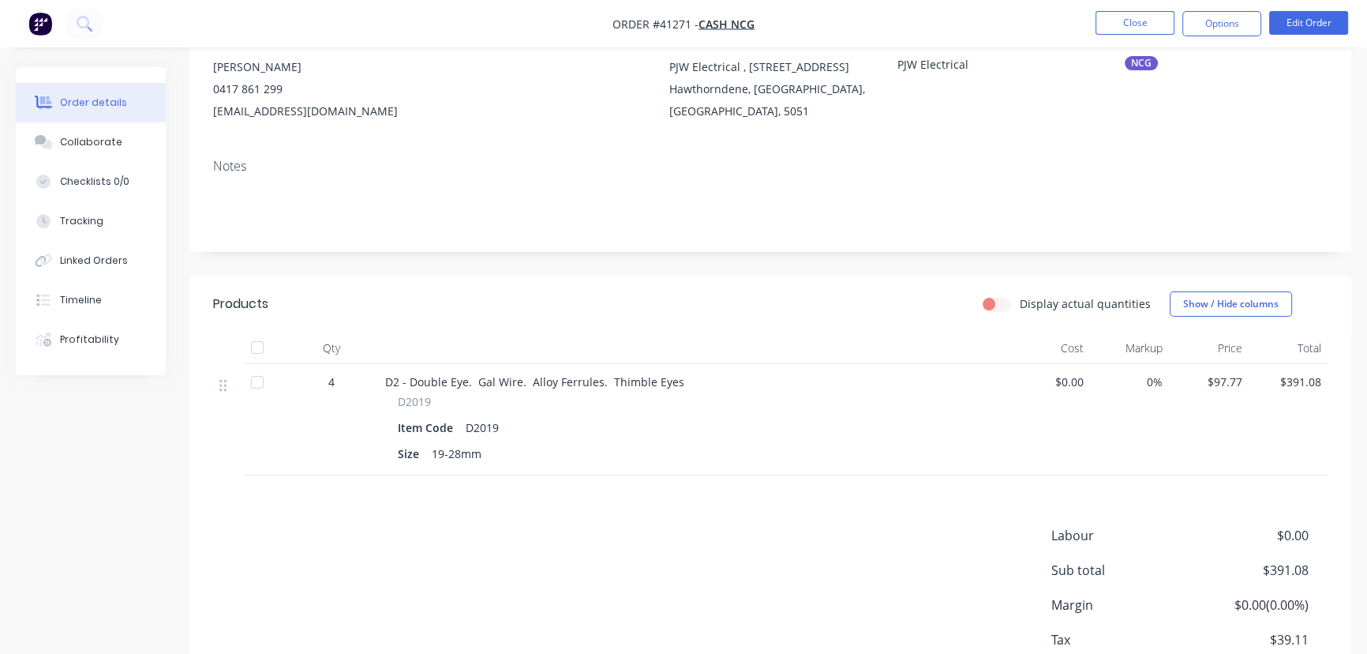
scroll to position [266, 0]
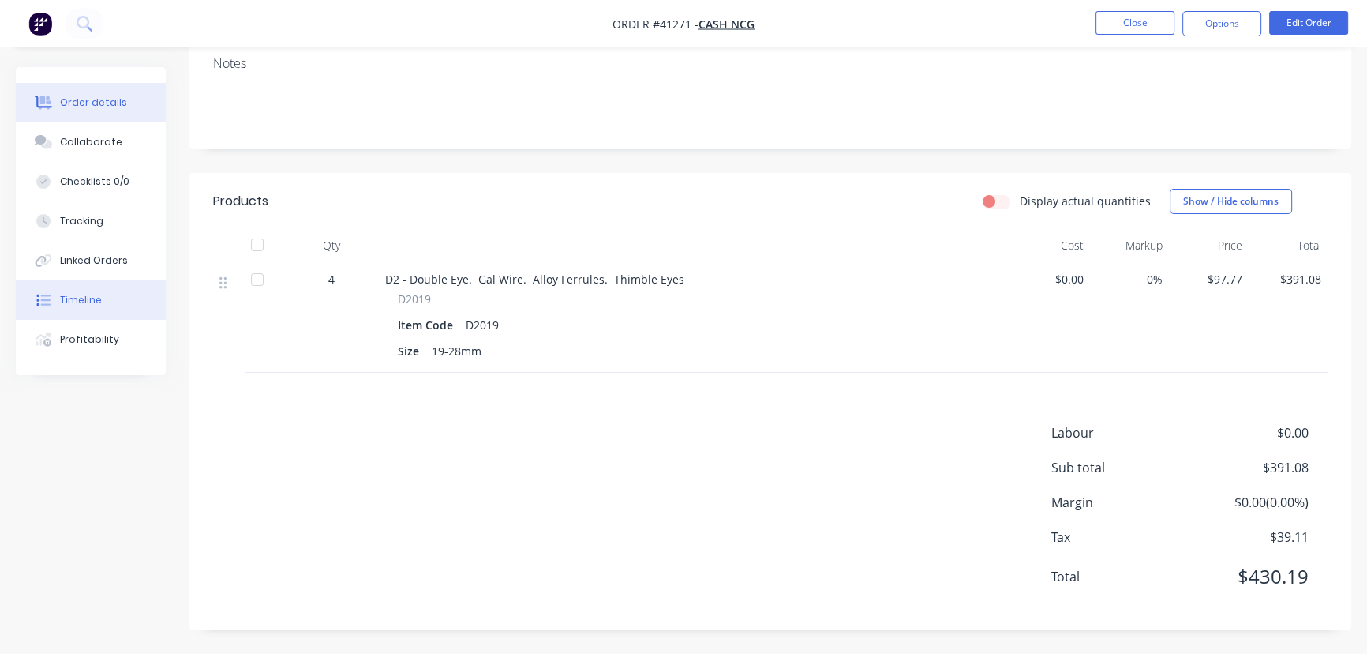
click at [81, 298] on div "Timeline" at bounding box center [81, 300] width 42 height 14
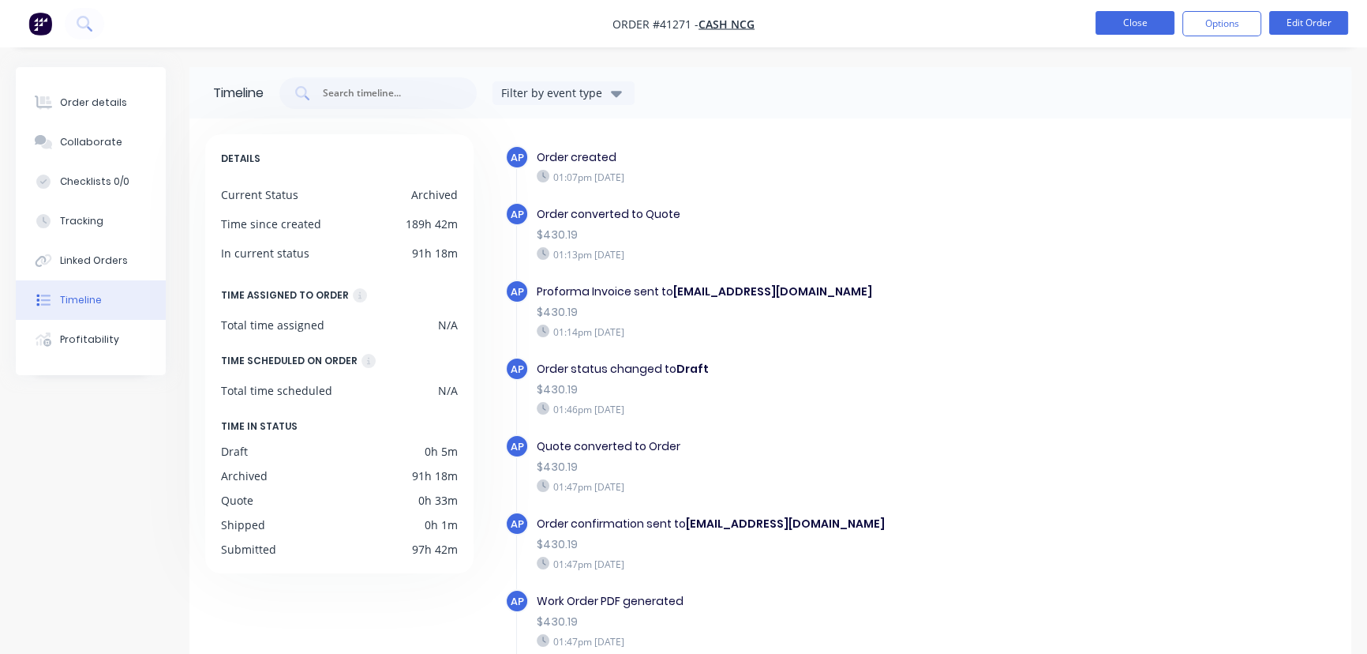
click at [1131, 28] on button "Close" at bounding box center [1135, 23] width 79 height 24
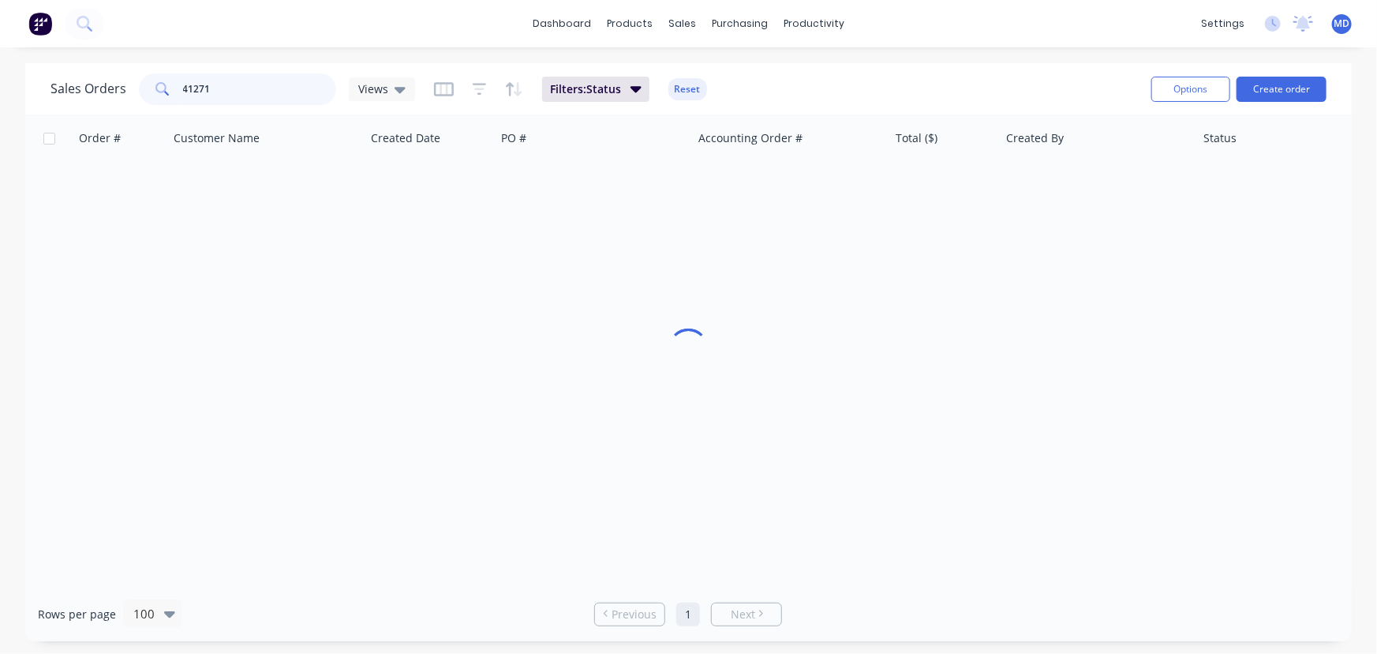
drag, startPoint x: 234, startPoint y: 96, endPoint x: 21, endPoint y: 111, distance: 213.7
click at [44, 112] on div "Sales Orders 41271 Views Filters: Status Reset Options Create order" at bounding box center [688, 88] width 1327 height 51
click at [733, 108] on div "Customers" at bounding box center [737, 107] width 57 height 14
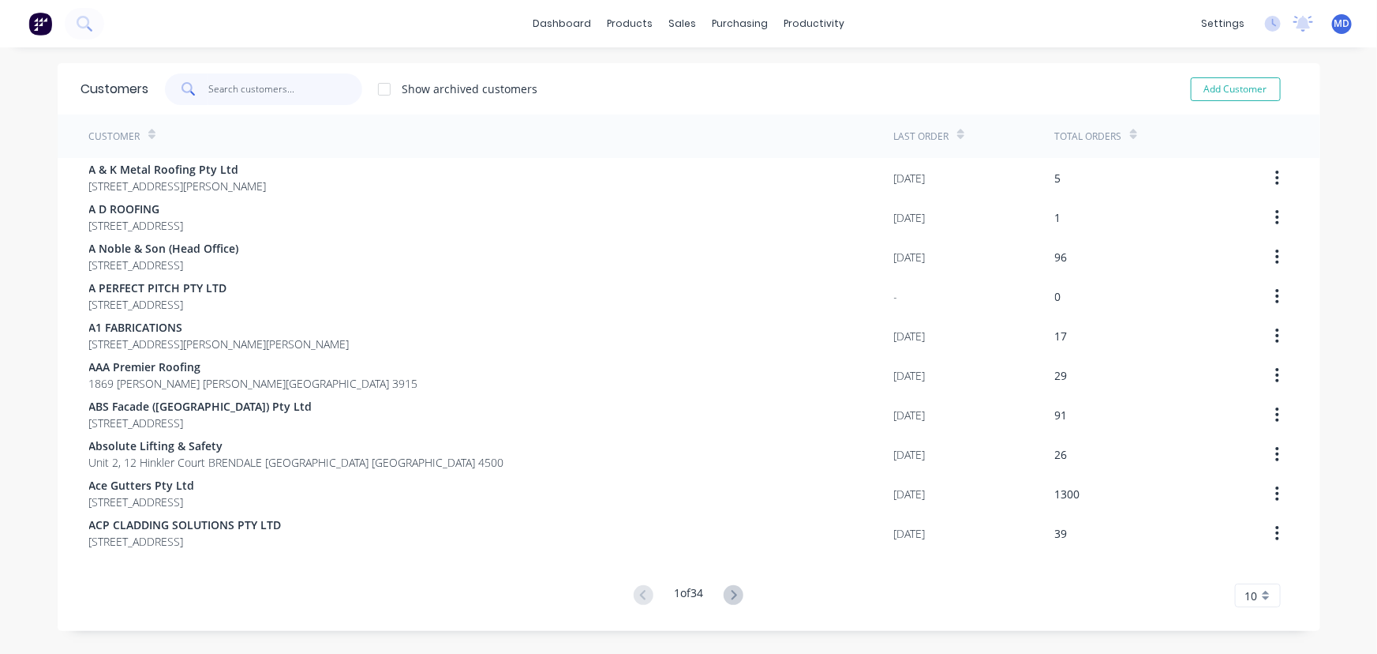
click at [260, 96] on input "text" at bounding box center [285, 89] width 154 height 32
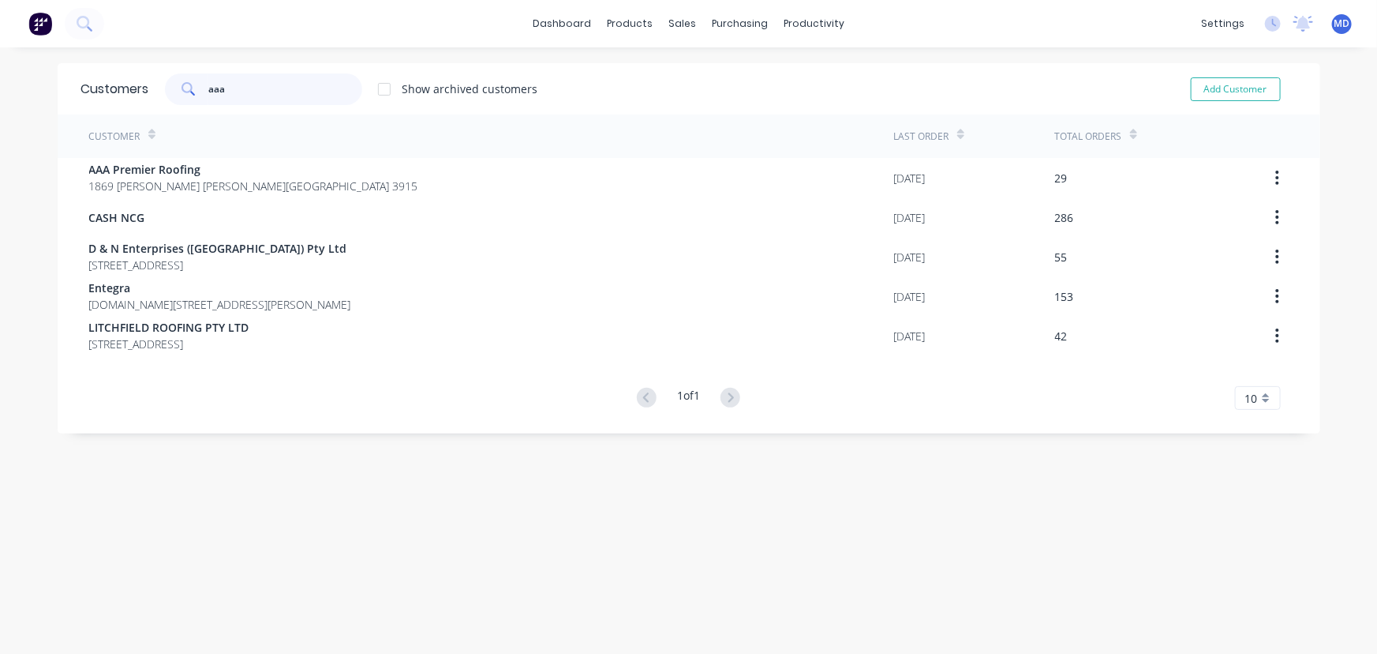
type input "aaa"
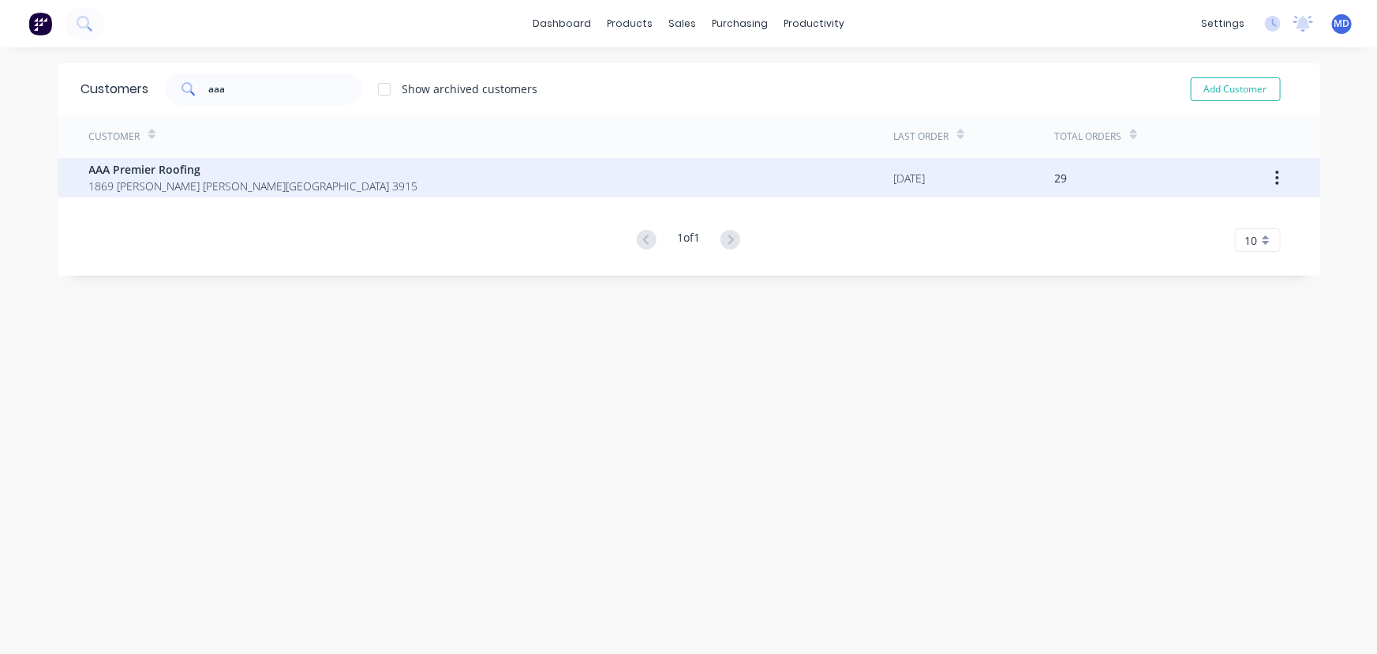
click at [156, 180] on span "1869 [PERSON_NAME] [PERSON_NAME][GEOGRAPHIC_DATA] 3915" at bounding box center [253, 186] width 329 height 17
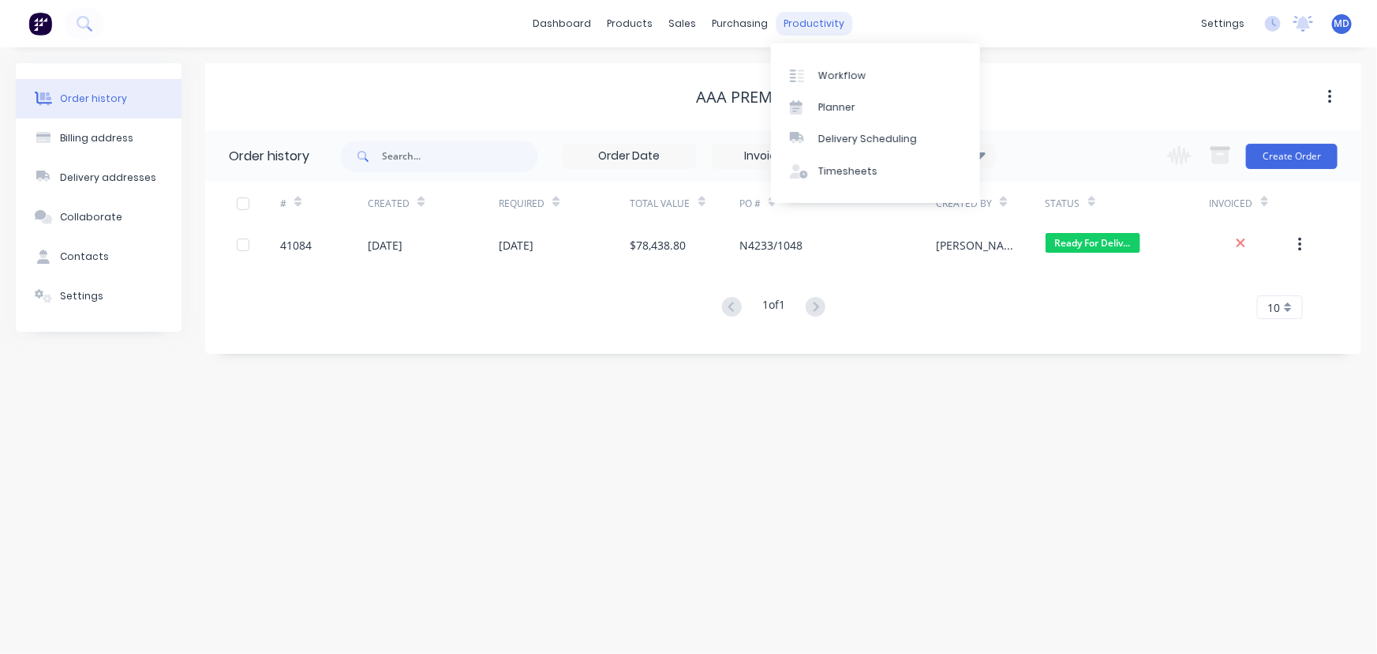
click at [798, 24] on div "productivity" at bounding box center [814, 24] width 77 height 24
click at [849, 71] on div "Workflow" at bounding box center [842, 76] width 47 height 14
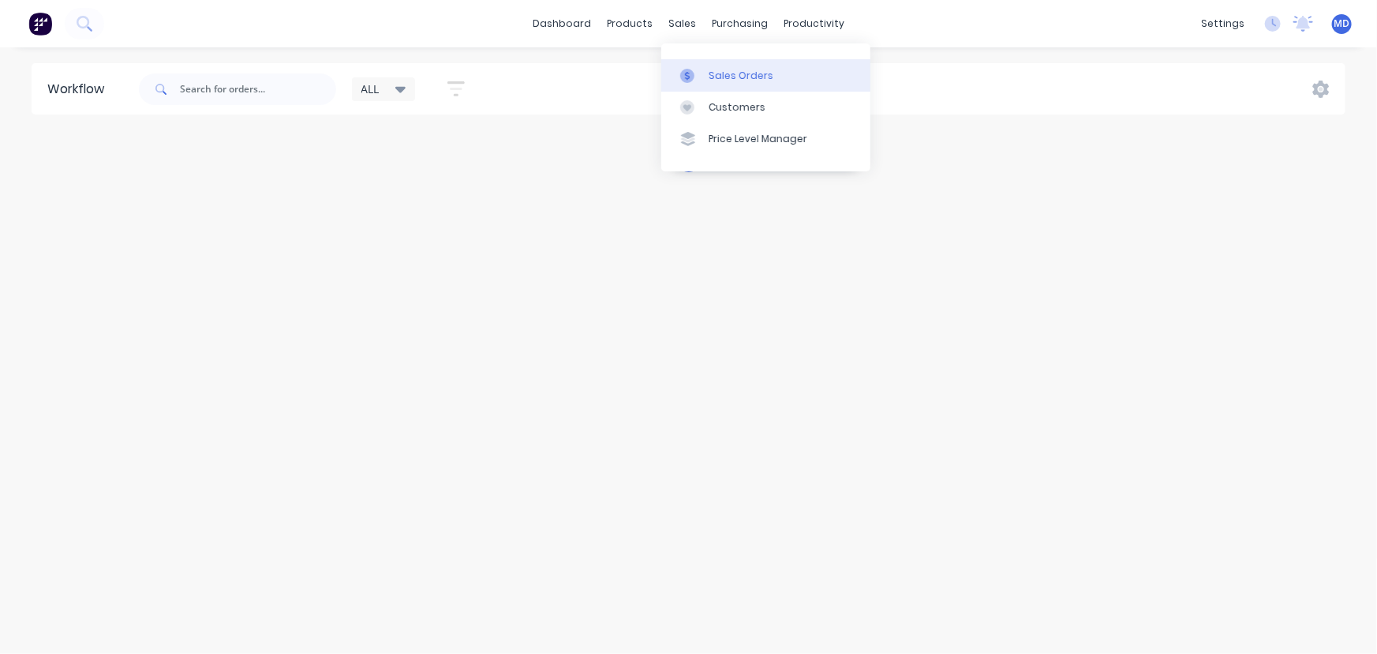
click at [741, 70] on div "Sales Orders" at bounding box center [741, 76] width 65 height 14
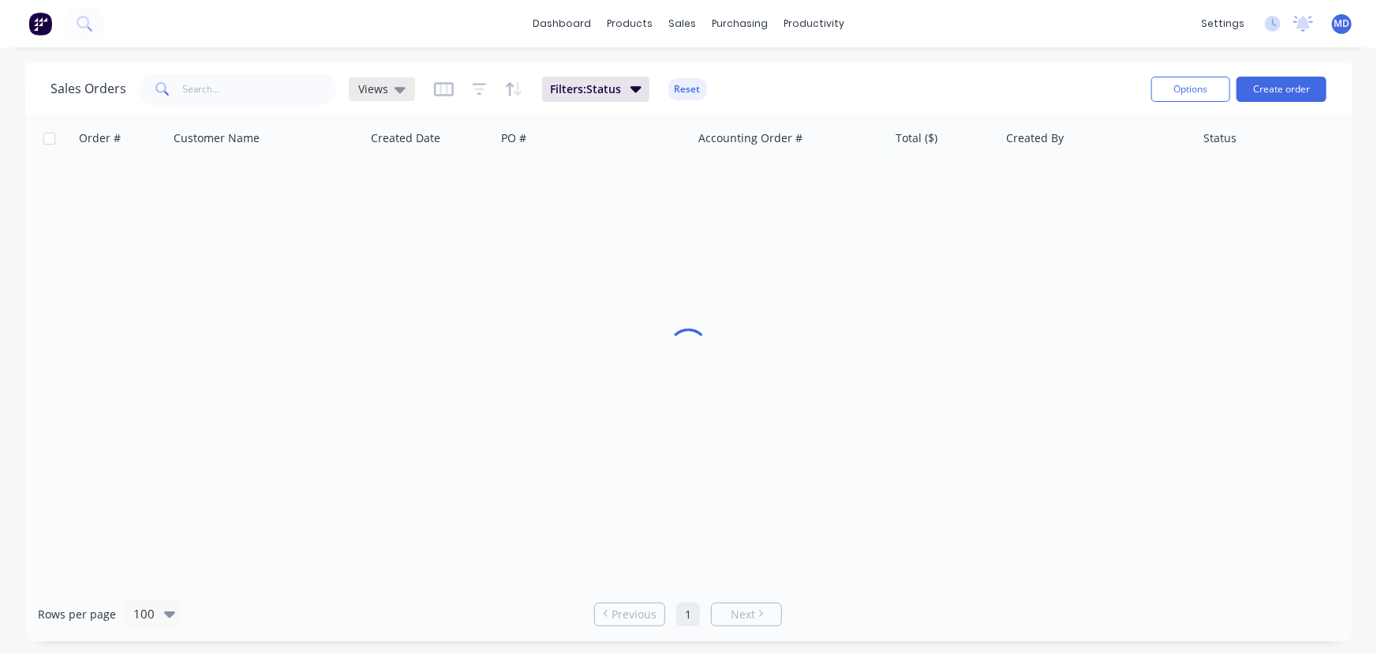
click at [374, 88] on span "Views" at bounding box center [373, 89] width 30 height 17
click at [382, 282] on button "INVOICING" at bounding box center [444, 286] width 180 height 18
